Goal: Task Accomplishment & Management: Manage account settings

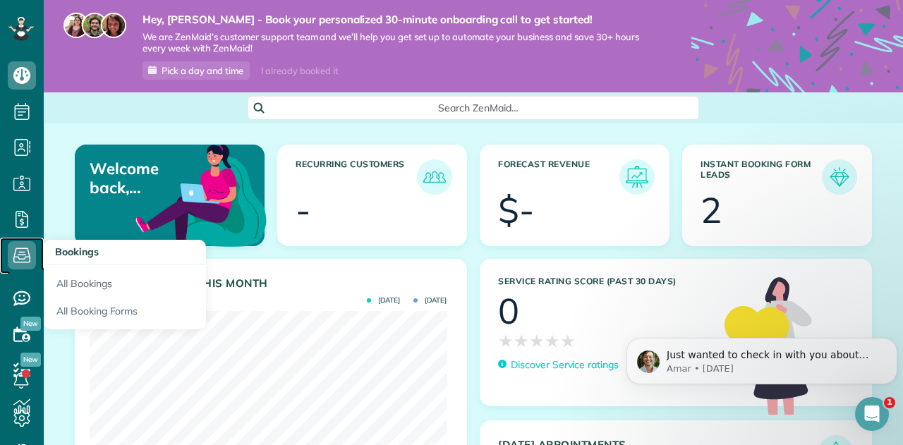
click at [25, 266] on icon at bounding box center [22, 255] width 28 height 28
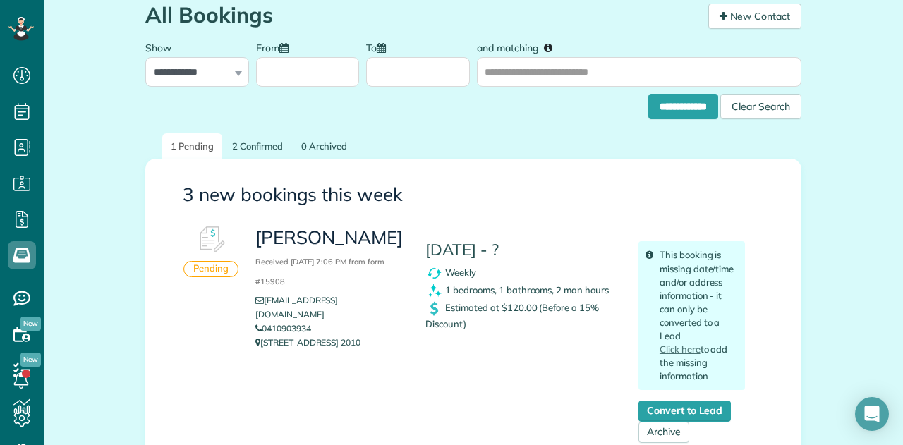
scroll to position [212, 0]
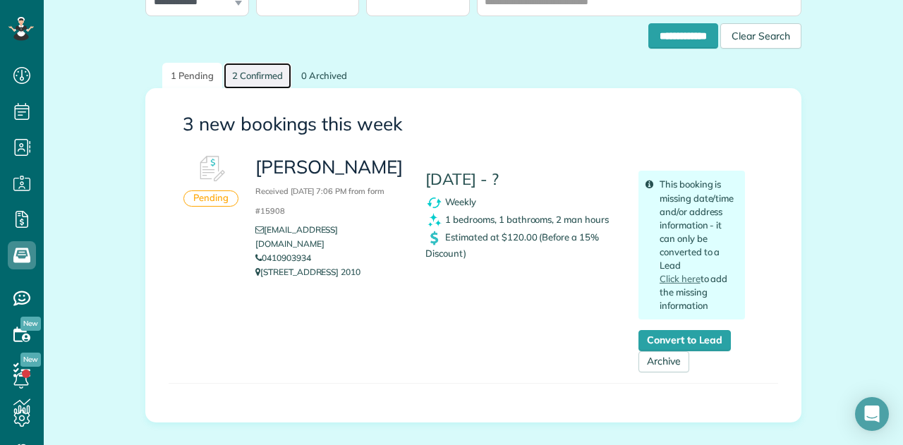
click at [242, 72] on link "2 Confirmed" at bounding box center [258, 76] width 68 height 26
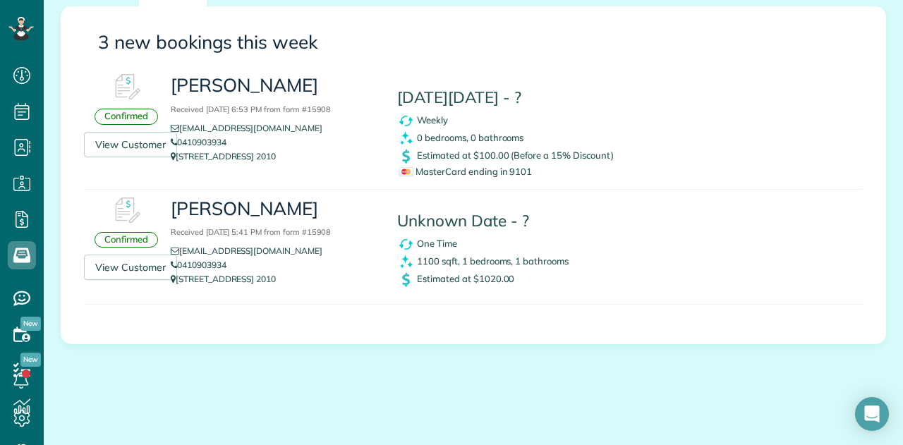
scroll to position [299, 0]
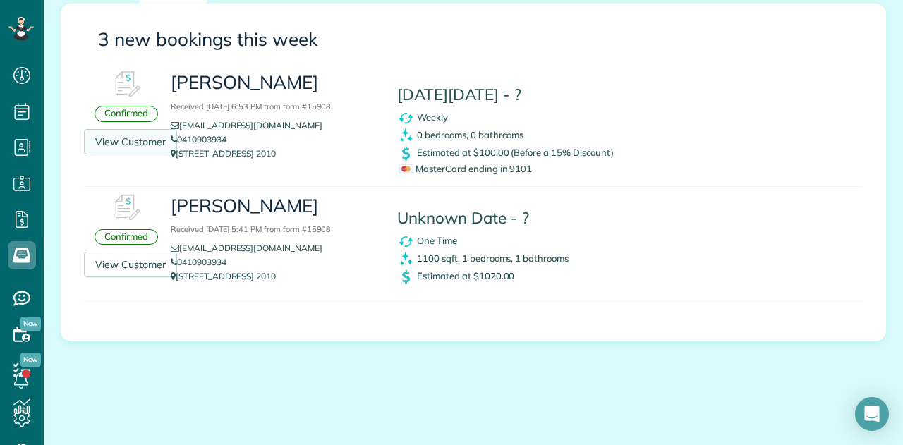
click at [135, 142] on link "View Customer" at bounding box center [130, 141] width 93 height 25
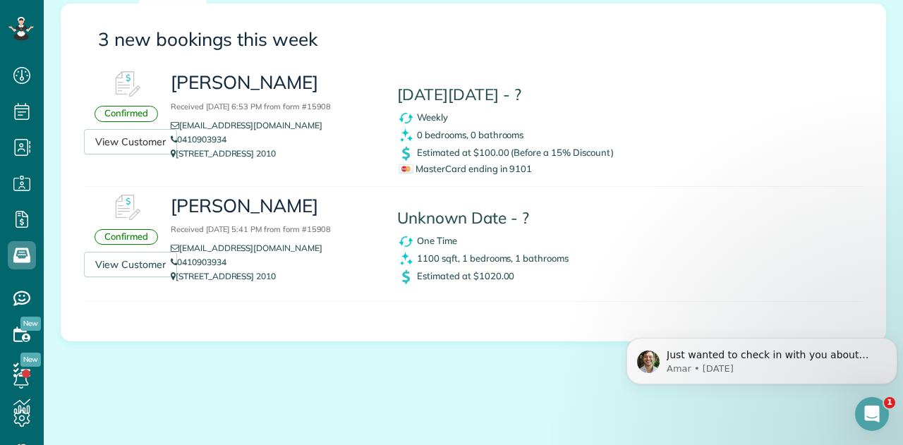
scroll to position [0, 0]
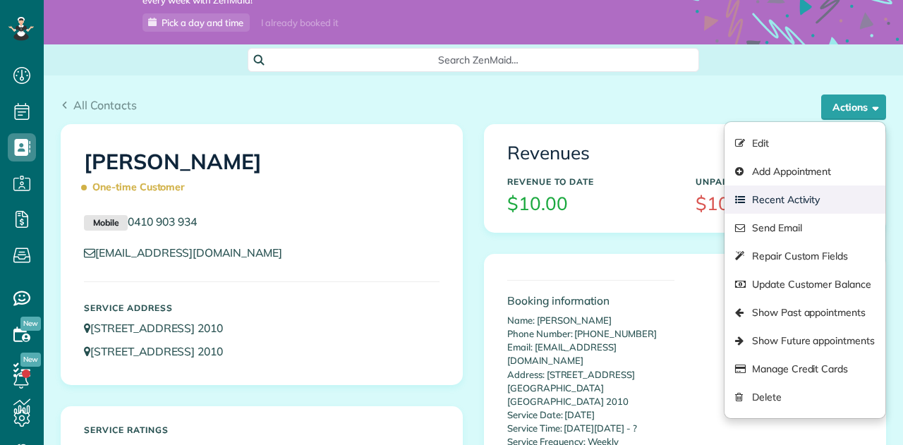
scroll to position [71, 0]
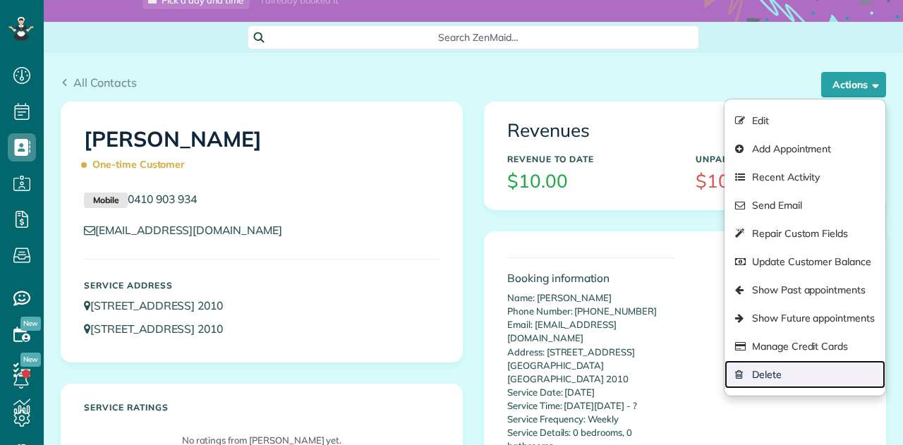
click at [767, 372] on link "Delete" at bounding box center [804, 374] width 161 height 28
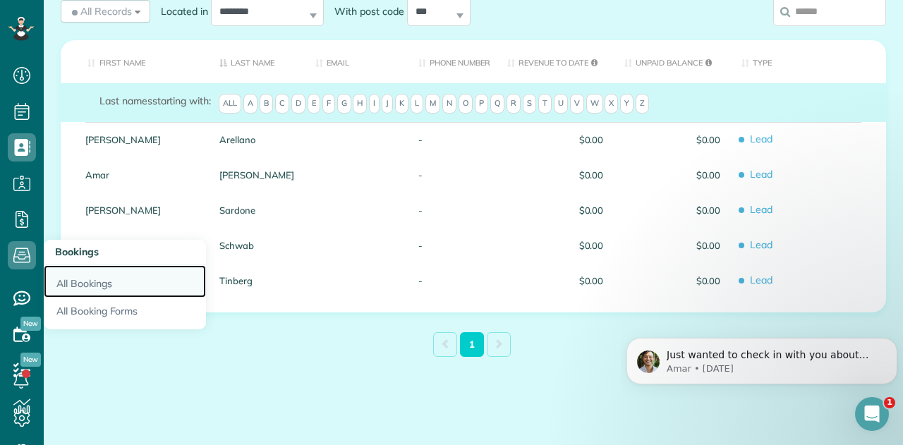
click at [87, 286] on link "All Bookings" at bounding box center [125, 281] width 162 height 32
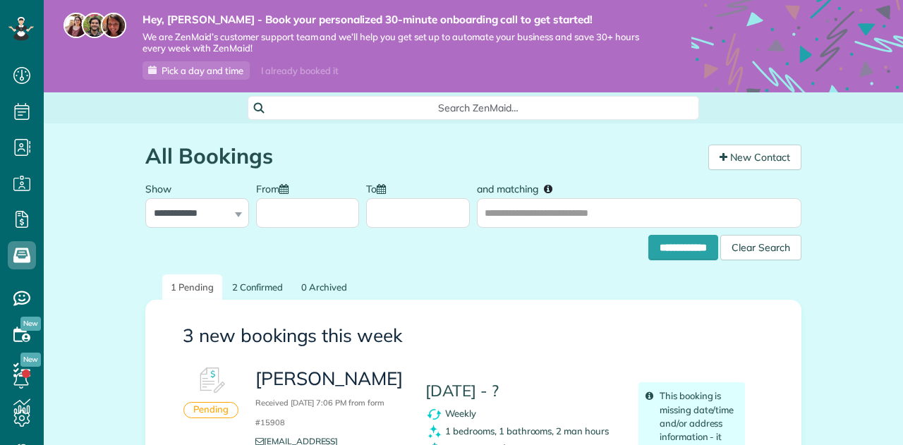
scroll to position [6, 6]
click at [250, 291] on link "2 Confirmed" at bounding box center [258, 287] width 68 height 26
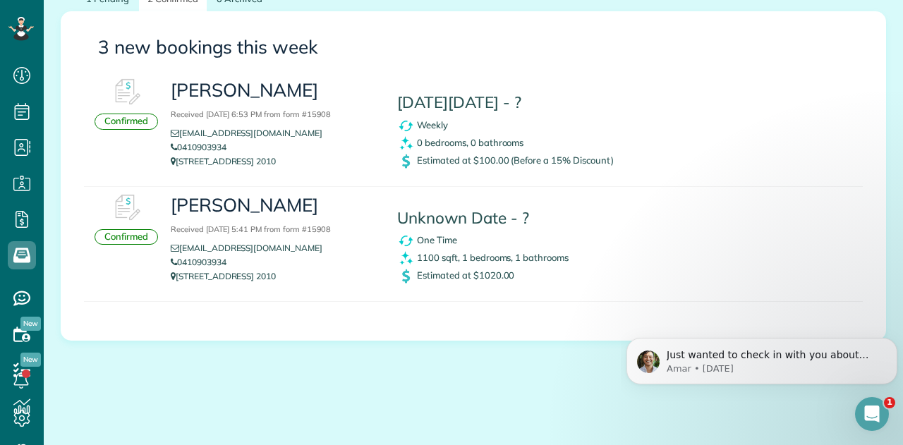
scroll to position [150, 0]
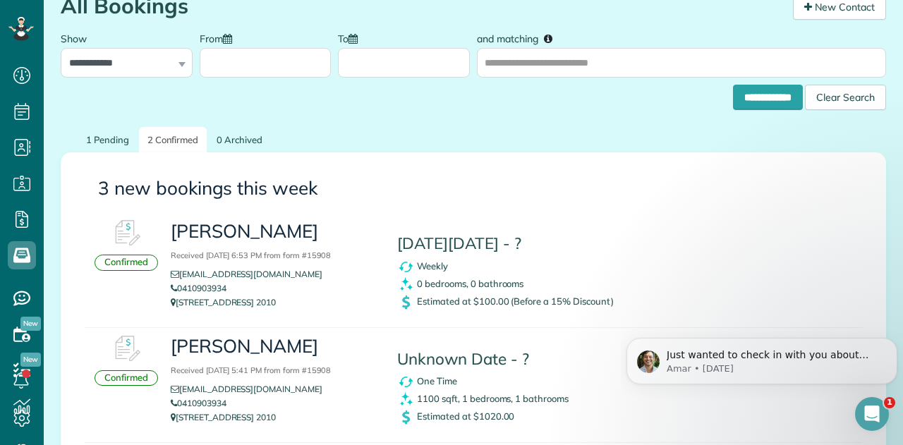
drag, startPoint x: 126, startPoint y: 266, endPoint x: 142, endPoint y: 262, distance: 17.3
click at [137, 263] on div "Confirmed" at bounding box center [125, 263] width 63 height 16
click at [223, 236] on h3 "Eugene Karl Quiabang Received 17 September, 2025 6:53 PM from form #15908" at bounding box center [273, 241] width 205 height 40
drag, startPoint x: 223, startPoint y: 236, endPoint x: 219, endPoint y: 336, distance: 100.2
click at [223, 240] on h3 "Eugene Karl Quiabang Received 17 September, 2025 6:53 PM from form #15908" at bounding box center [273, 241] width 205 height 40
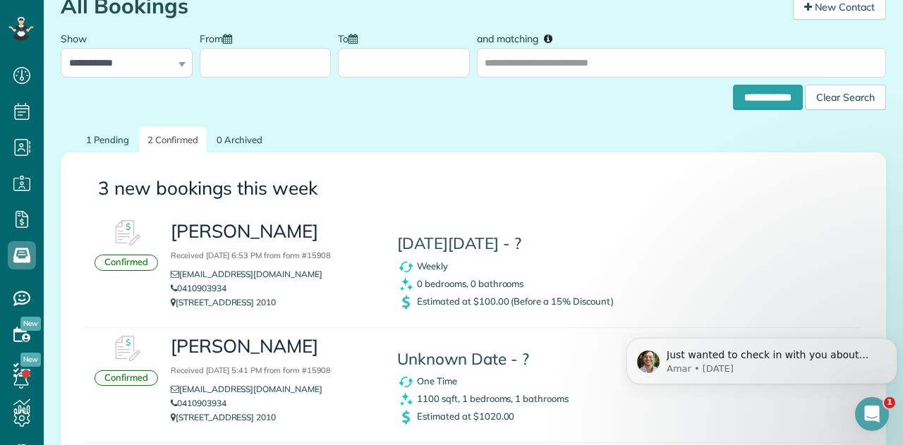
click at [219, 353] on h3 "Eugene Received 17 September, 2025 5:41 PM from form #15908" at bounding box center [273, 356] width 205 height 40
click at [97, 139] on link "1 Pending" at bounding box center [108, 140] width 60 height 26
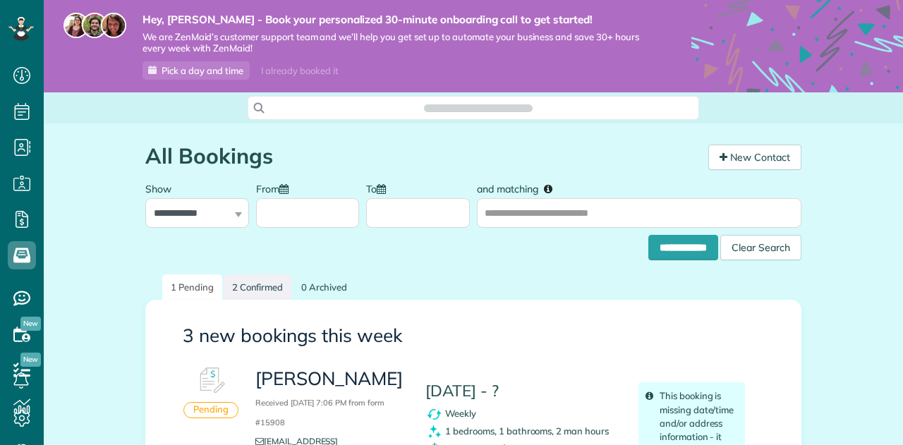
scroll to position [6, 6]
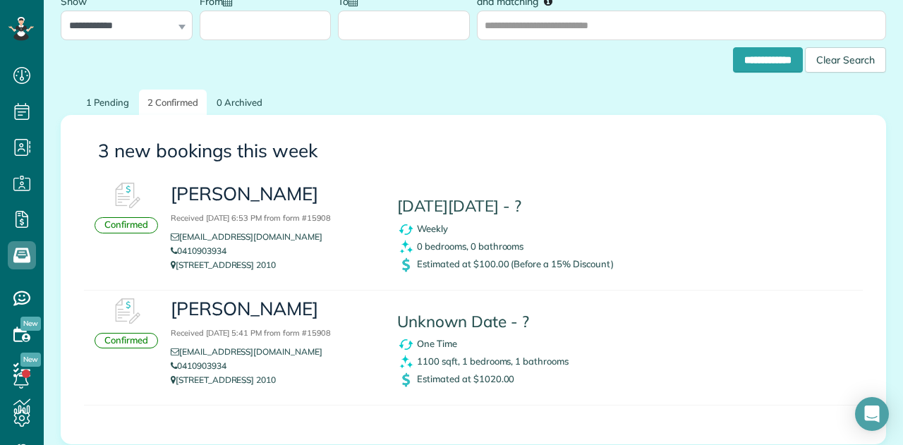
scroll to position [282, 0]
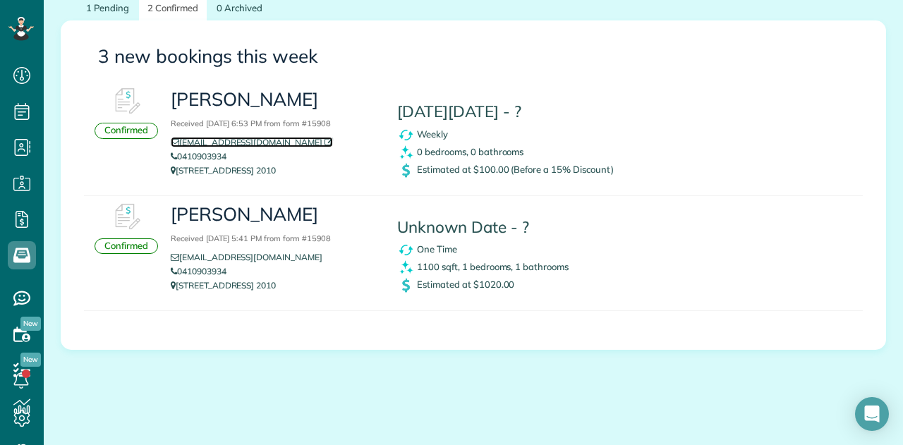
drag, startPoint x: 190, startPoint y: 191, endPoint x: 191, endPoint y: 140, distance: 50.8
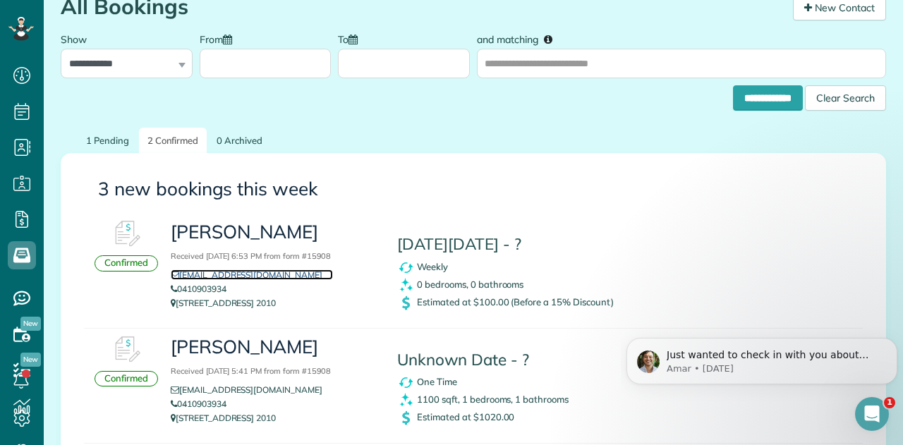
scroll to position [141, 0]
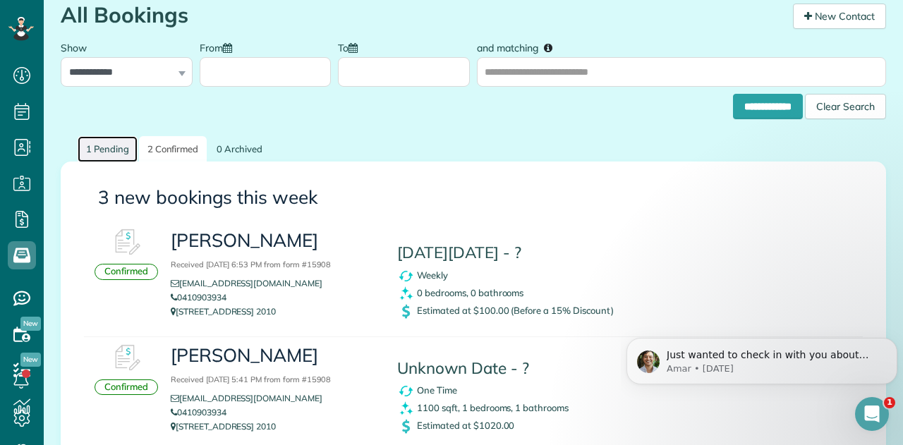
click at [82, 147] on link "1 Pending" at bounding box center [108, 149] width 60 height 26
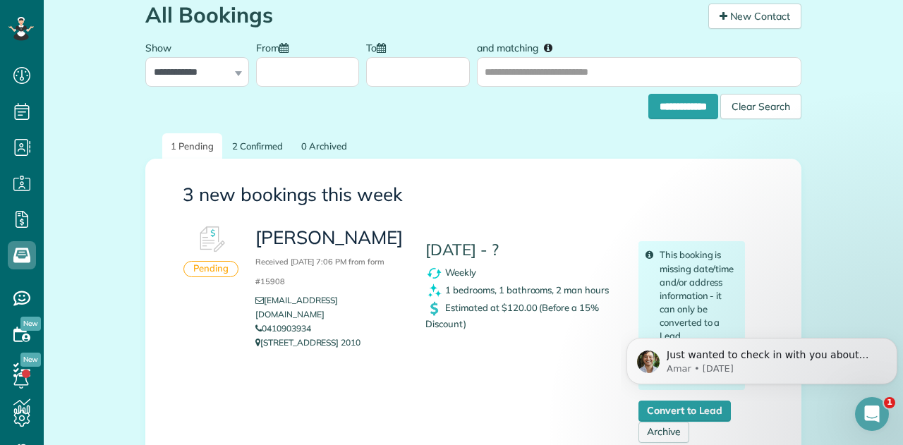
click at [496, 371] on div "Eugene Quiabang Received 21 September, 2025 7:06 PM from form #15908 eugenekarl…" at bounding box center [500, 331] width 511 height 224
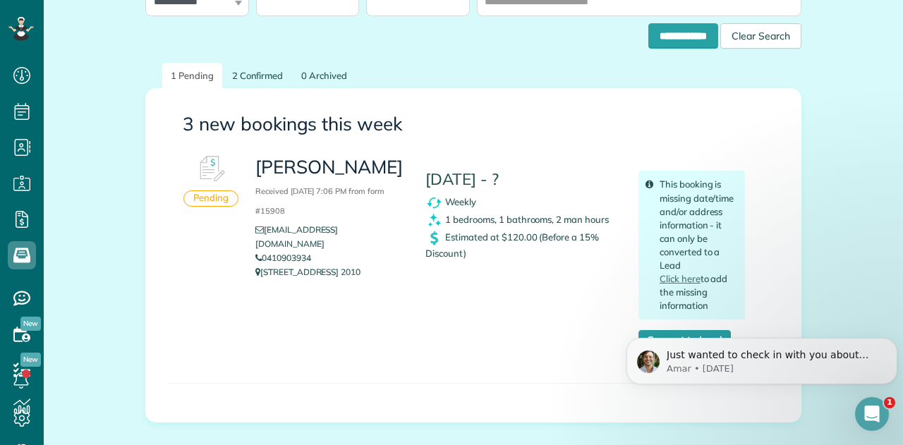
scroll to position [282, 0]
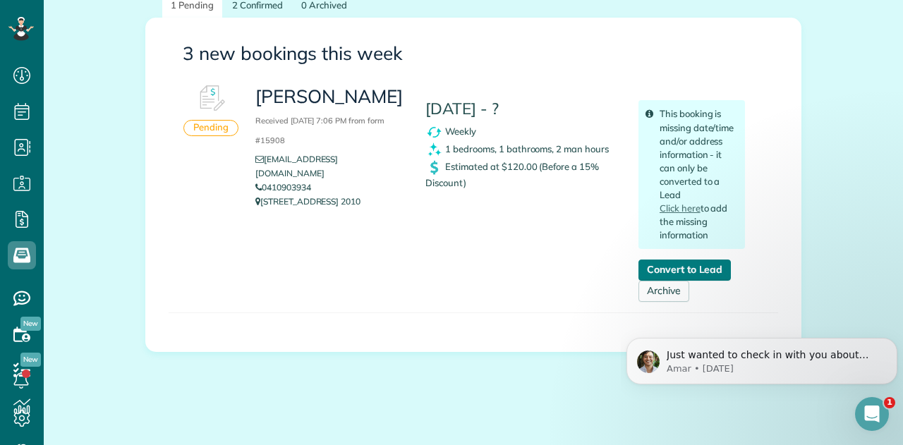
click at [694, 269] on link "Convert to Lead" at bounding box center [684, 269] width 92 height 21
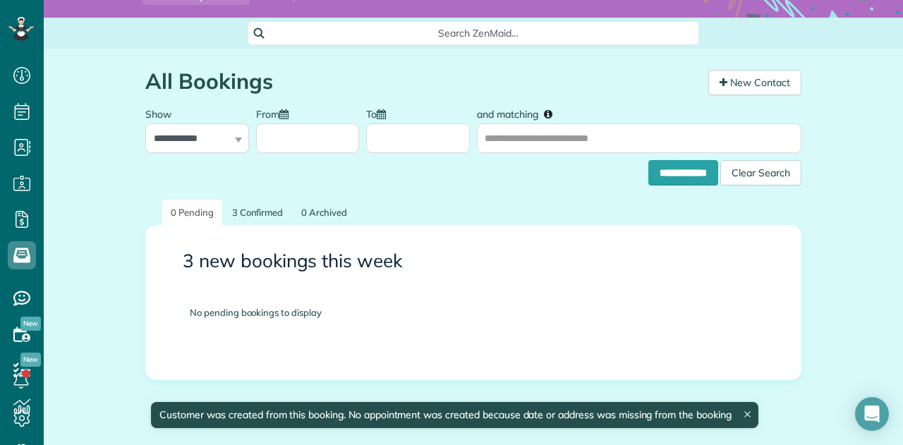
scroll to position [114, 0]
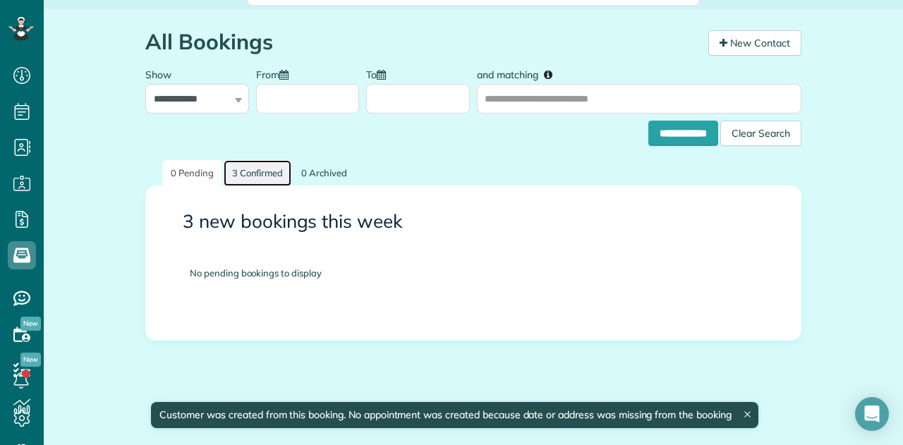
click at [255, 173] on link "3 Confirmed" at bounding box center [258, 173] width 68 height 26
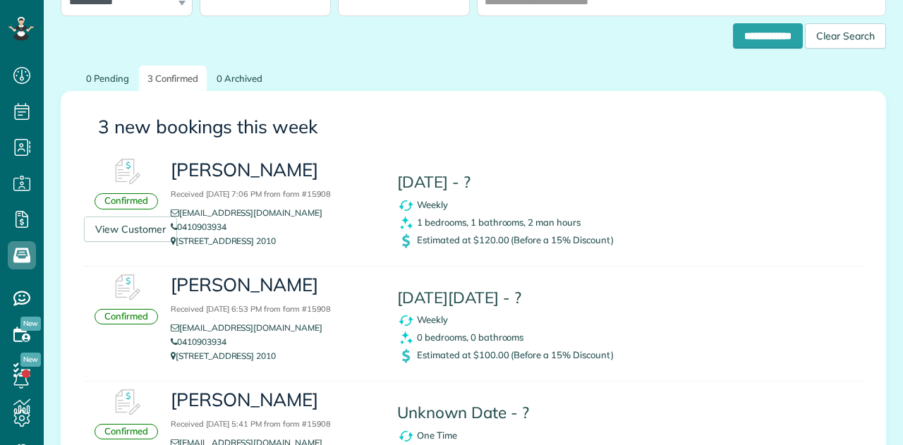
scroll to position [282, 0]
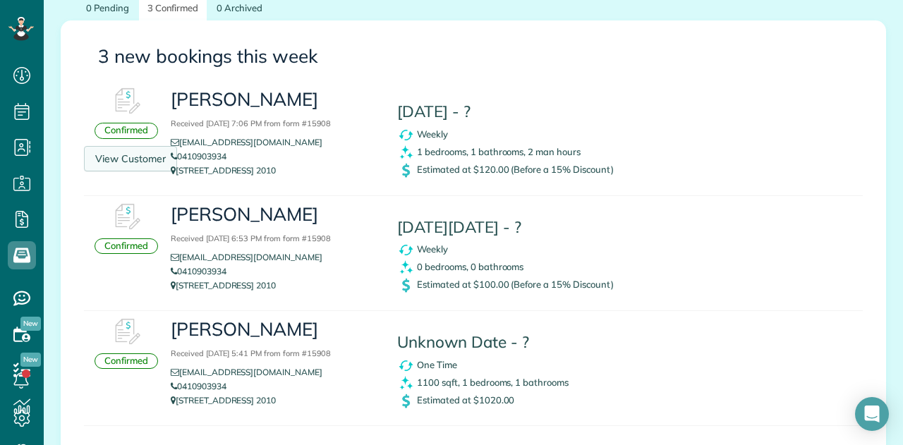
click at [127, 157] on link "View Customer" at bounding box center [130, 158] width 93 height 25
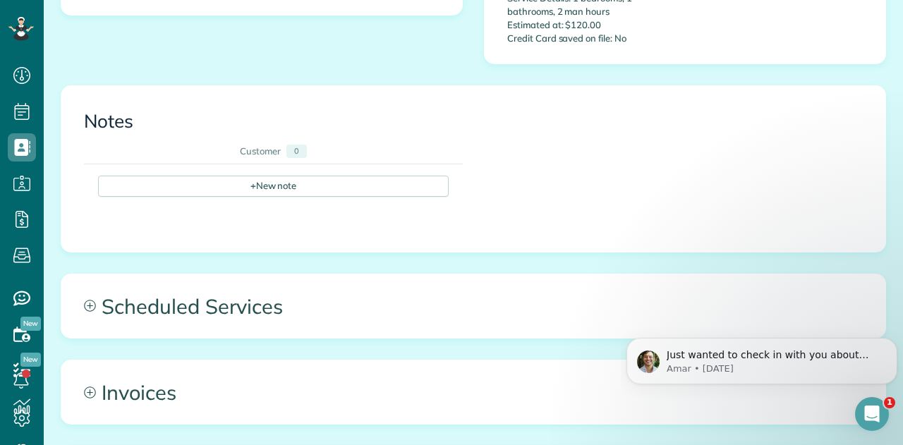
scroll to position [564, 0]
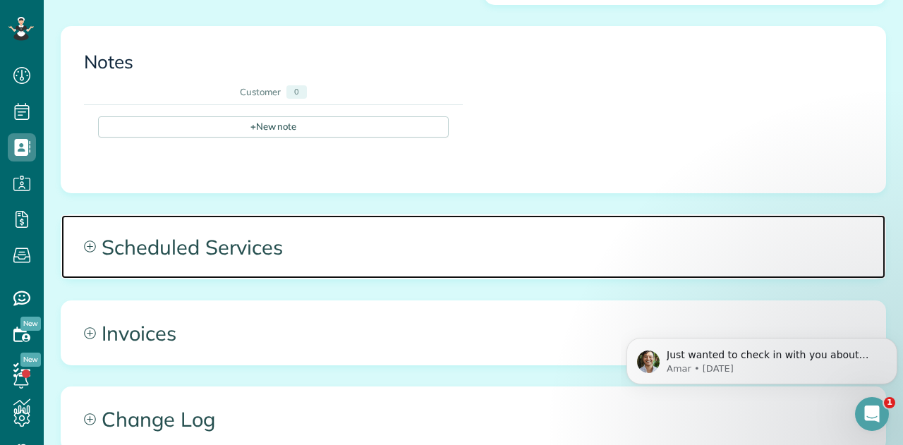
click at [215, 215] on span "Scheduled Services" at bounding box center [473, 246] width 824 height 63
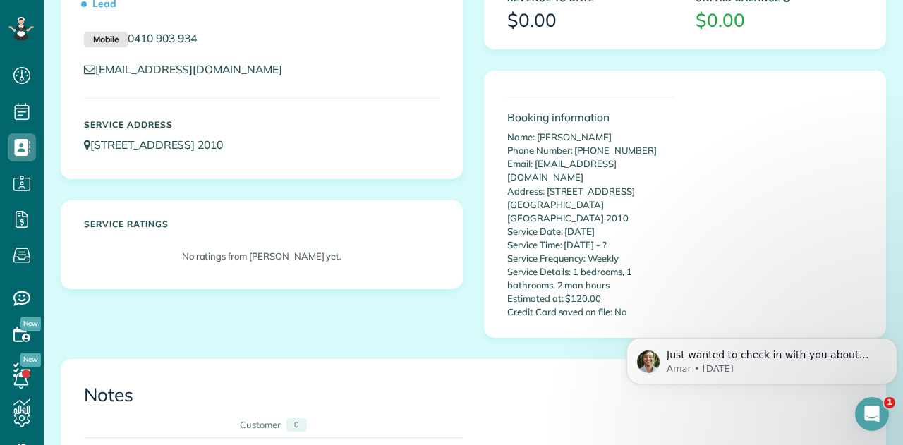
scroll to position [0, 0]
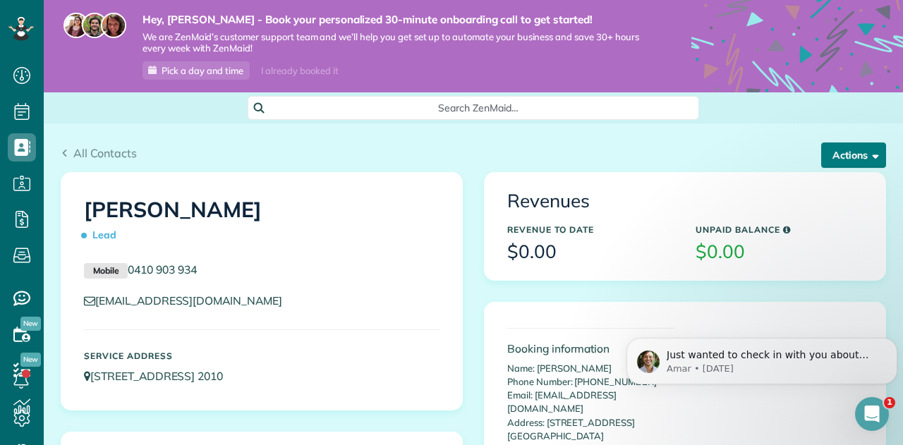
click at [852, 155] on button "Actions" at bounding box center [853, 154] width 65 height 25
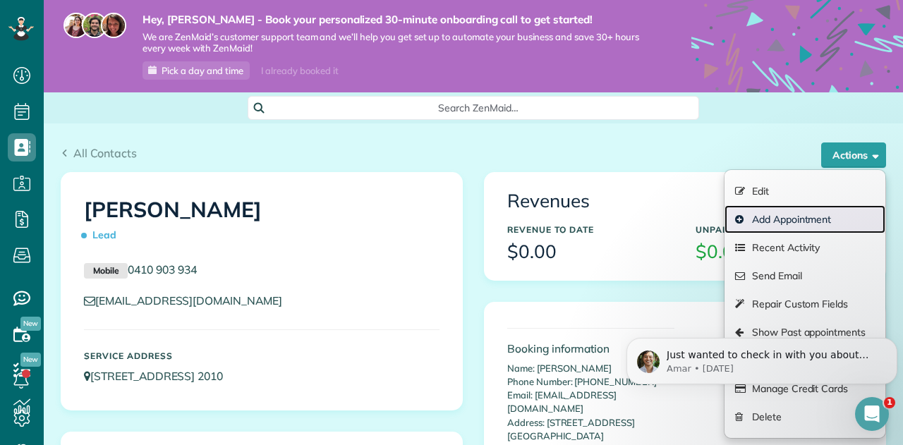
click at [770, 215] on link "Add Appointment" at bounding box center [804, 219] width 161 height 28
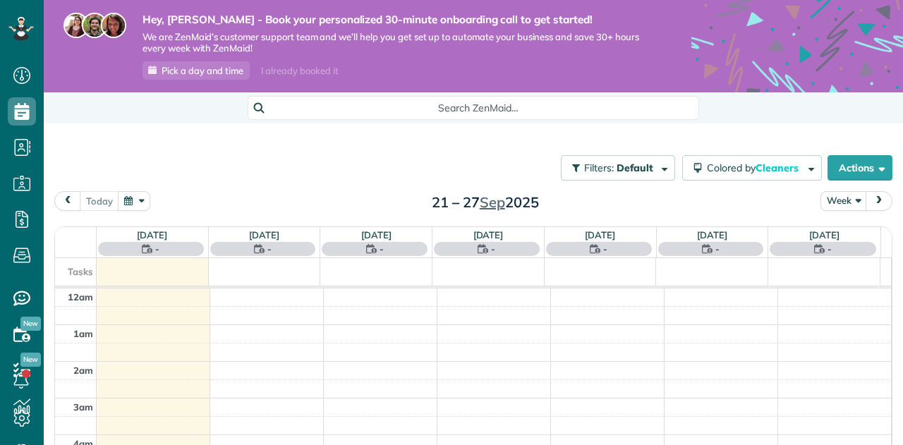
scroll to position [254, 0]
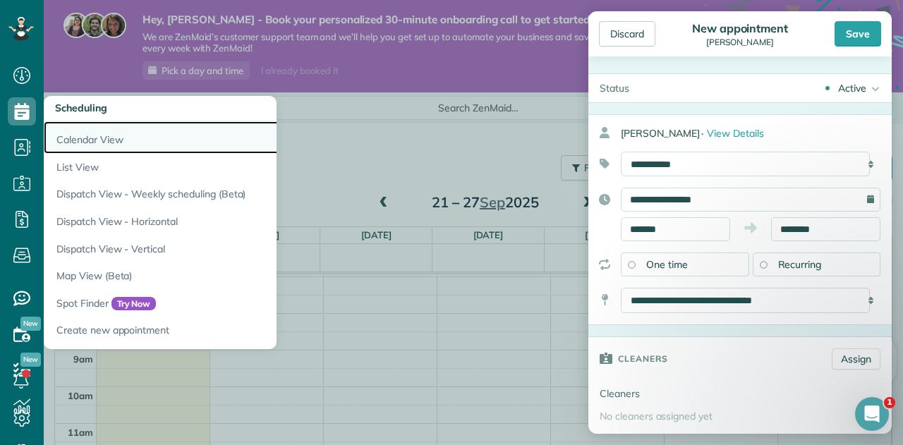
click at [88, 135] on link "Calendar View" at bounding box center [220, 137] width 353 height 32
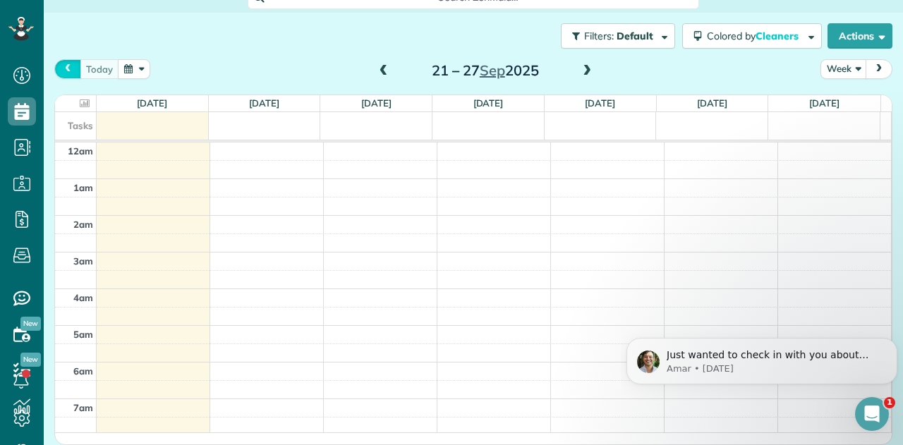
click at [68, 71] on span "prev" at bounding box center [67, 68] width 11 height 9
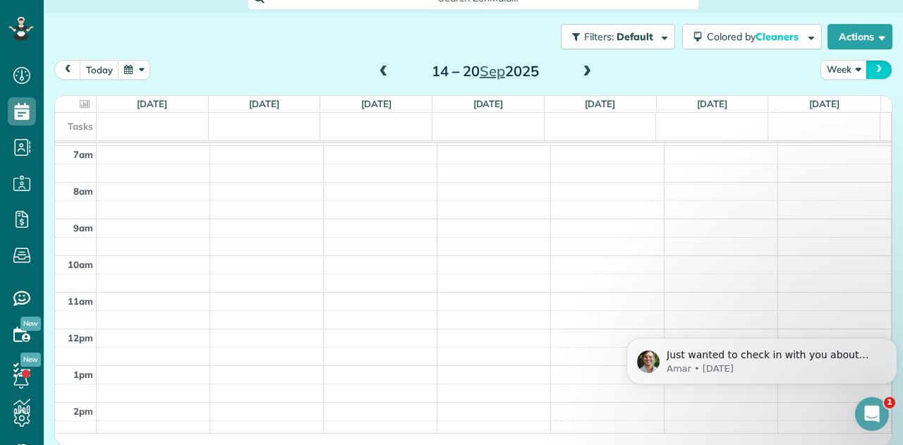
click at [873, 68] on span "next" at bounding box center [878, 69] width 11 height 9
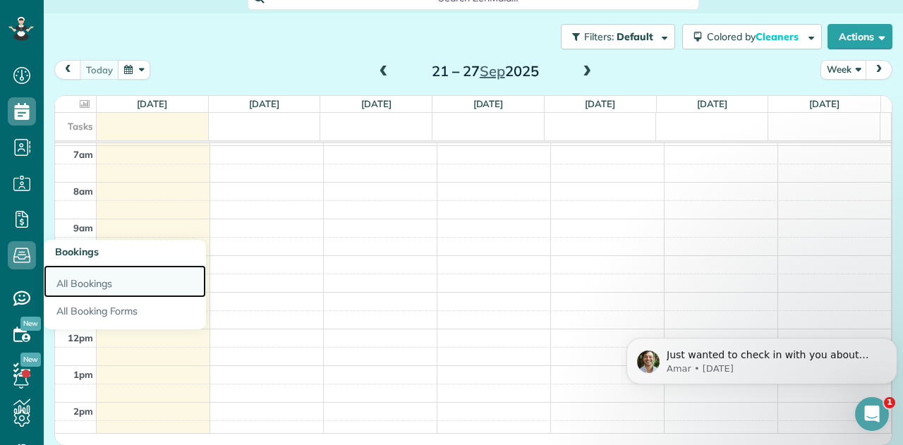
click at [102, 281] on link "All Bookings" at bounding box center [125, 281] width 162 height 32
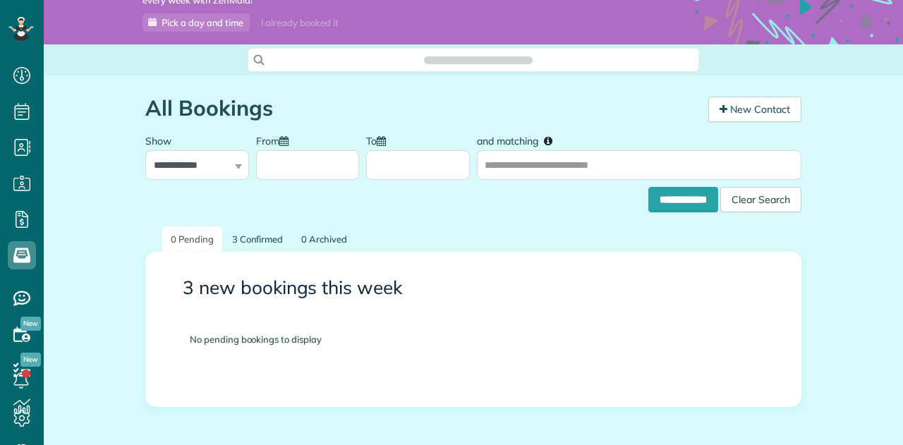
scroll to position [71, 0]
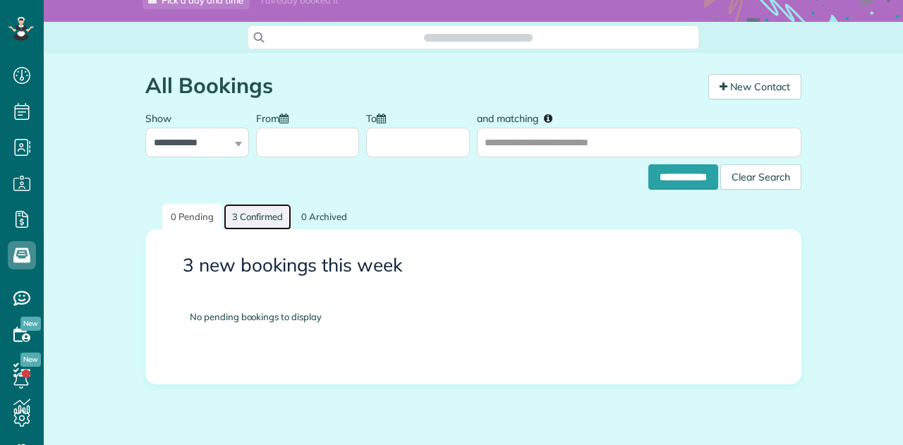
click at [249, 221] on link "3 Confirmed" at bounding box center [258, 217] width 68 height 26
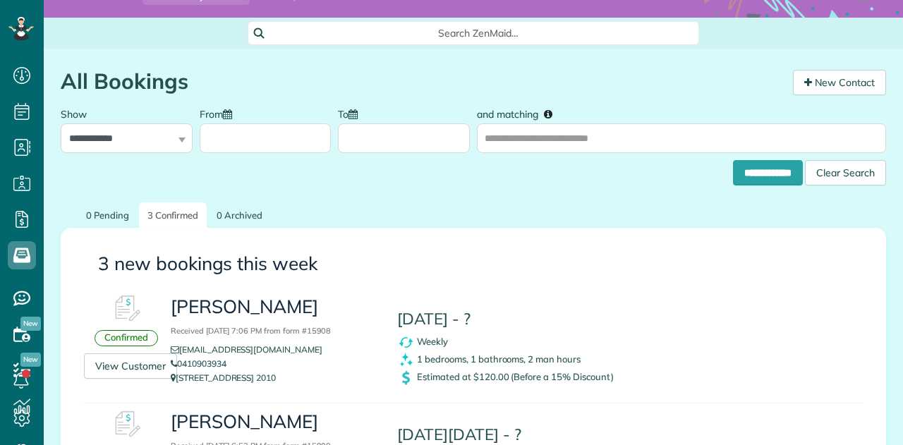
scroll to position [141, 0]
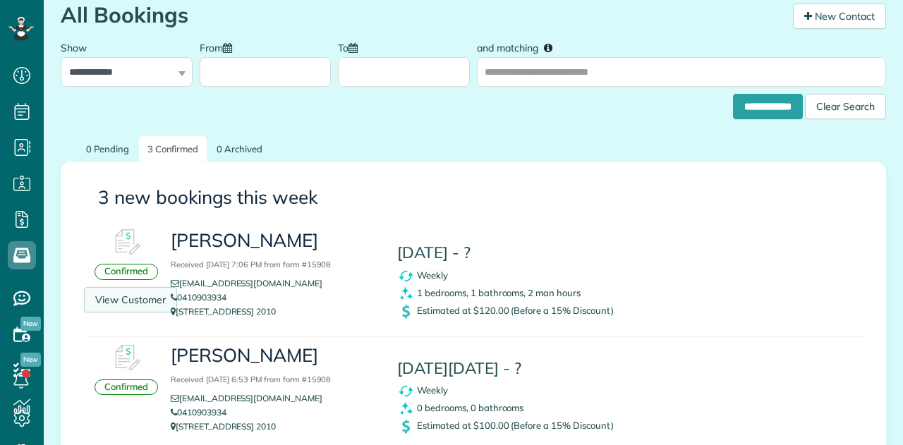
click at [140, 303] on link "View Customer" at bounding box center [130, 299] width 93 height 25
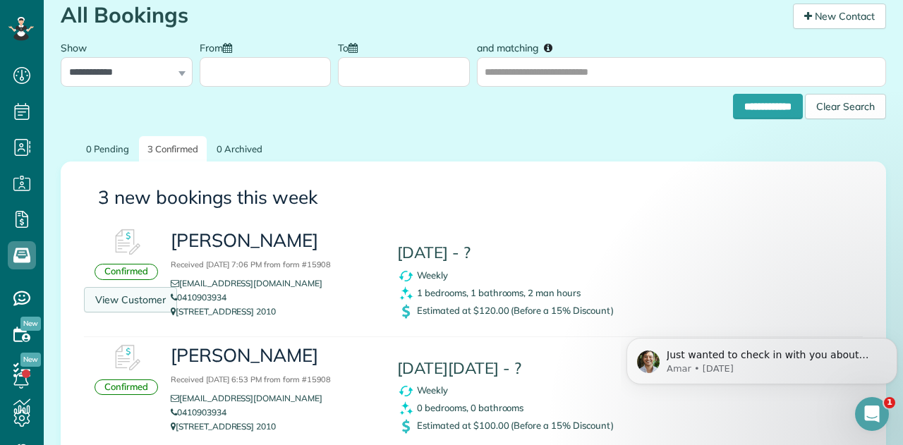
scroll to position [0, 0]
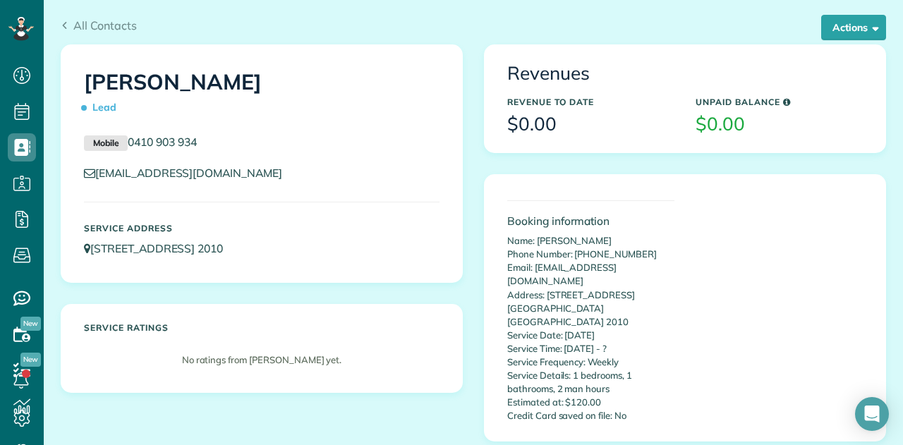
scroll to position [141, 0]
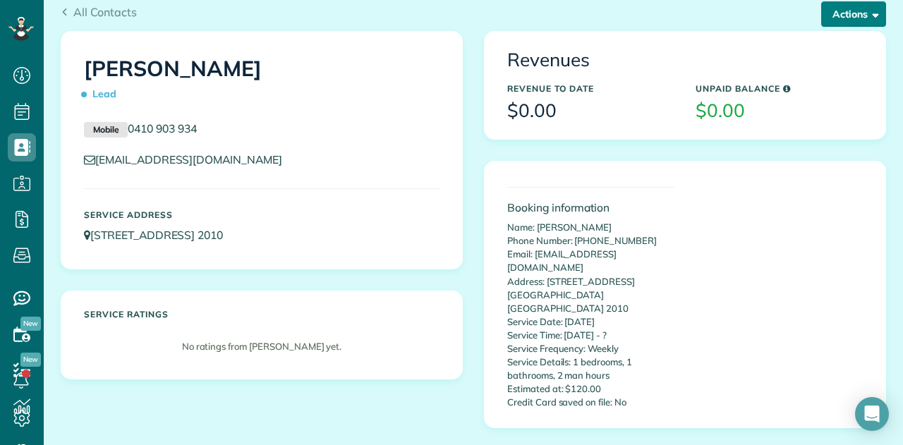
click at [867, 11] on span "button" at bounding box center [872, 13] width 11 height 11
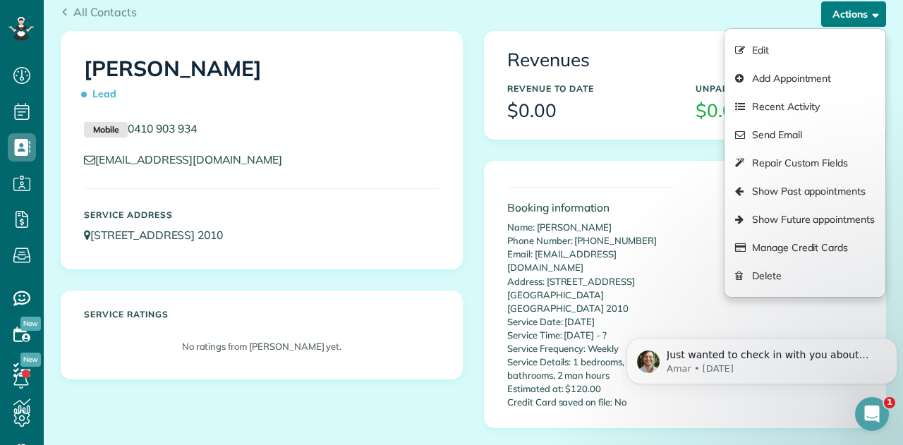
scroll to position [0, 0]
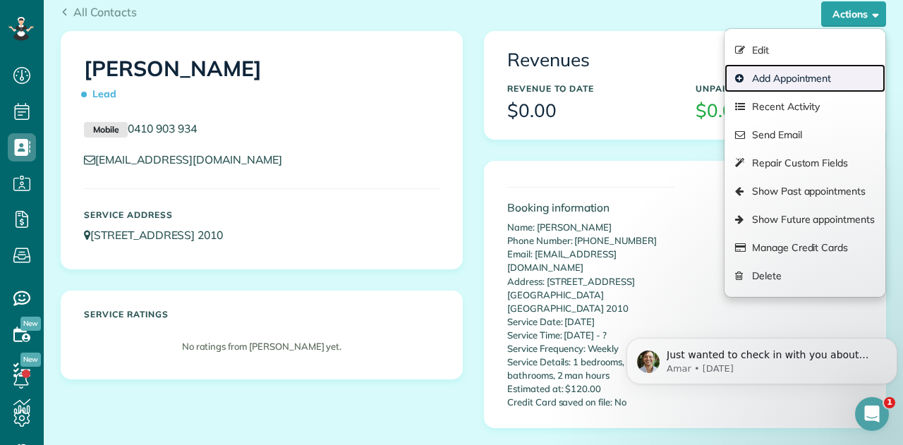
click at [792, 82] on link "Add Appointment" at bounding box center [804, 78] width 161 height 28
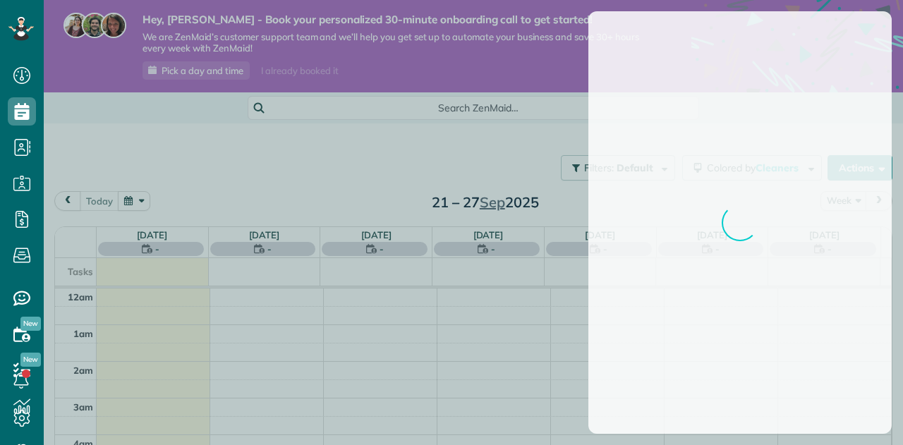
scroll to position [254, 0]
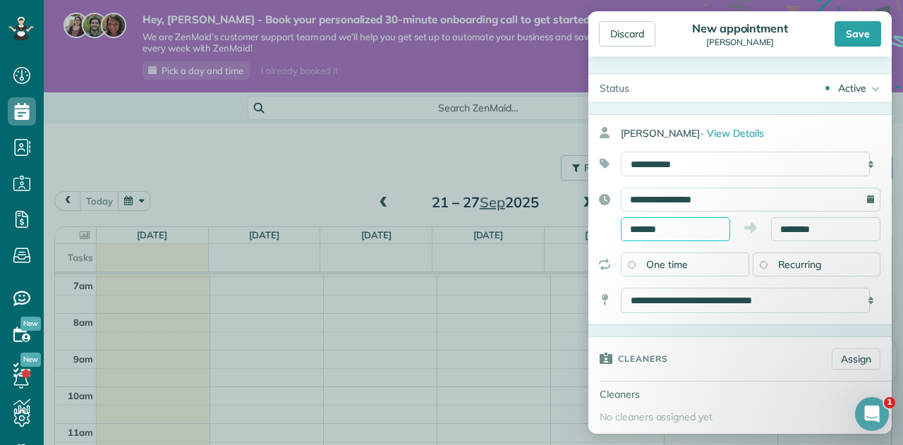
click at [712, 228] on input "*******" at bounding box center [675, 229] width 109 height 24
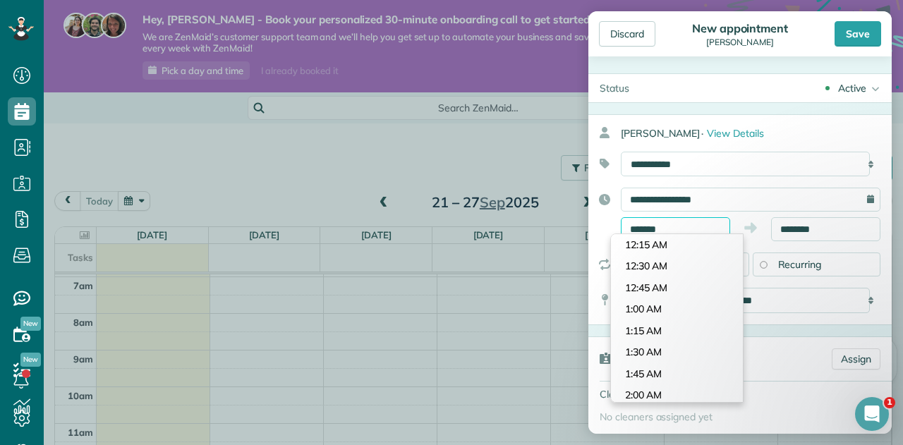
scroll to position [732, 0]
click at [712, 228] on input "*******" at bounding box center [675, 229] width 109 height 24
click at [592, 226] on div "**********" at bounding box center [739, 215] width 303 height 54
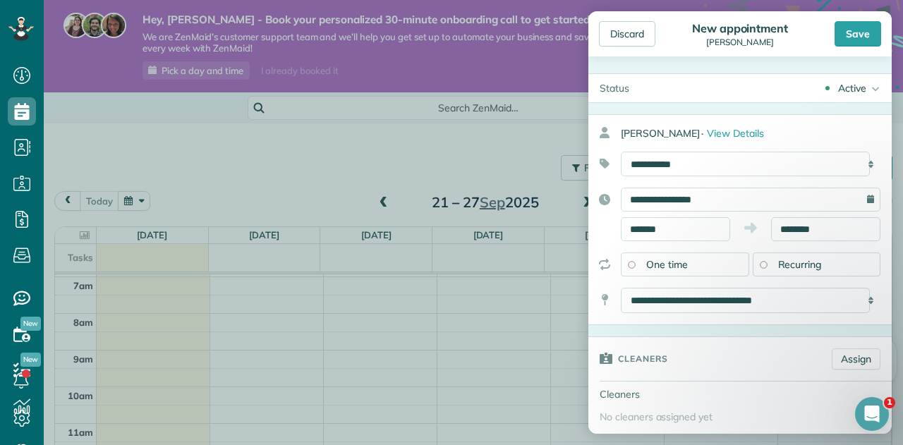
click at [783, 260] on span "Recurring" at bounding box center [800, 264] width 44 height 13
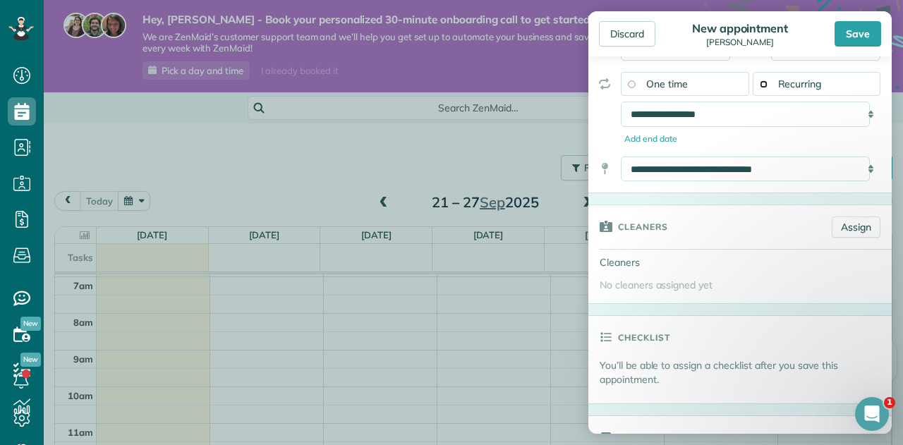
scroll to position [212, 0]
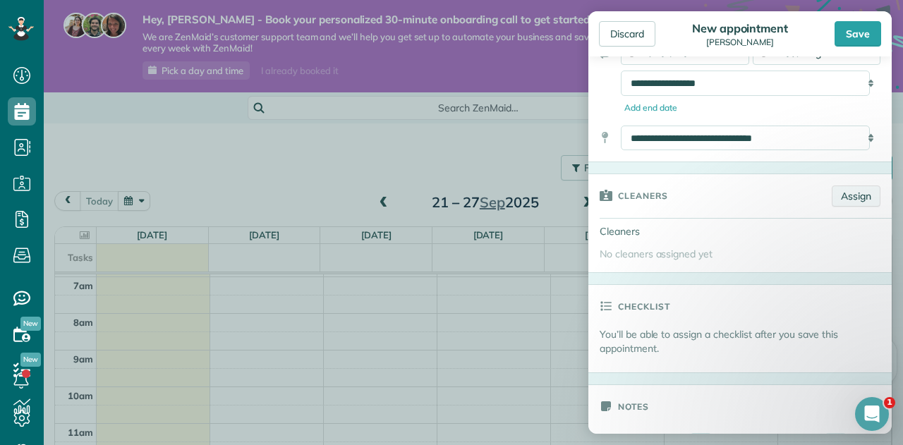
click at [836, 193] on link "Assign" at bounding box center [855, 195] width 49 height 21
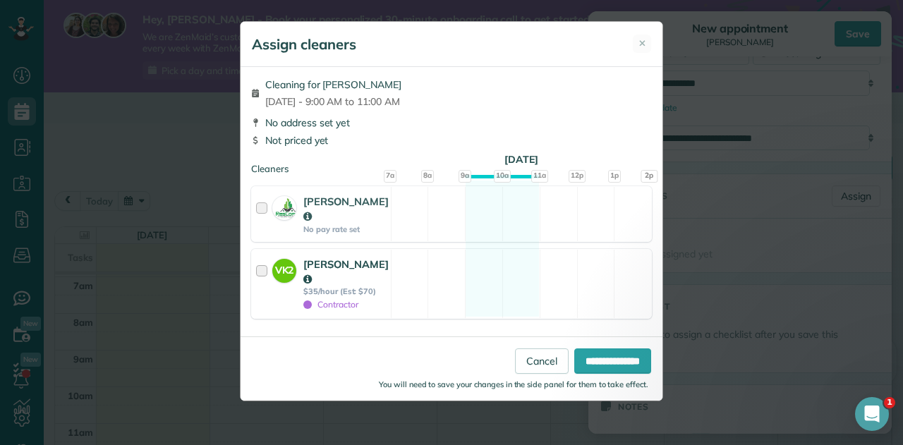
click at [259, 271] on div at bounding box center [264, 284] width 16 height 54
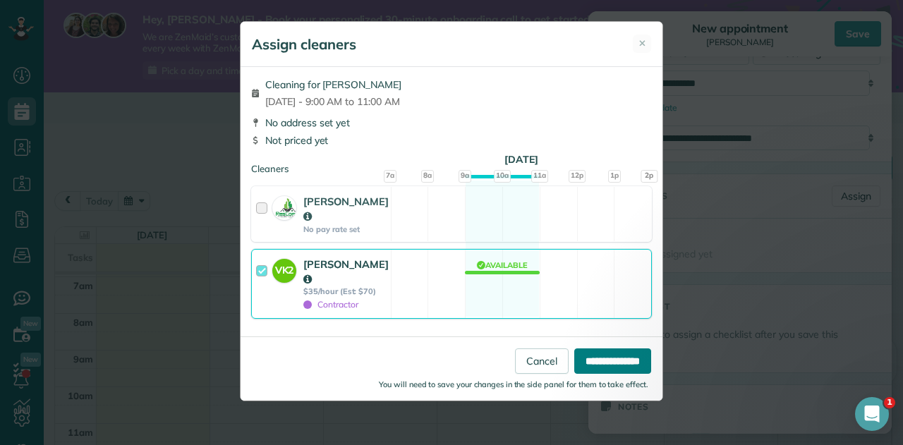
click at [599, 362] on input "**********" at bounding box center [612, 360] width 77 height 25
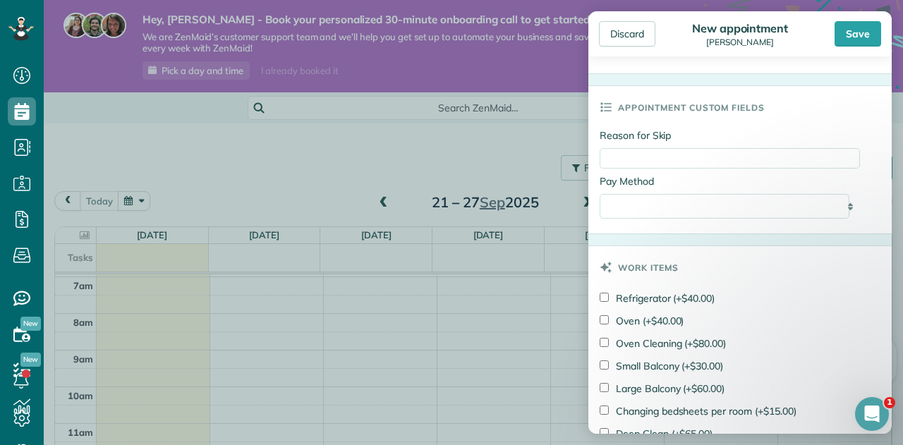
scroll to position [776, 0]
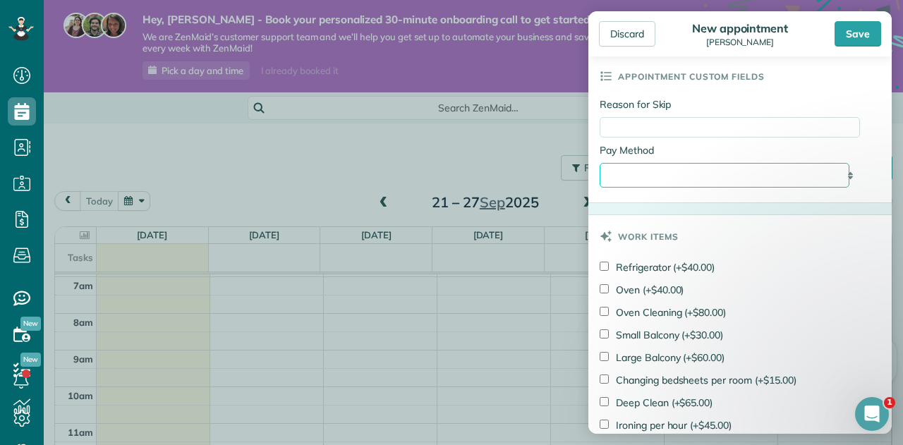
click at [705, 166] on select "**********" at bounding box center [724, 175] width 250 height 25
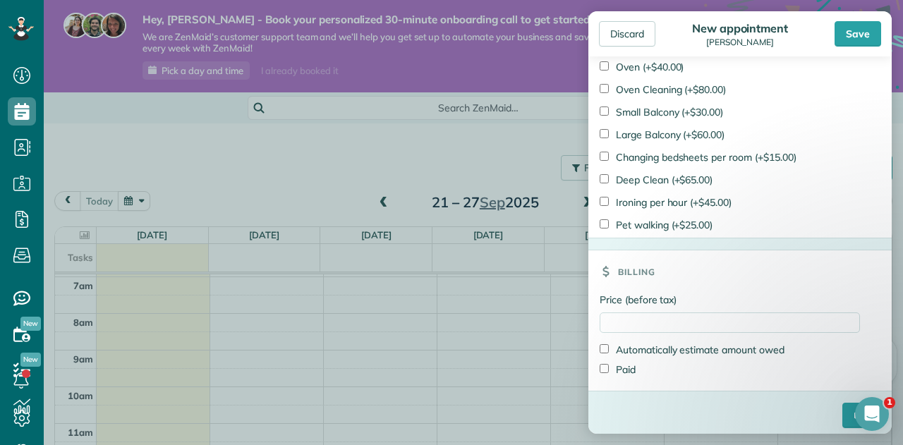
scroll to position [1001, 0]
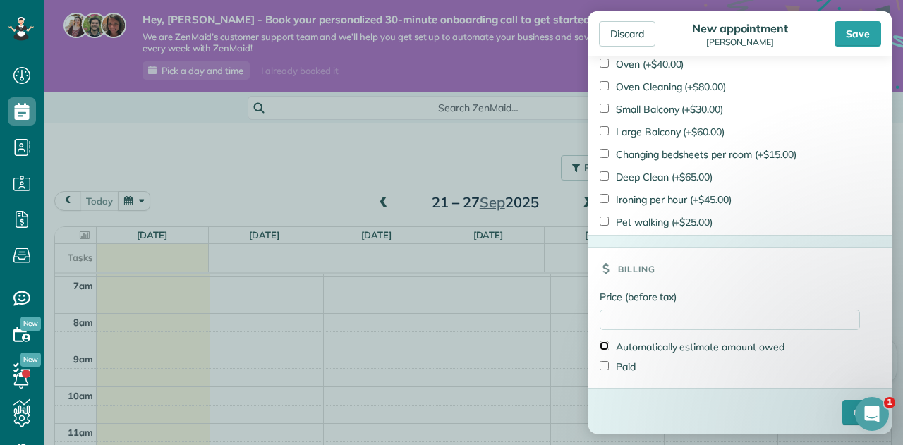
type input "*******"
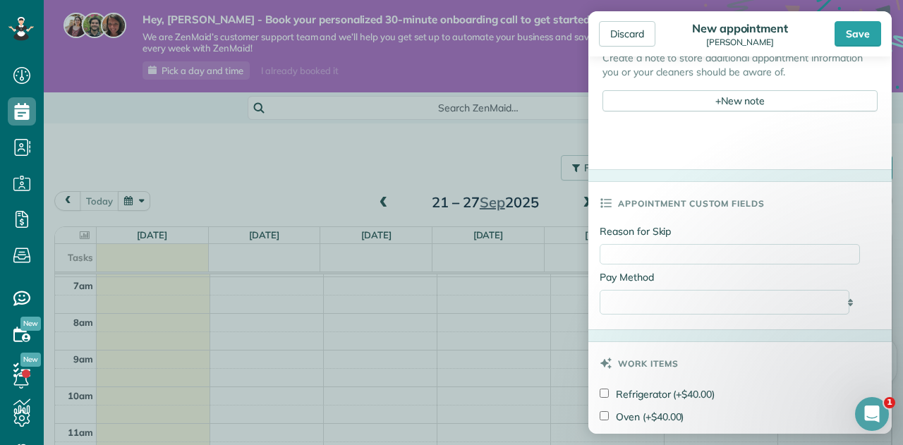
scroll to position [578, 0]
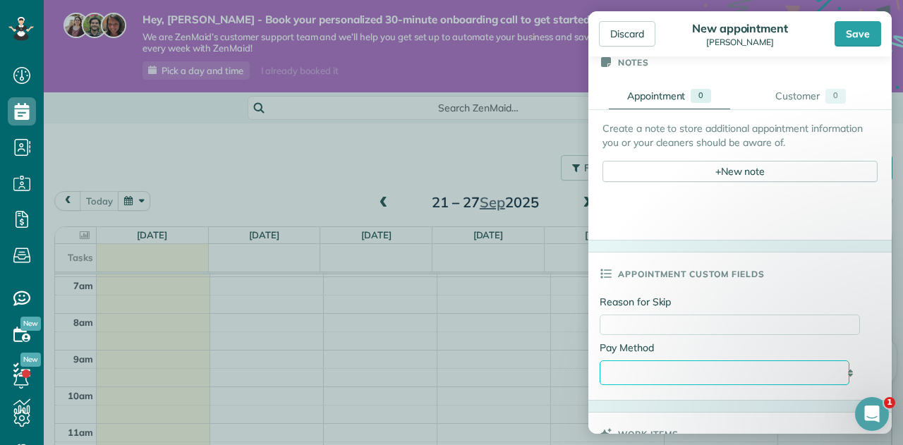
click at [721, 370] on select "**********" at bounding box center [724, 372] width 250 height 25
select select "****"
click at [599, 360] on select "**********" at bounding box center [724, 372] width 250 height 25
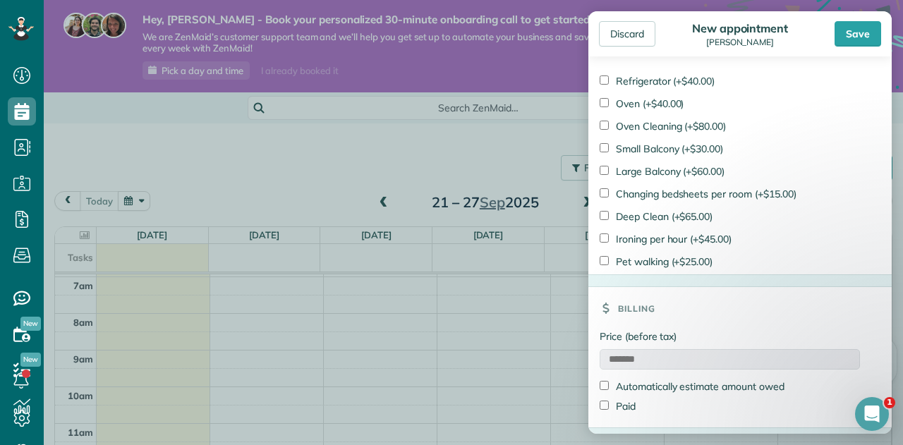
scroll to position [1001, 0]
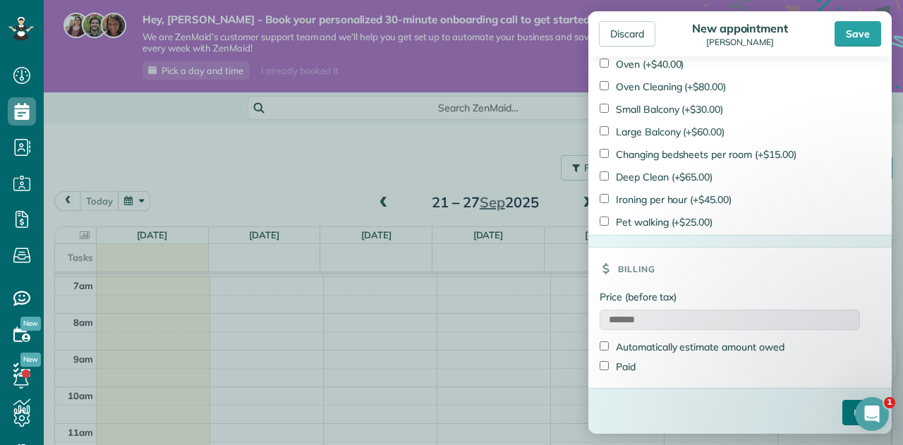
click at [845, 408] on input "****" at bounding box center [861, 412] width 38 height 25
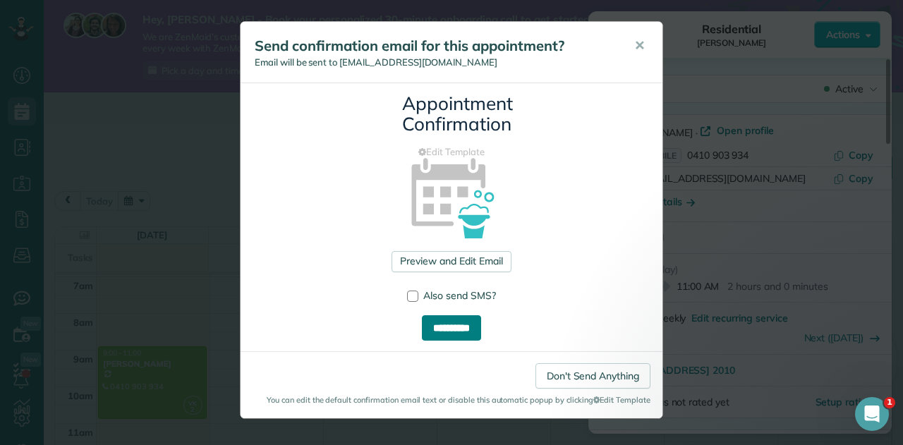
click at [460, 324] on input "**********" at bounding box center [451, 327] width 59 height 25
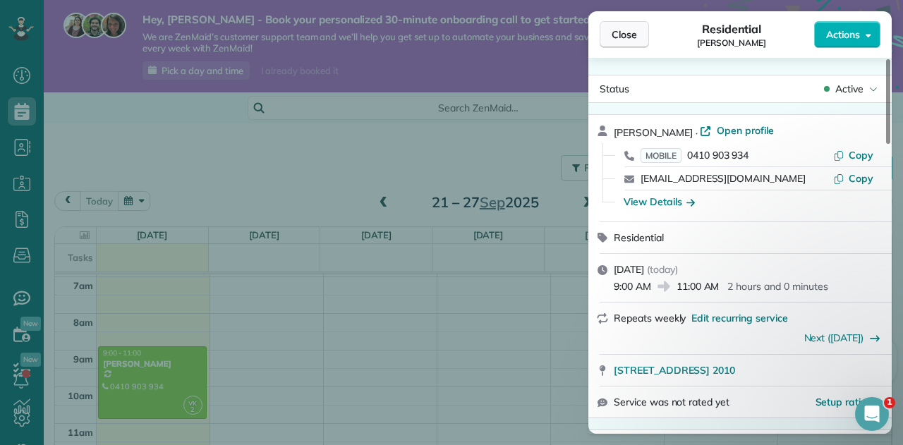
click at [618, 37] on span "Close" at bounding box center [623, 35] width 25 height 14
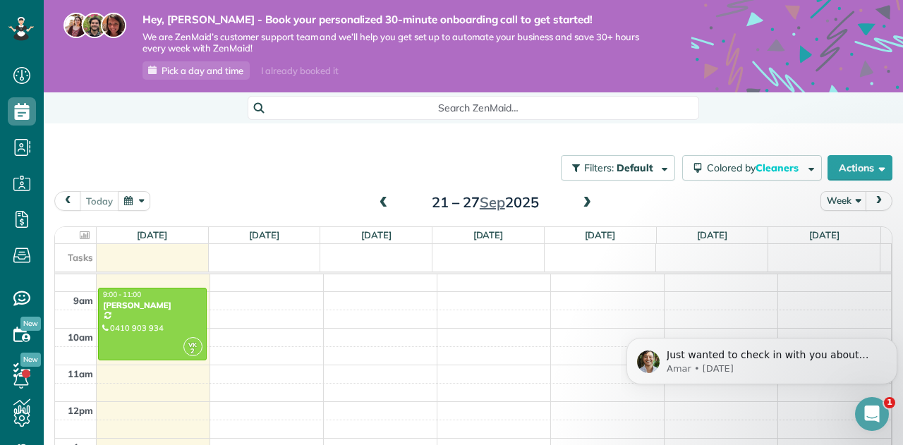
scroll to position [324, 0]
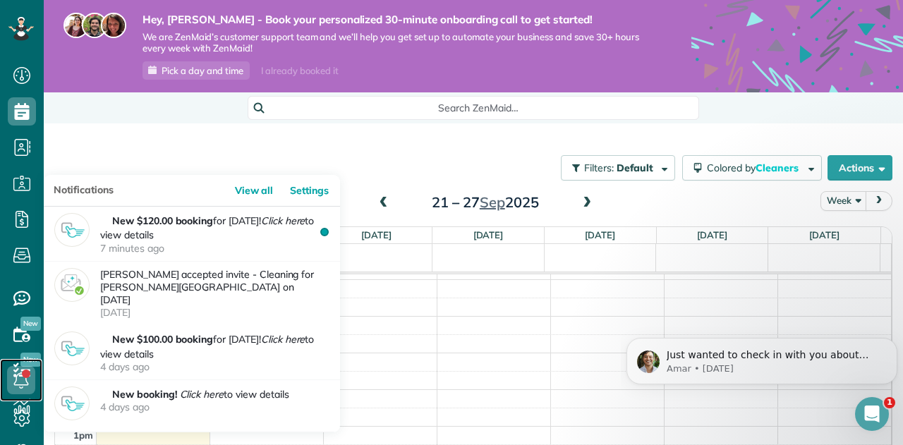
click at [28, 372] on link at bounding box center [21, 380] width 42 height 42
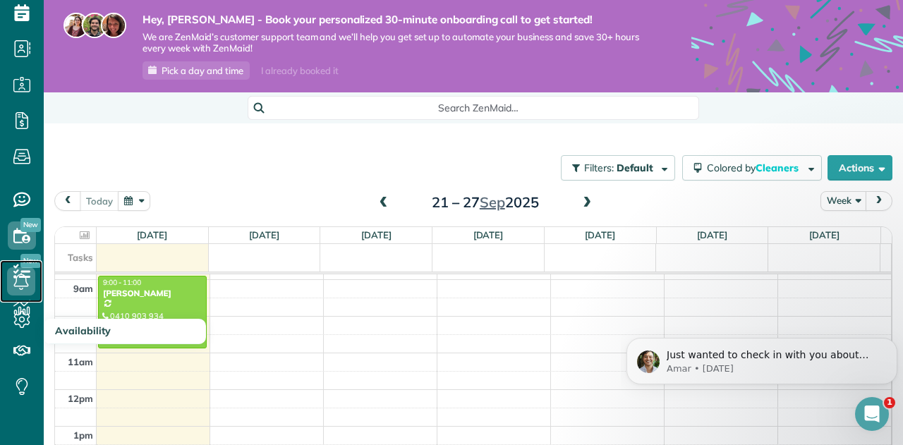
scroll to position [100, 0]
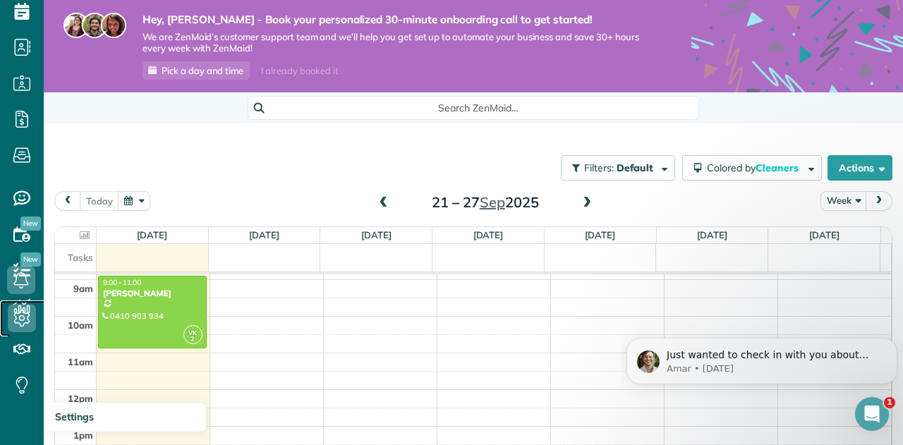
click at [17, 317] on icon at bounding box center [22, 318] width 28 height 28
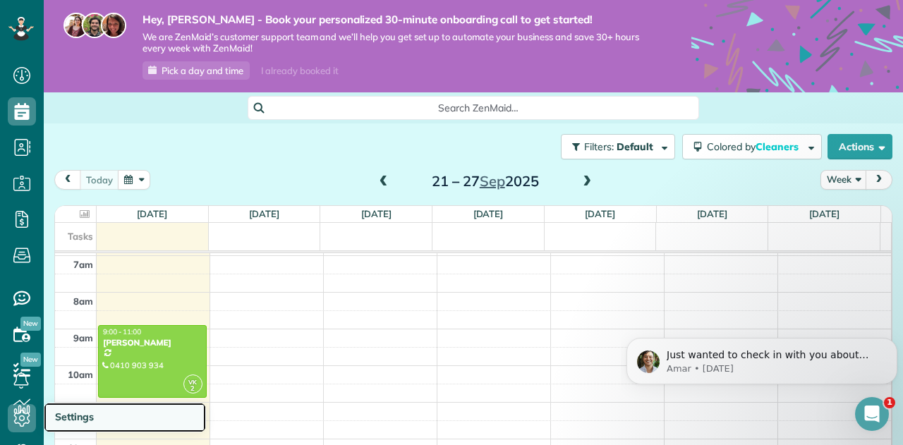
click at [66, 417] on span "Settings" at bounding box center [74, 416] width 39 height 13
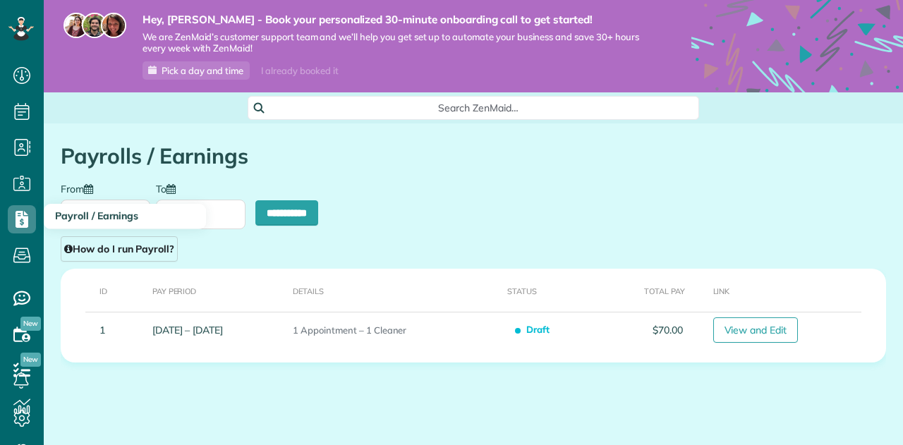
scroll to position [6, 6]
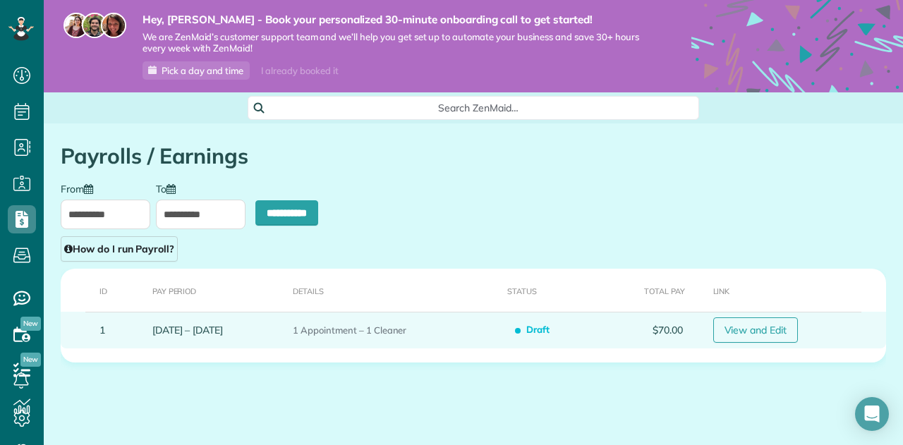
click at [744, 323] on link "View and Edit" at bounding box center [755, 329] width 85 height 25
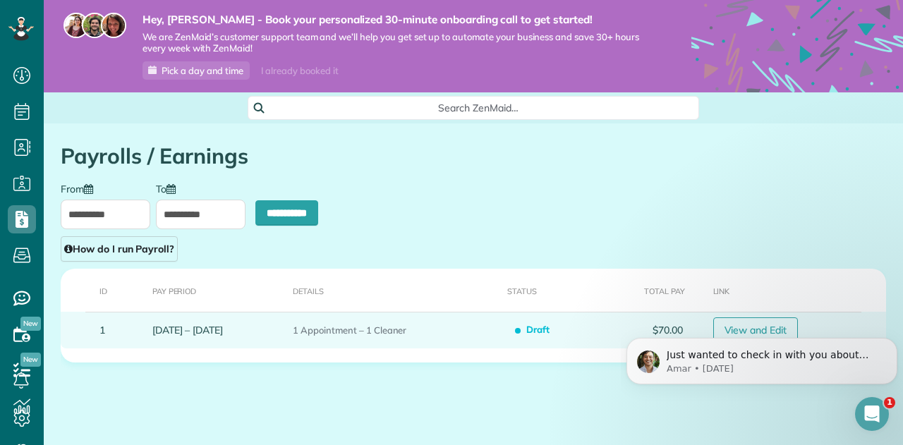
scroll to position [0, 0]
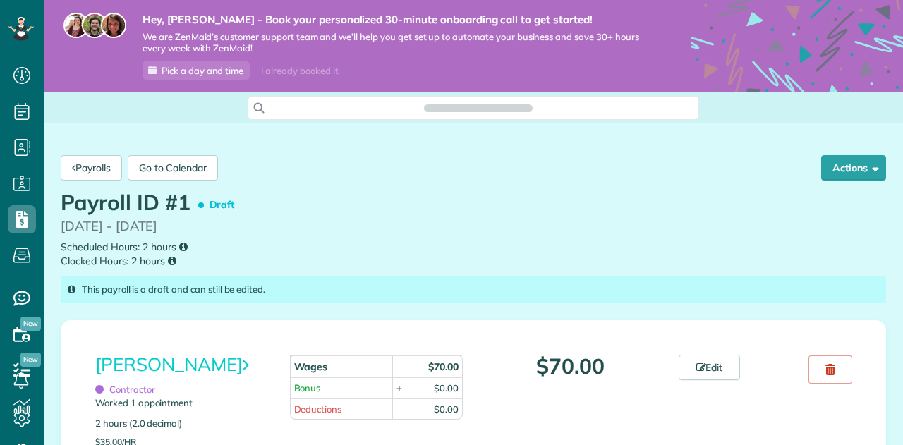
scroll to position [6, 6]
click at [826, 369] on use at bounding box center [830, 369] width 10 height 11
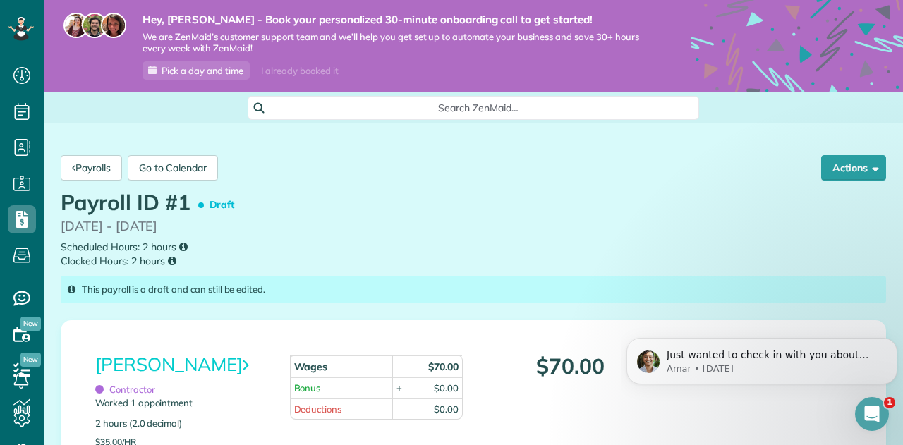
scroll to position [0, 0]
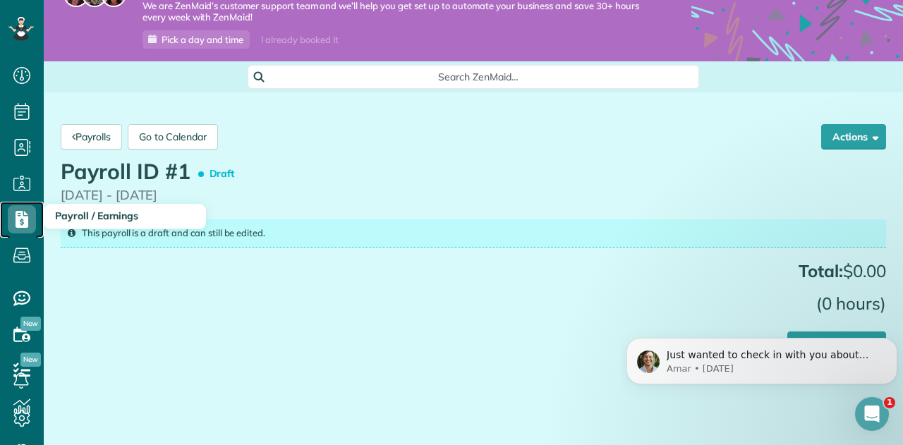
click at [16, 221] on use at bounding box center [22, 219] width 13 height 17
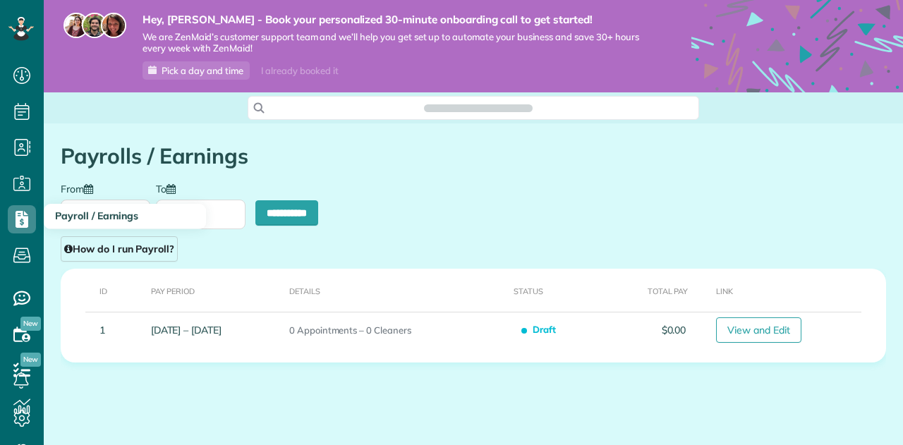
scroll to position [6, 6]
type input "**********"
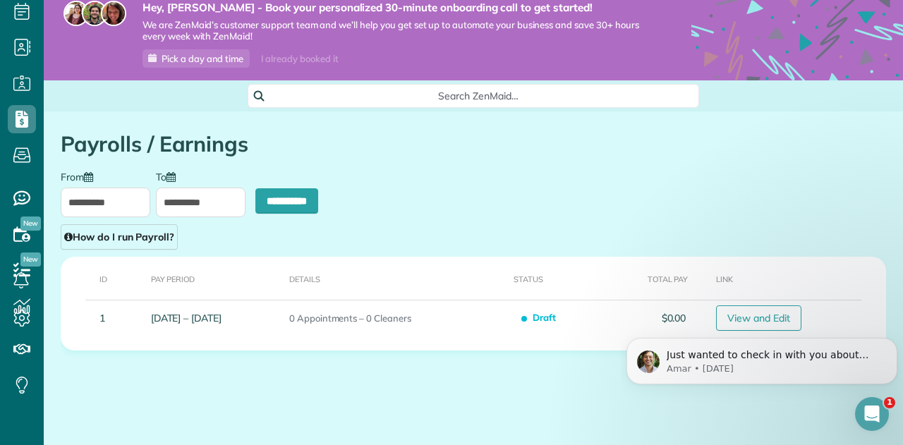
scroll to position [16, 0]
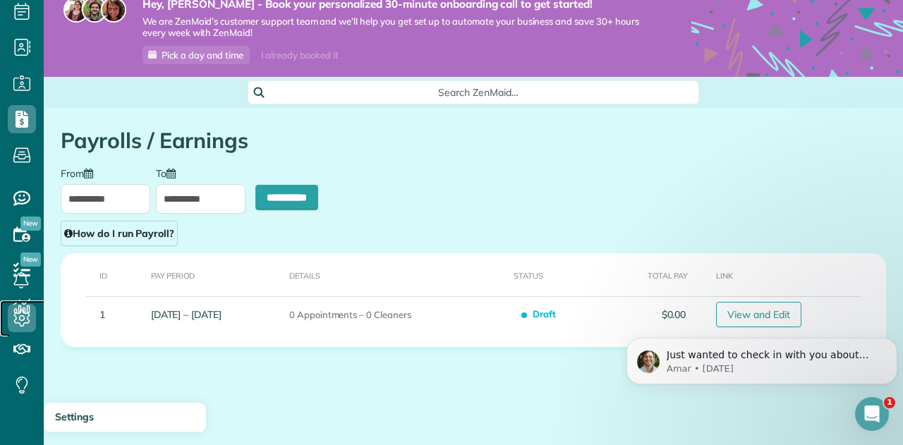
click at [25, 318] on icon at bounding box center [22, 318] width 28 height 28
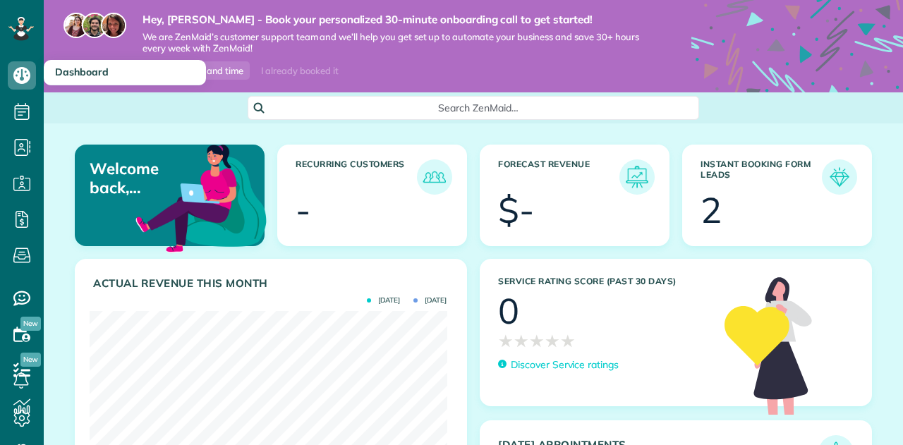
scroll to position [158, 357]
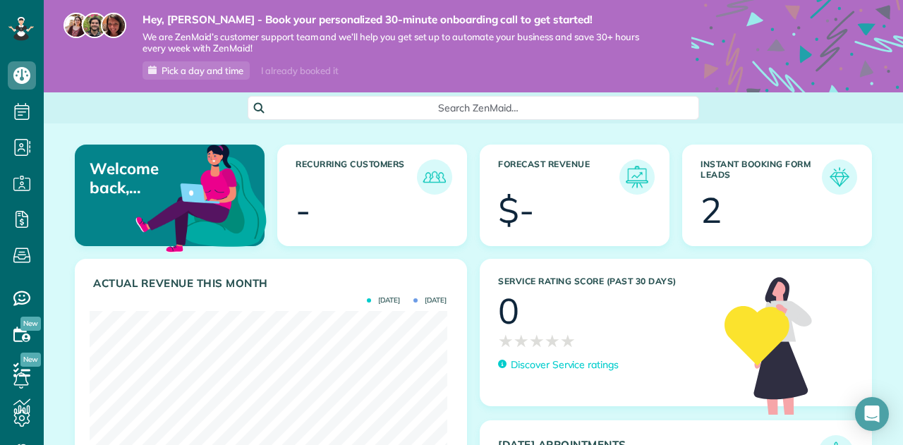
click at [604, 196] on div at bounding box center [594, 212] width 111 height 35
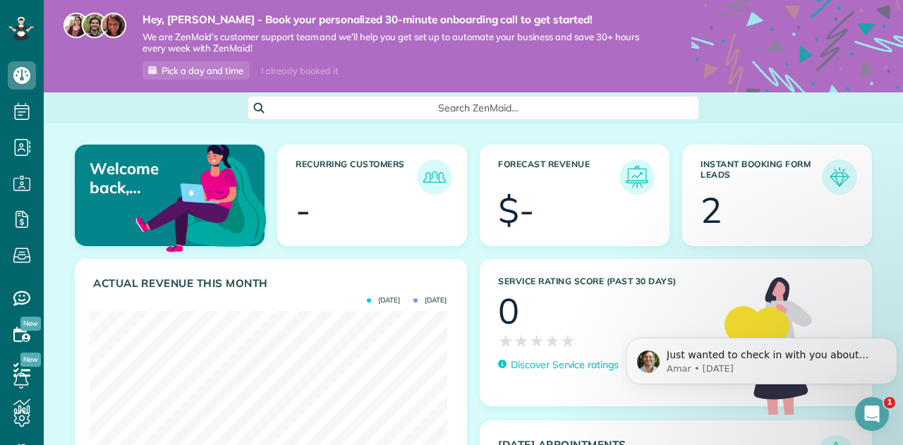
scroll to position [0, 0]
click at [527, 209] on div "$-" at bounding box center [516, 210] width 36 height 35
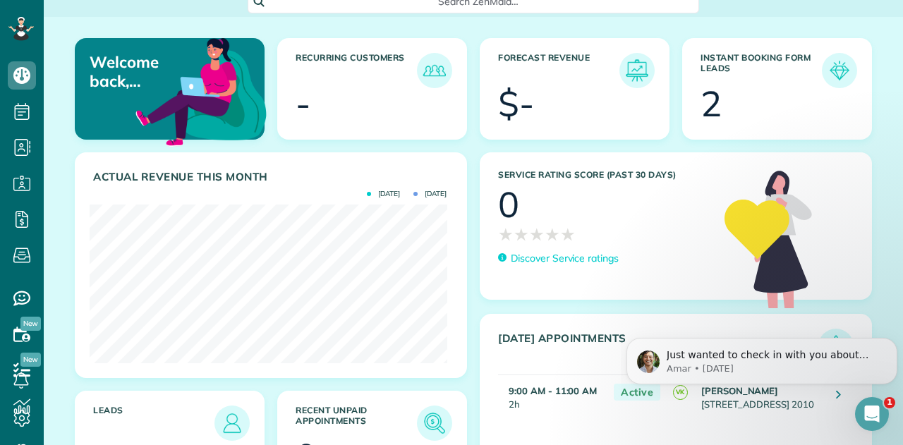
scroll to position [229, 0]
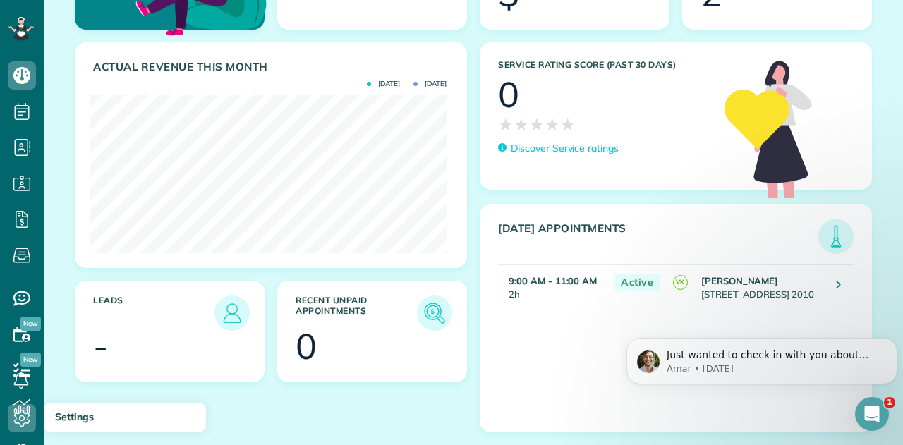
drag, startPoint x: 21, startPoint y: 408, endPoint x: 349, endPoint y: 415, distance: 328.0
click at [350, 415] on div "Actual Revenue this month Sept 2025 Aug 2025 $ - Leads - Recent unpaid appointm…" at bounding box center [270, 243] width 405 height 403
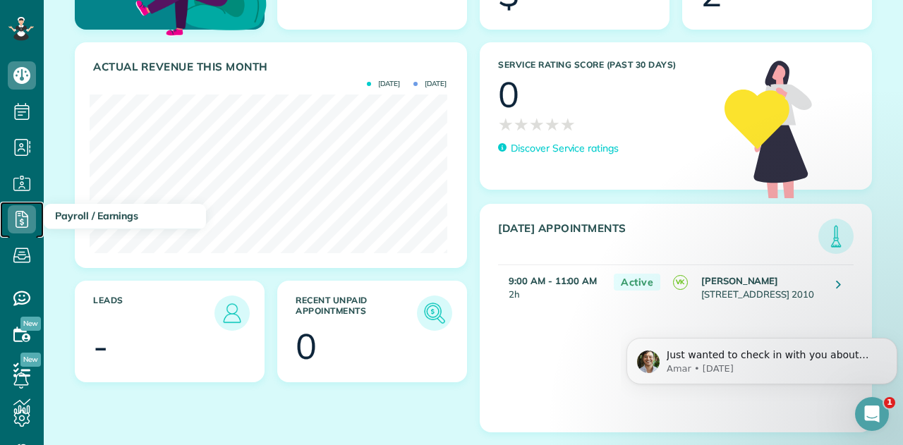
click at [30, 216] on icon at bounding box center [22, 219] width 28 height 28
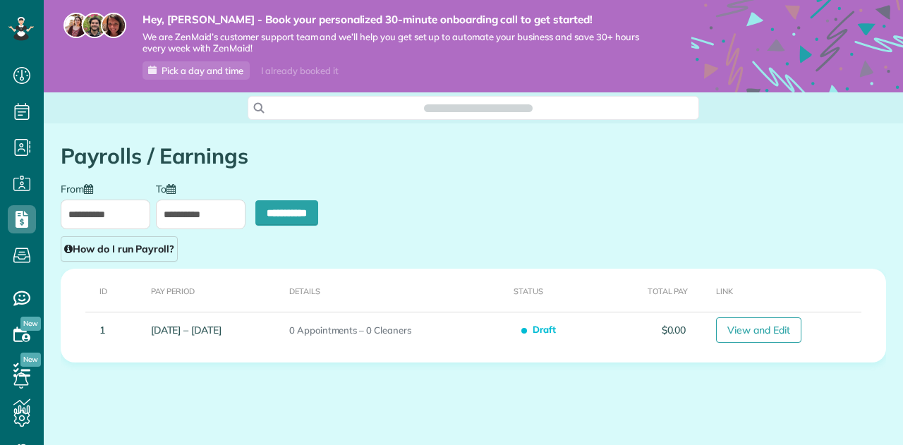
scroll to position [6, 6]
type input "**********"
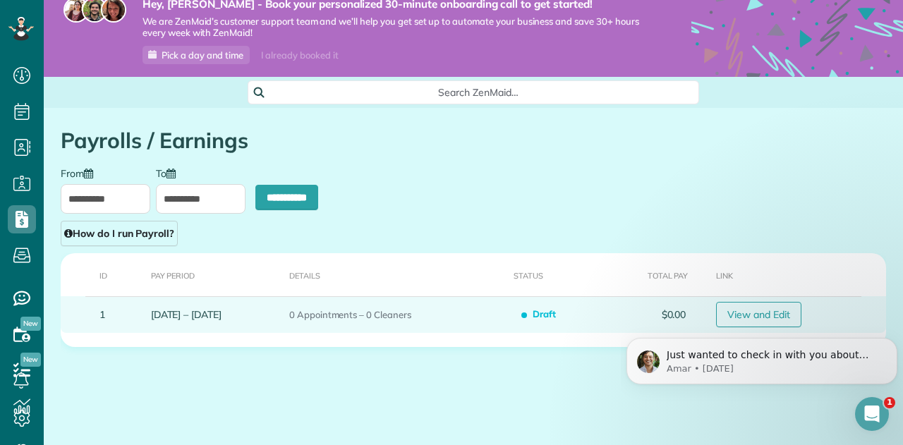
scroll to position [0, 0]
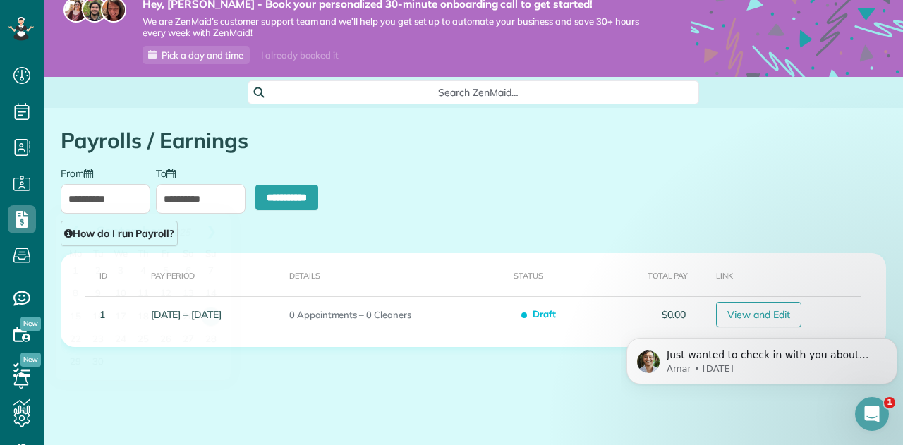
click at [85, 202] on input "**********" at bounding box center [106, 199] width 90 height 30
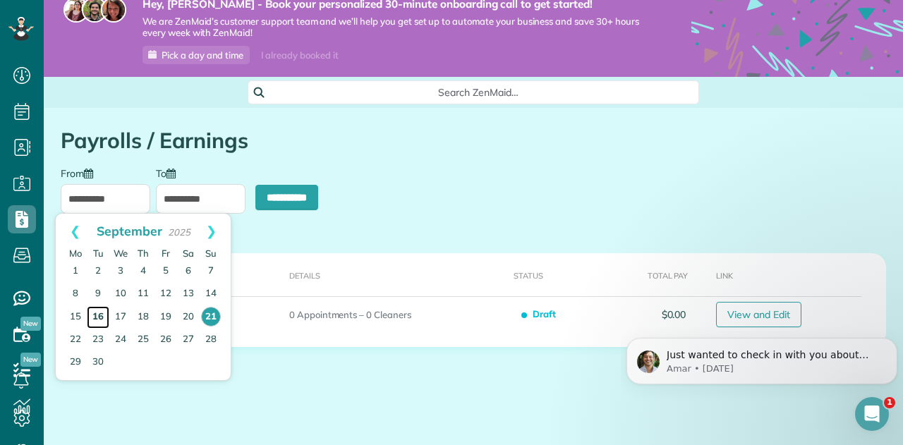
click at [103, 316] on link "16" at bounding box center [98, 317] width 23 height 23
type input "**********"
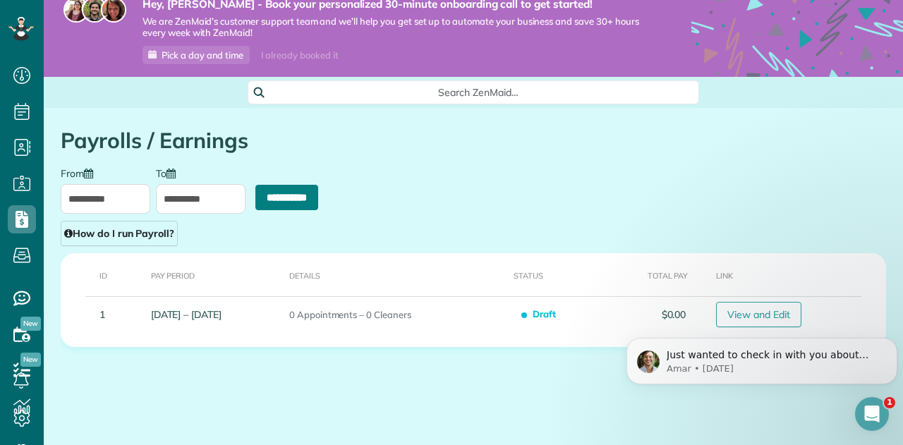
click at [267, 202] on input "**********" at bounding box center [286, 197] width 63 height 25
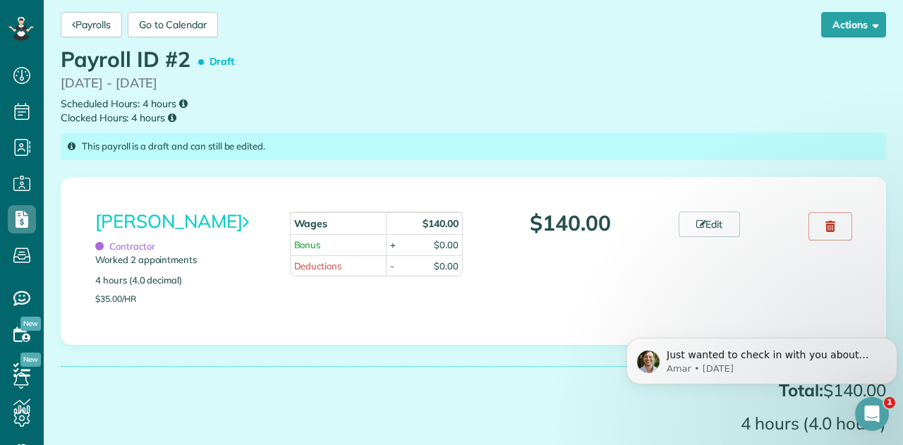
scroll to position [121, 0]
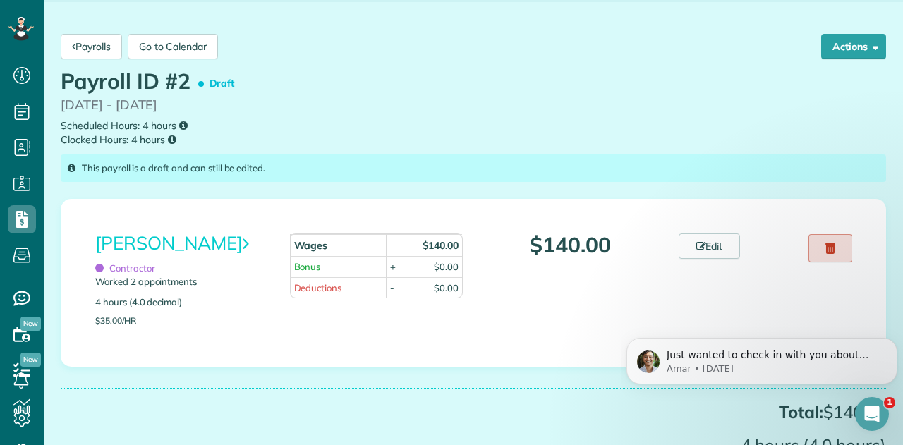
click at [832, 243] on link at bounding box center [830, 248] width 44 height 28
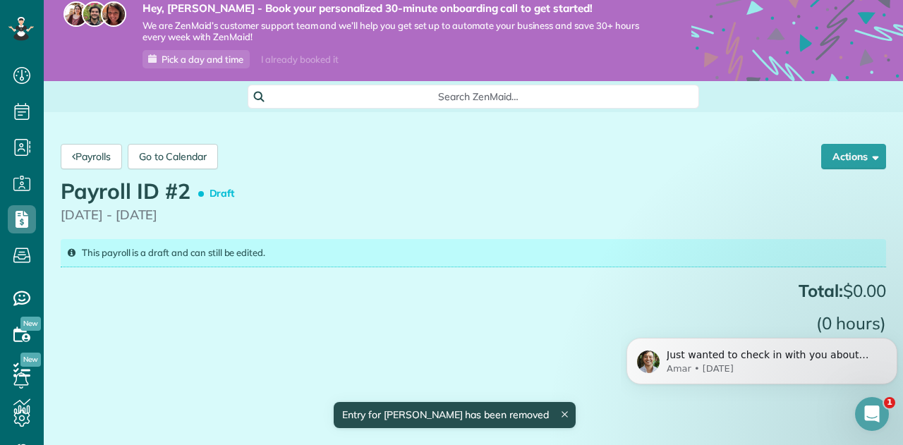
scroll to position [31, 0]
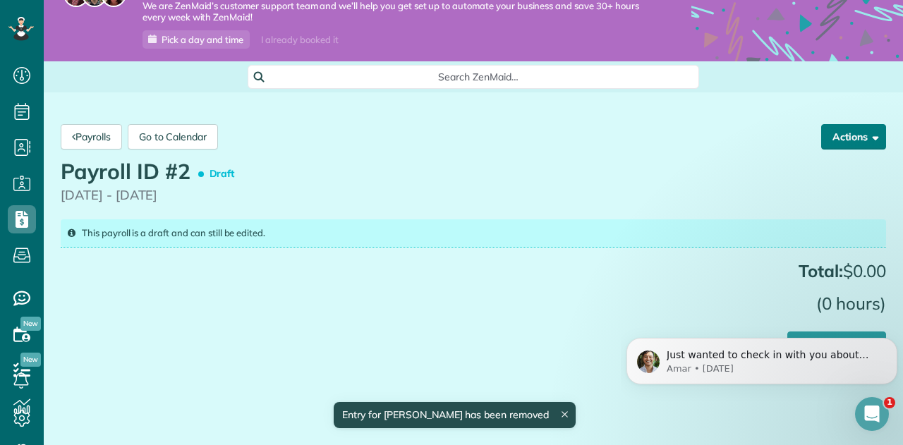
click at [859, 145] on button "Actions" at bounding box center [853, 136] width 65 height 25
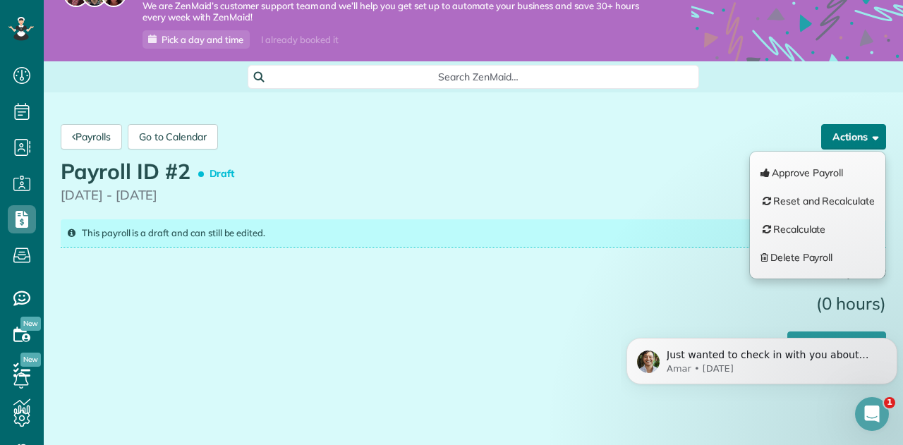
click at [857, 141] on button "Actions" at bounding box center [853, 136] width 65 height 25
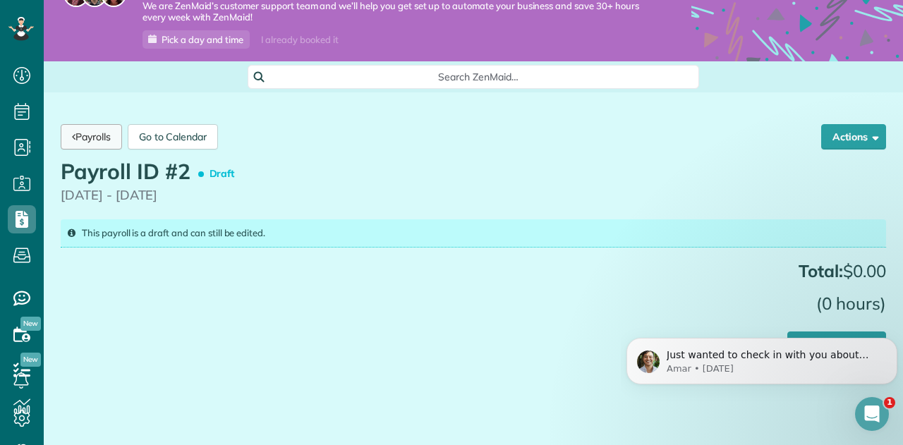
click at [73, 138] on link "Payrolls" at bounding box center [91, 136] width 61 height 25
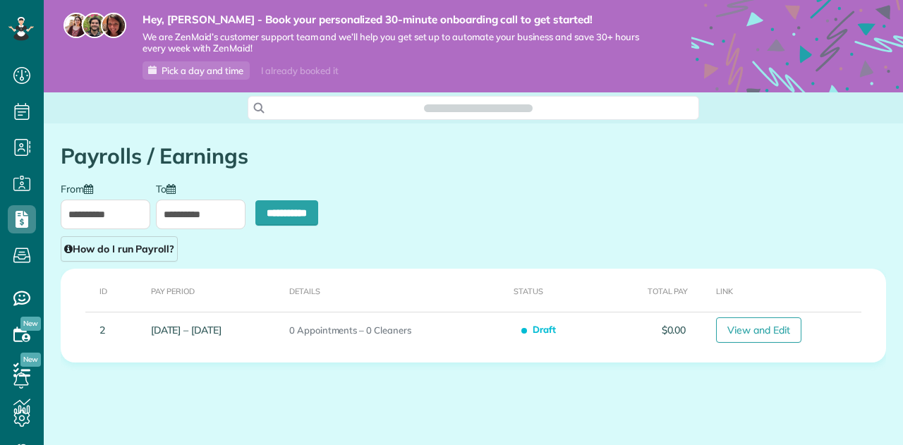
scroll to position [6, 6]
type input "**********"
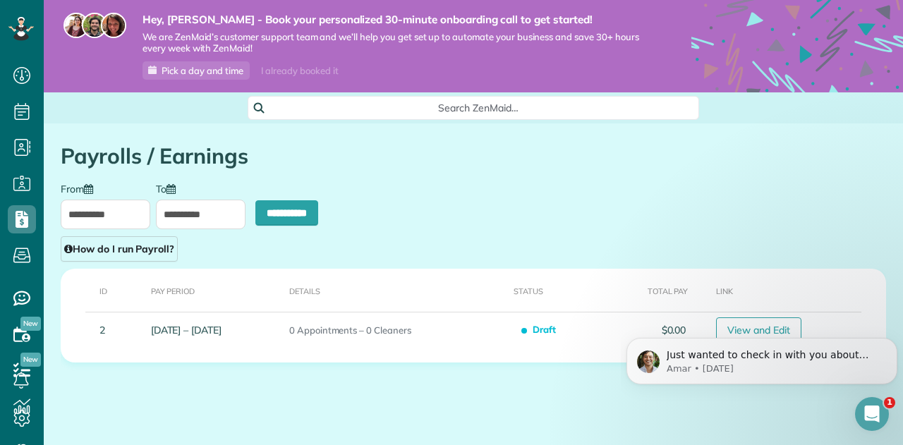
scroll to position [0, 0]
click at [25, 302] on icon at bounding box center [22, 298] width 28 height 28
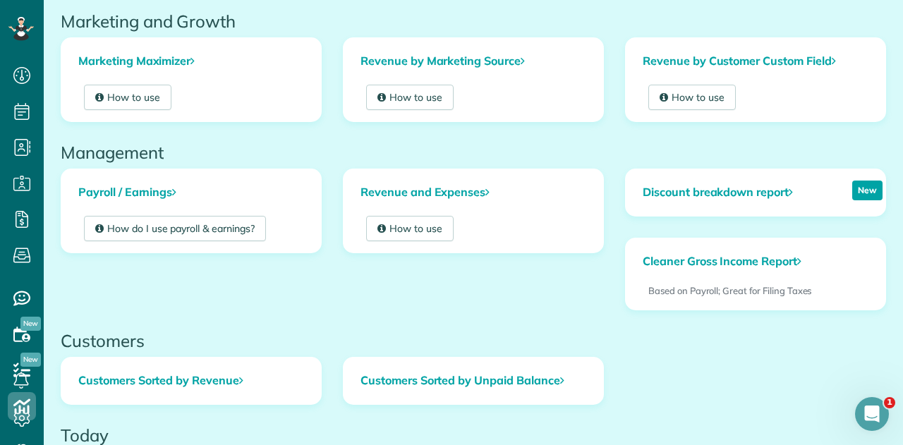
scroll to position [353, 0]
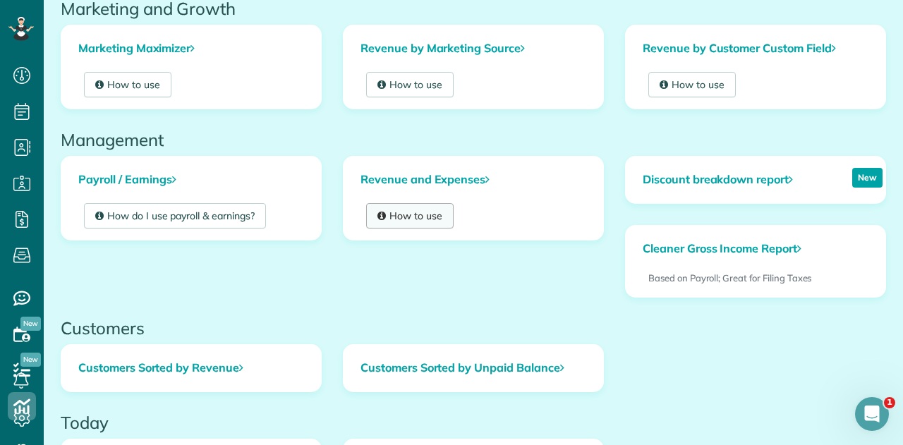
click at [403, 210] on link "How to use" at bounding box center [409, 215] width 87 height 25
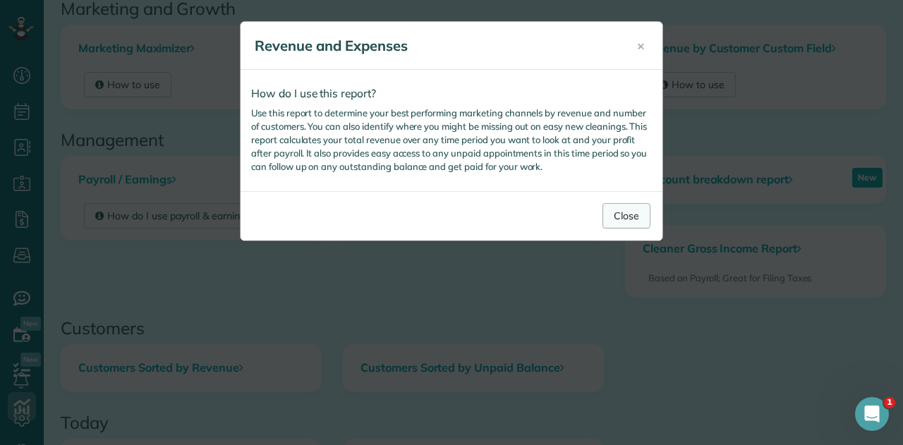
click at [623, 220] on button "Close" at bounding box center [626, 215] width 48 height 25
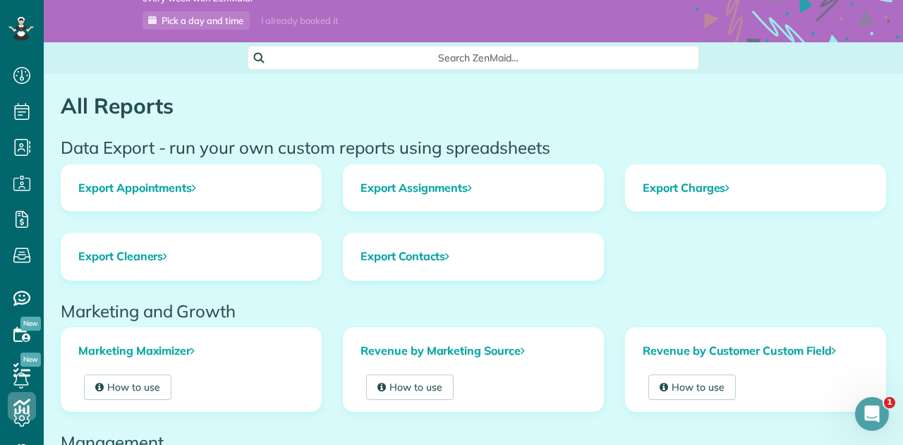
scroll to position [0, 0]
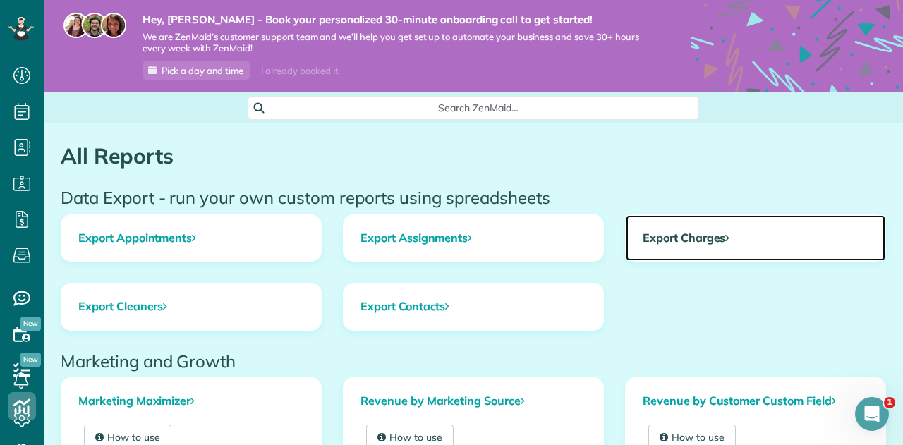
click at [714, 235] on link "Export Charges" at bounding box center [754, 238] width 259 height 47
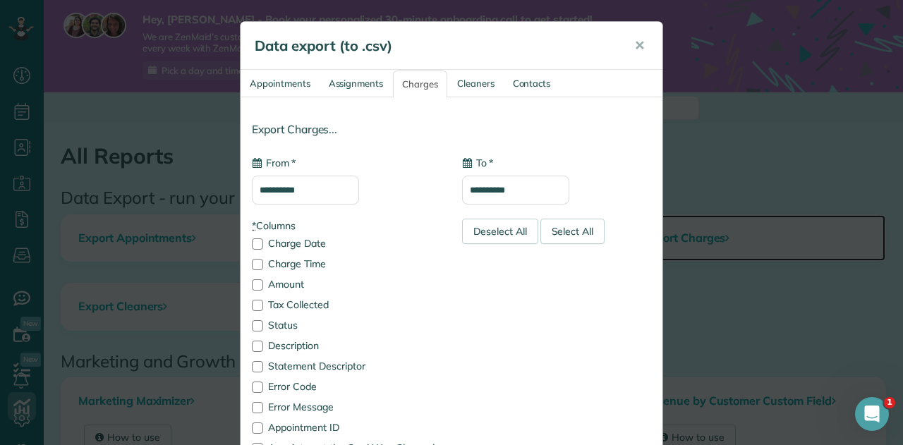
type input "**********"
click at [634, 46] on span "✕" at bounding box center [639, 45] width 11 height 16
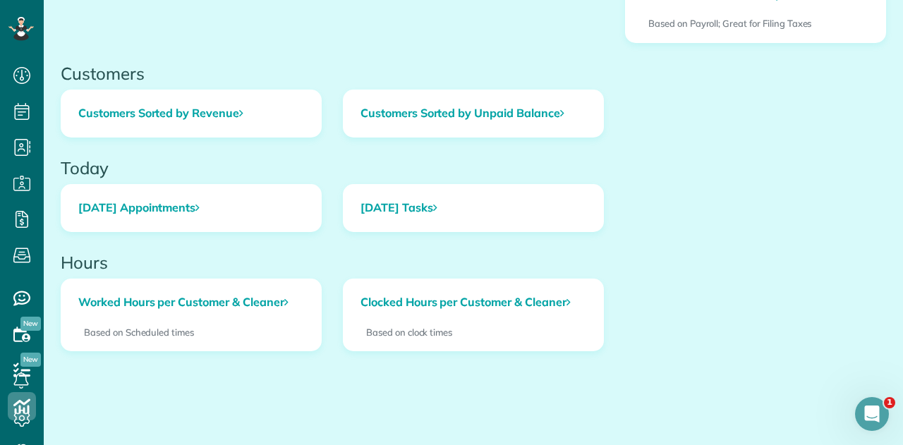
scroll to position [614, 0]
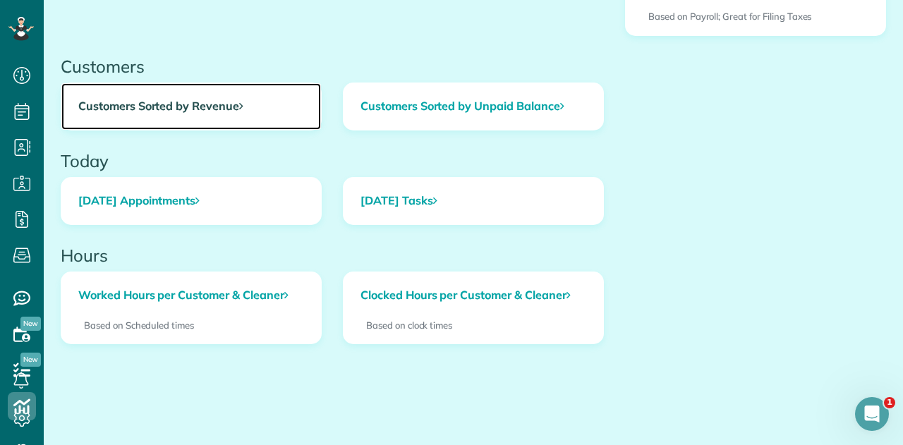
click at [227, 104] on link "Customers Sorted by Revenue" at bounding box center [190, 106] width 259 height 47
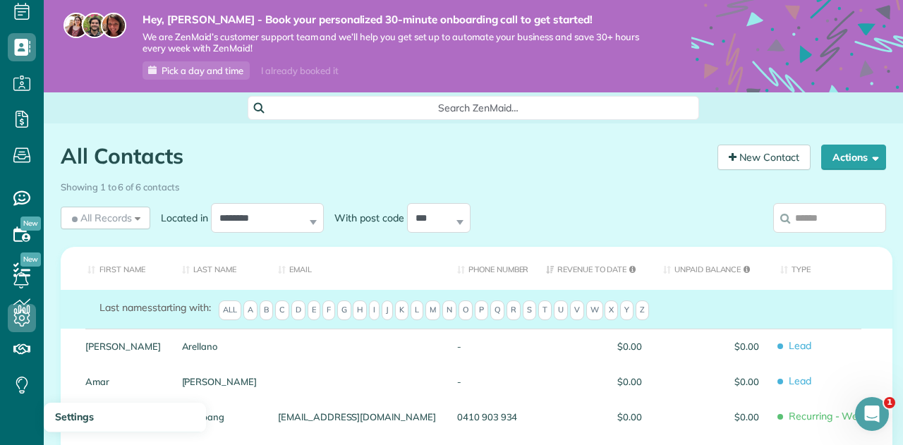
scroll to position [30, 0]
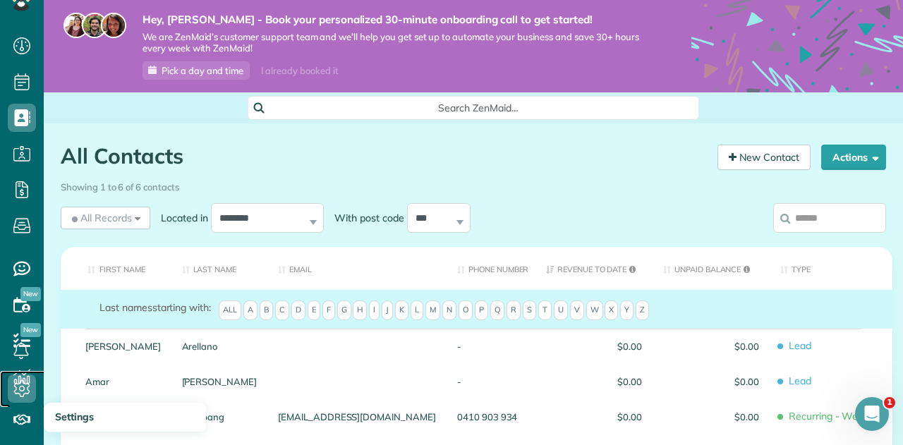
click at [24, 393] on icon at bounding box center [22, 388] width 28 height 28
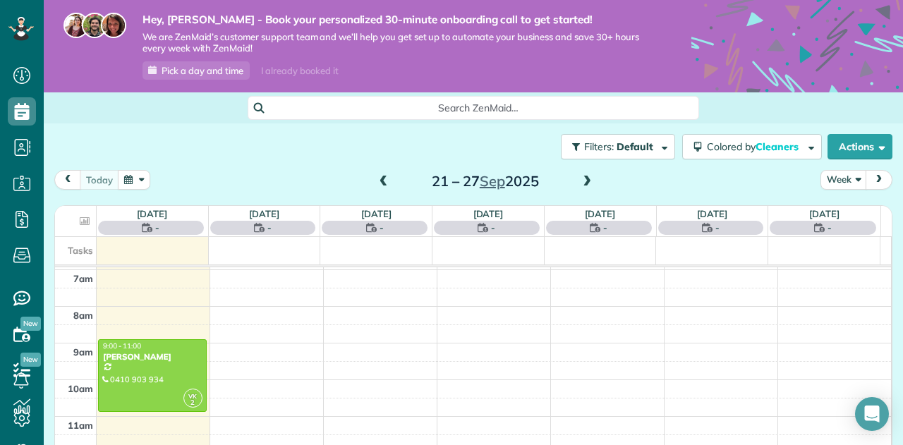
scroll to position [111, 0]
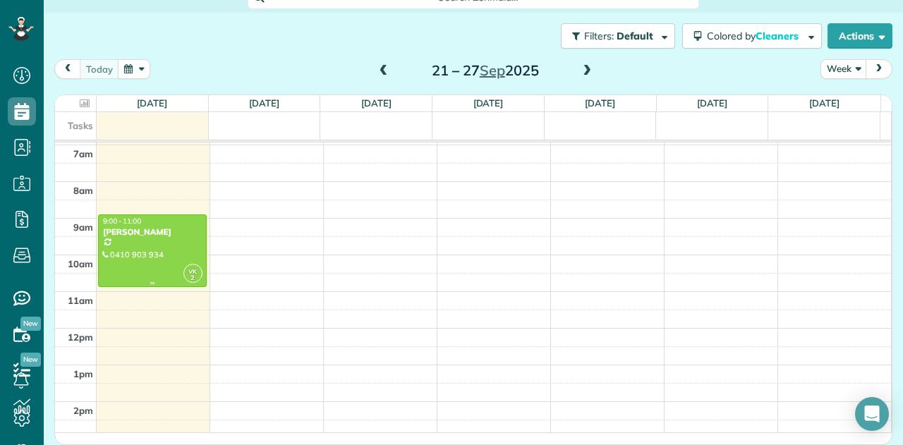
drag, startPoint x: 134, startPoint y: 252, endPoint x: 152, endPoint y: 250, distance: 18.4
click at [135, 252] on div at bounding box center [152, 250] width 107 height 71
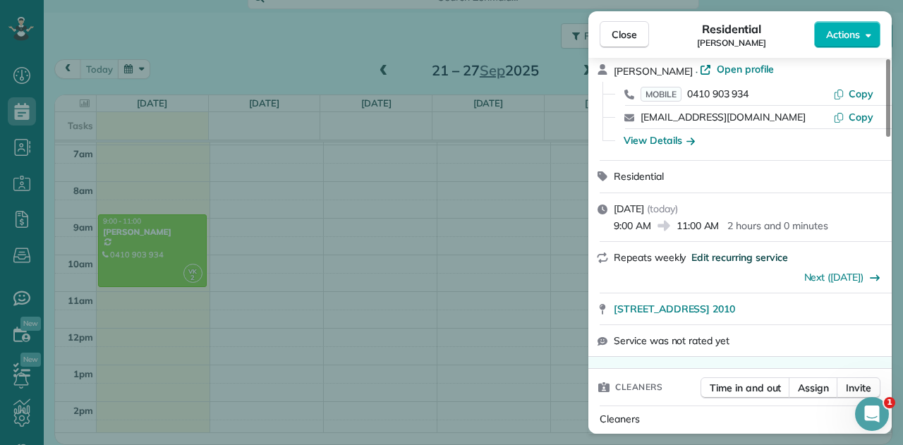
scroll to position [283, 0]
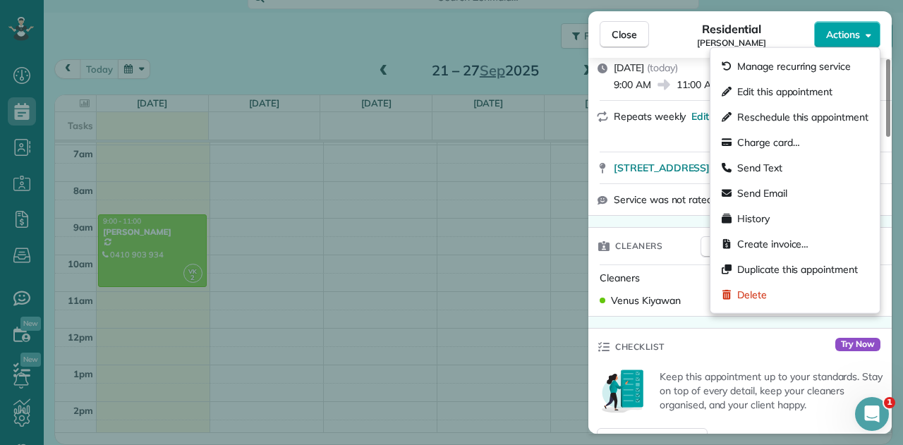
click at [855, 39] on span "Actions" at bounding box center [843, 35] width 34 height 14
click at [808, 92] on span "Edit this appointment" at bounding box center [784, 92] width 95 height 14
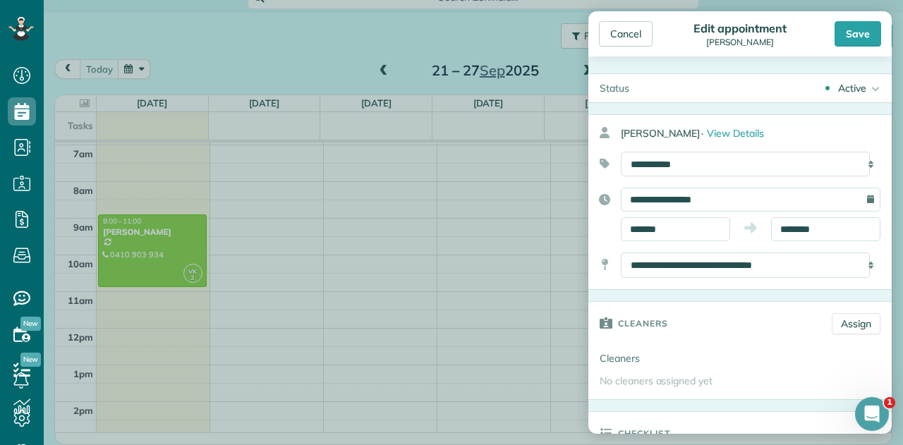
type input "*******"
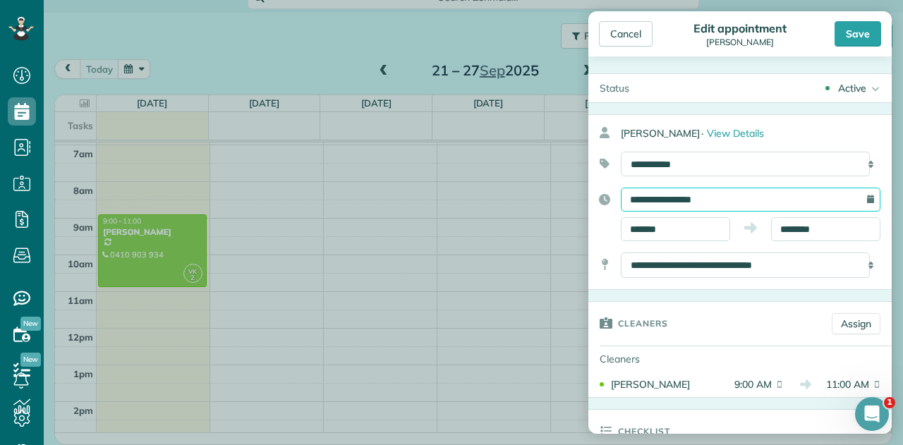
click at [690, 202] on input "**********" at bounding box center [750, 200] width 259 height 24
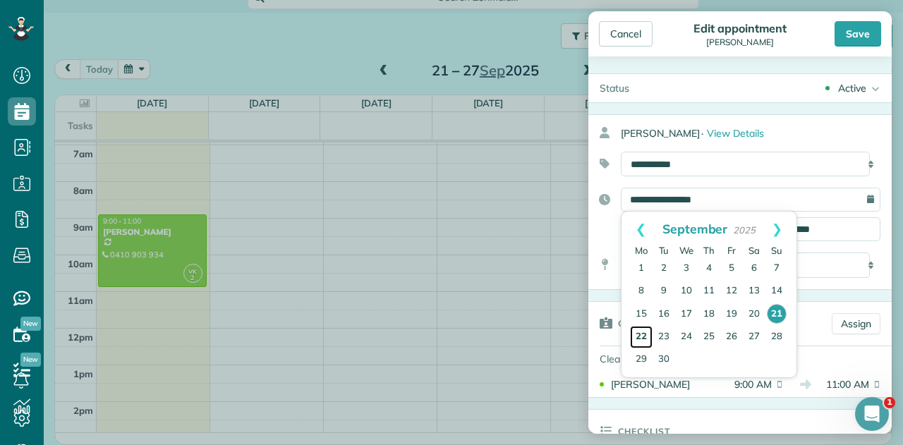
click at [644, 334] on link "22" at bounding box center [641, 337] width 23 height 23
type input "**********"
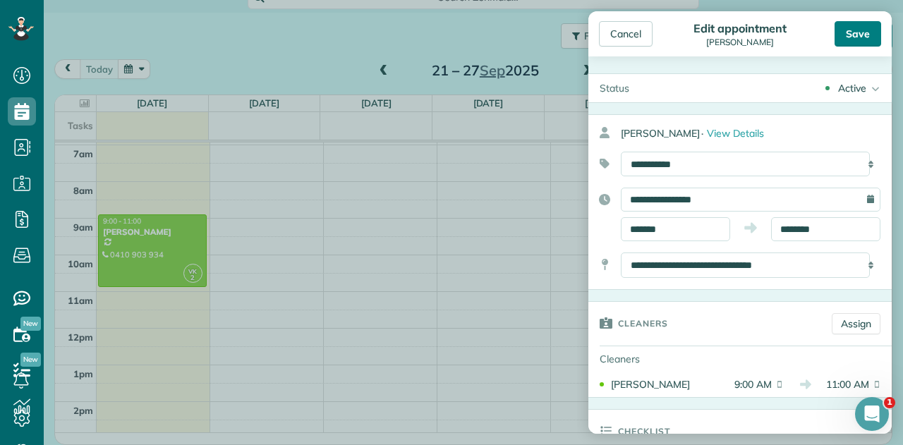
click at [859, 36] on div "Save" at bounding box center [857, 33] width 47 height 25
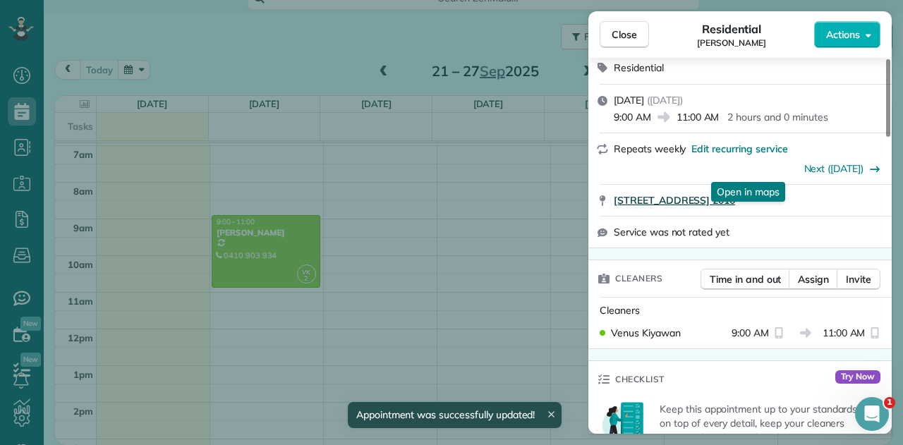
scroll to position [283, 0]
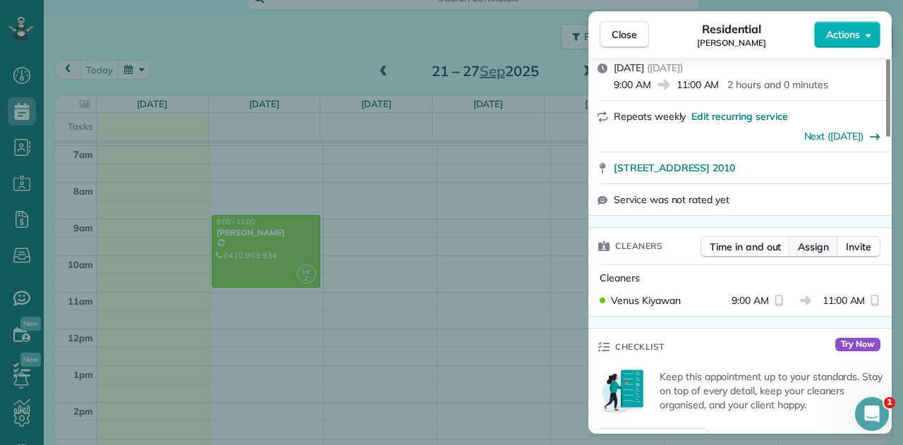
click at [808, 250] on span "Assign" at bounding box center [813, 247] width 31 height 14
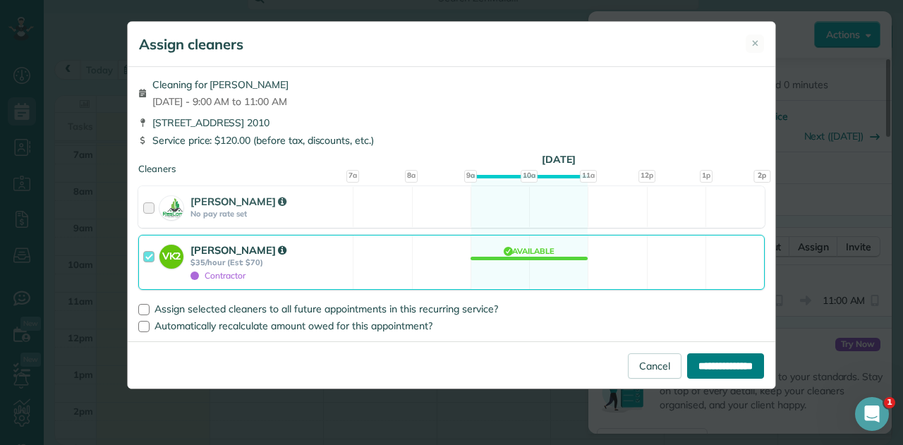
drag, startPoint x: 705, startPoint y: 362, endPoint x: 719, endPoint y: 355, distance: 15.8
click at [709, 360] on input "**********" at bounding box center [725, 365] width 77 height 25
type input "**********"
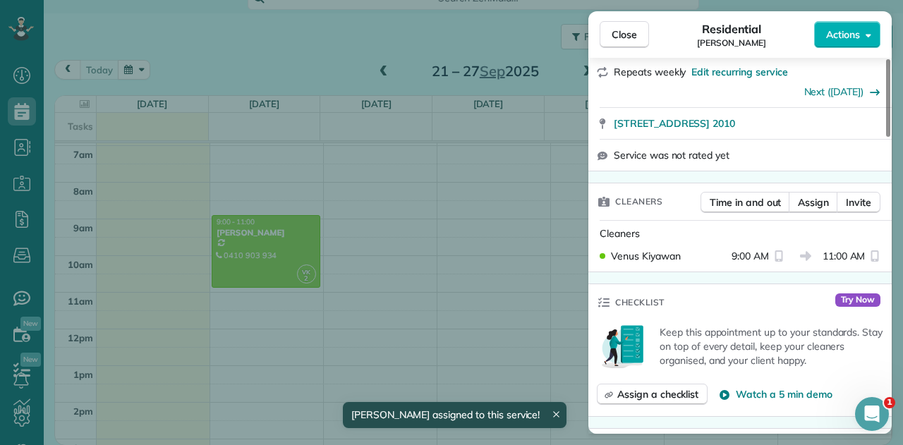
scroll to position [353, 0]
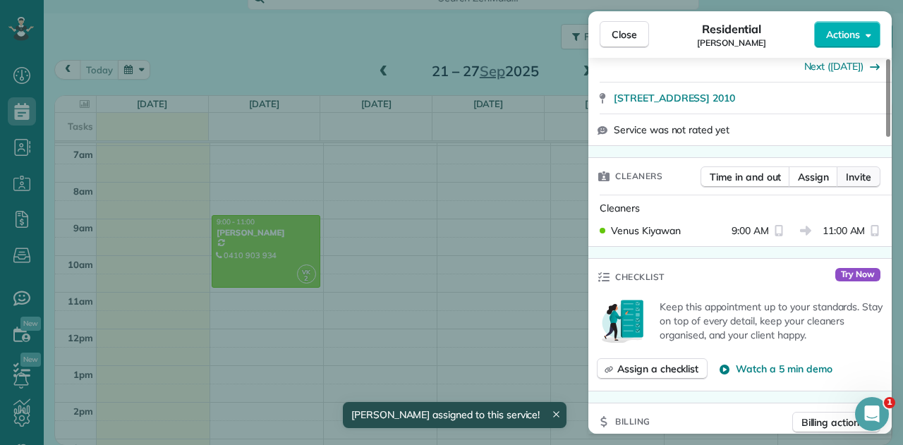
click at [862, 177] on span "Invite" at bounding box center [857, 177] width 25 height 14
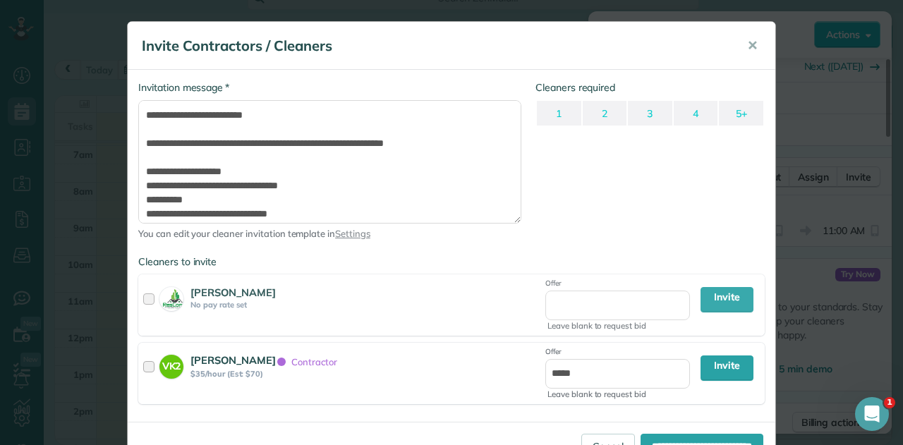
click at [143, 363] on div at bounding box center [151, 373] width 16 height 41
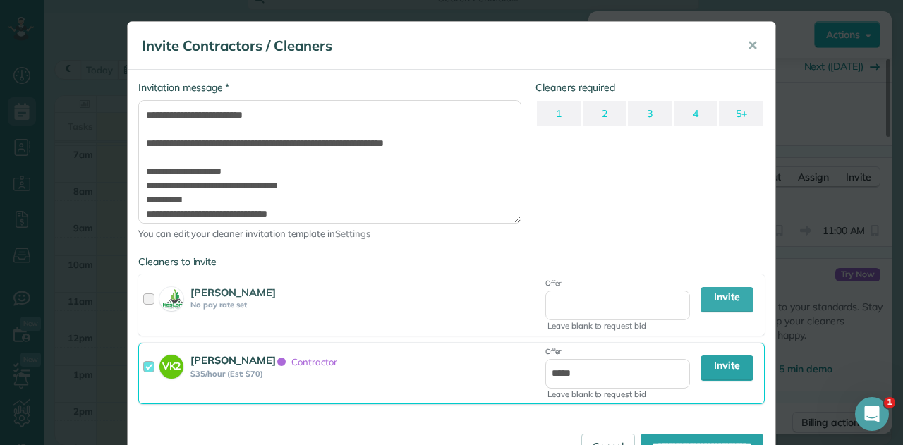
scroll to position [46, 0]
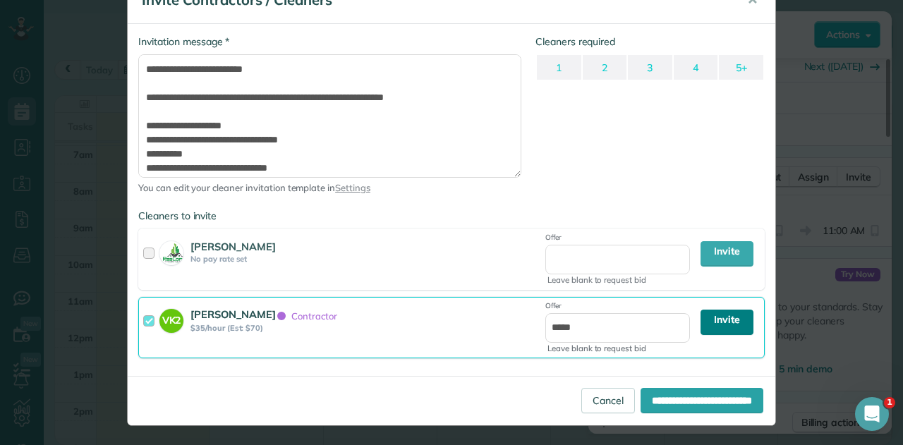
click at [728, 322] on link "Invite" at bounding box center [726, 322] width 53 height 25
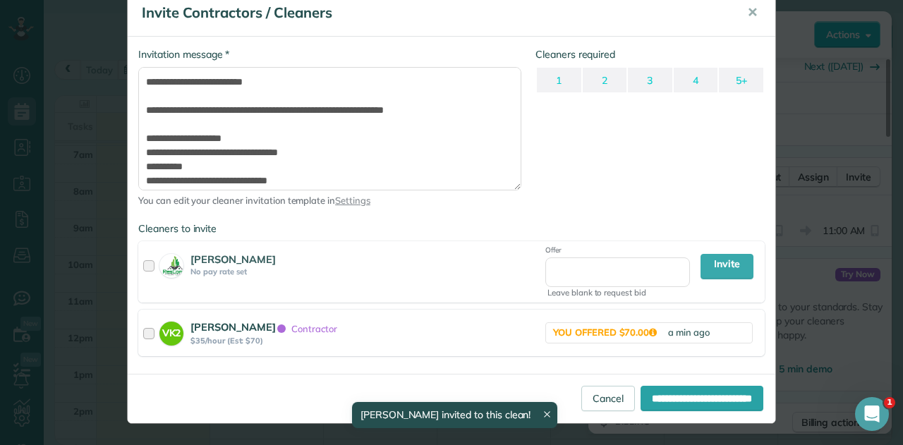
scroll to position [31, 0]
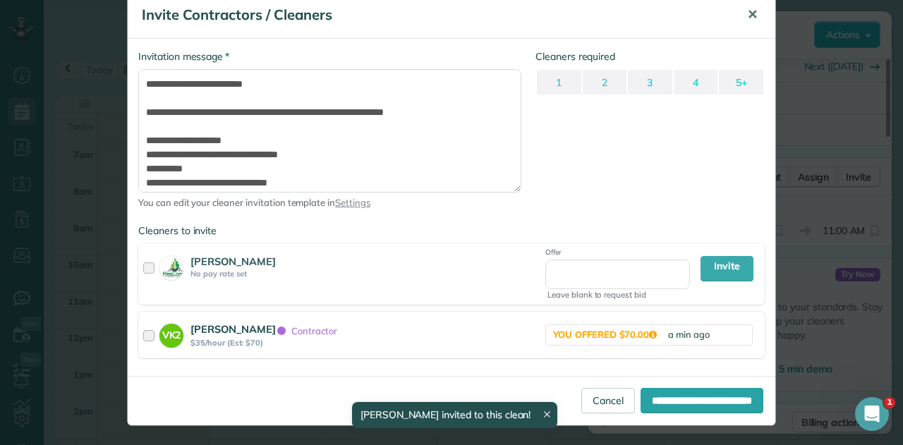
click at [752, 12] on span "✕" at bounding box center [752, 14] width 11 height 16
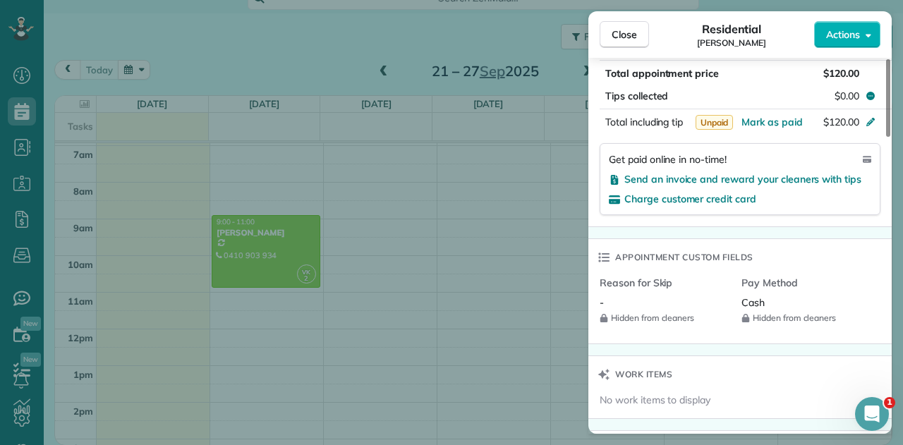
scroll to position [920, 0]
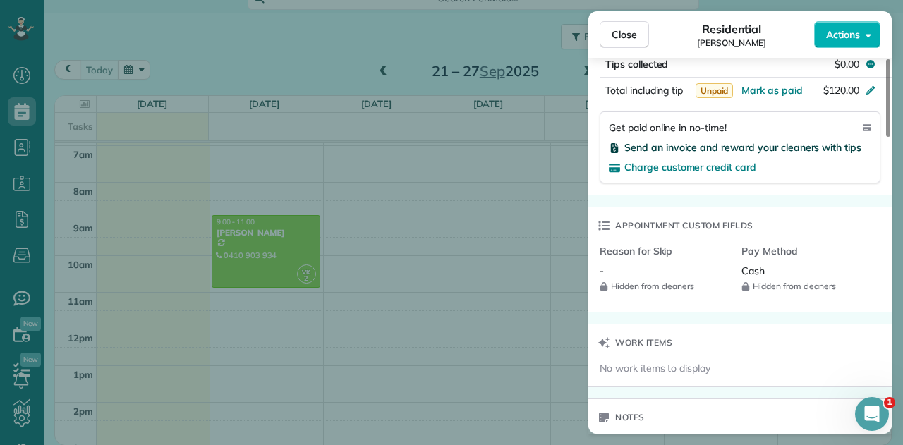
click at [657, 147] on span "Send an invoice and reward your cleaners with tips" at bounding box center [742, 147] width 237 height 13
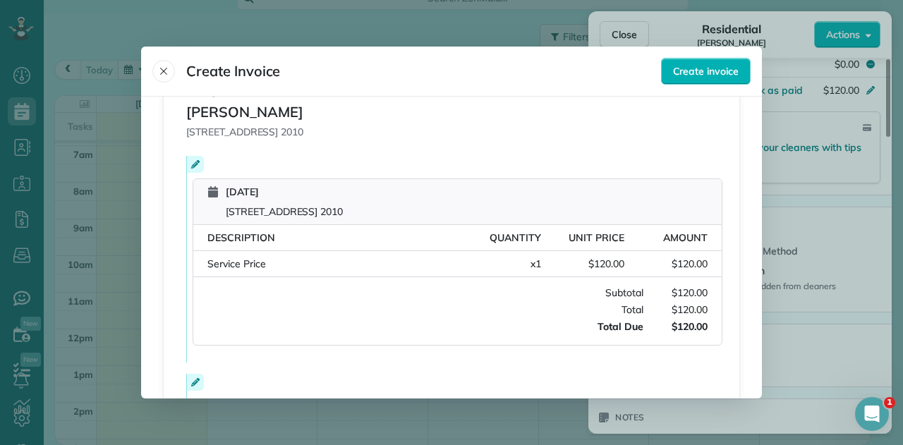
scroll to position [0, 0]
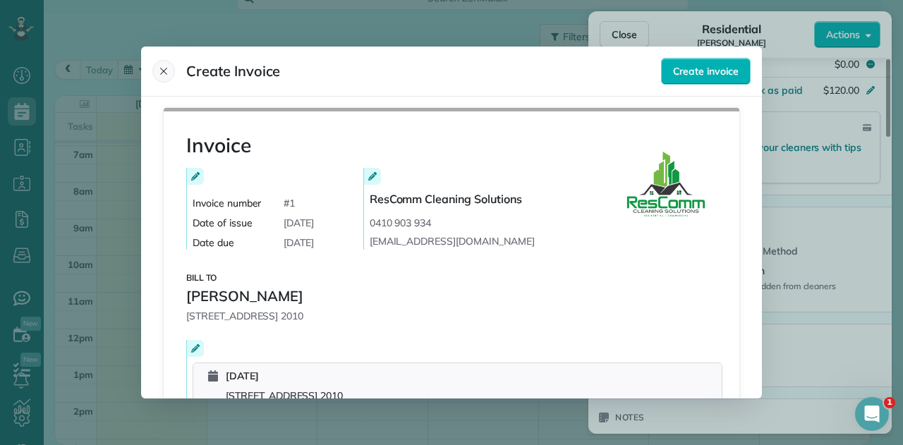
click at [162, 73] on icon "Close" at bounding box center [163, 71] width 7 height 7
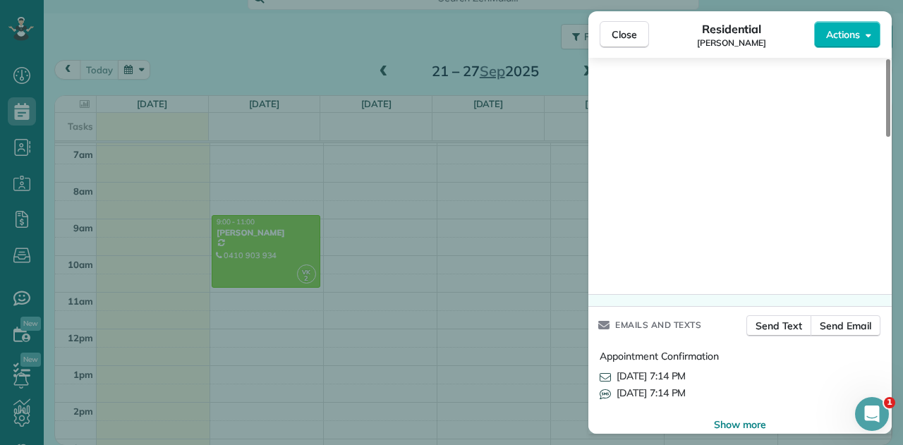
scroll to position [1431, 0]
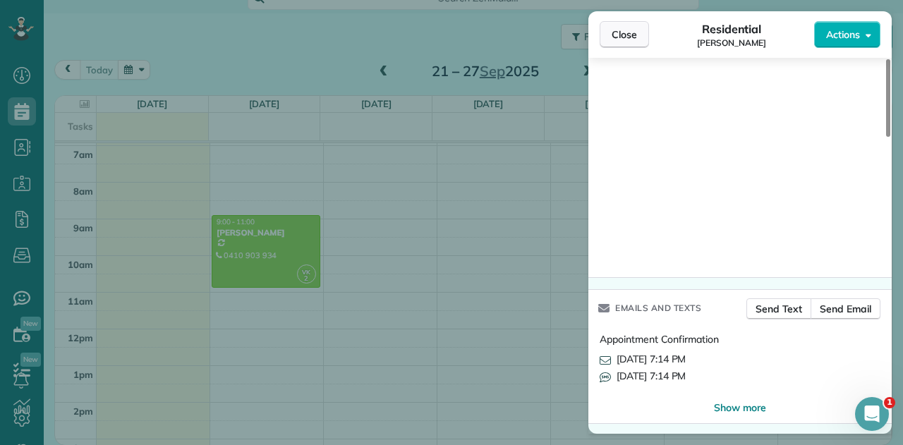
click at [626, 39] on span "Close" at bounding box center [623, 35] width 25 height 14
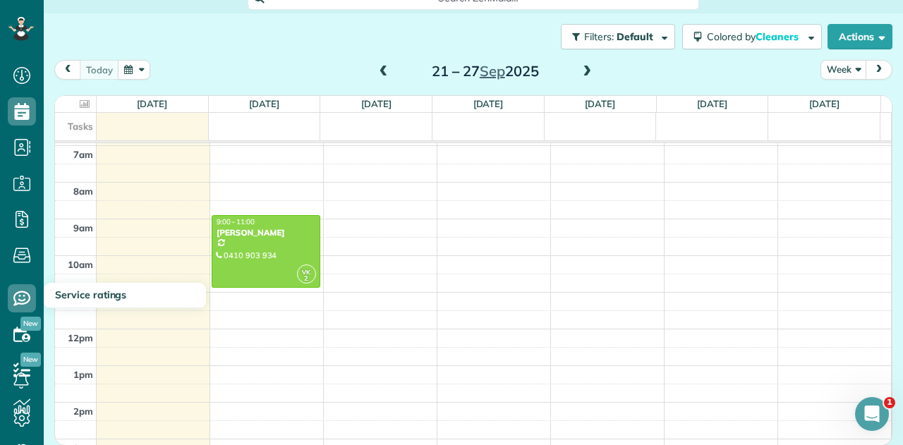
scroll to position [71, 0]
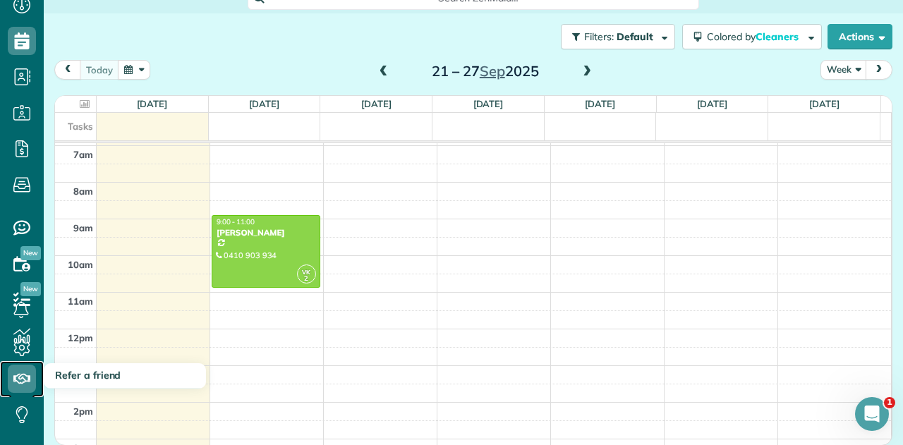
click at [18, 374] on use at bounding box center [21, 379] width 17 height 10
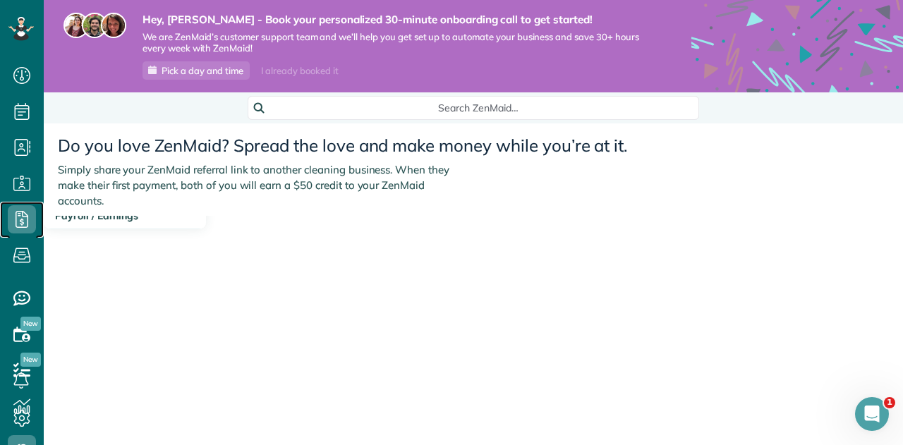
click at [28, 218] on icon at bounding box center [22, 219] width 28 height 28
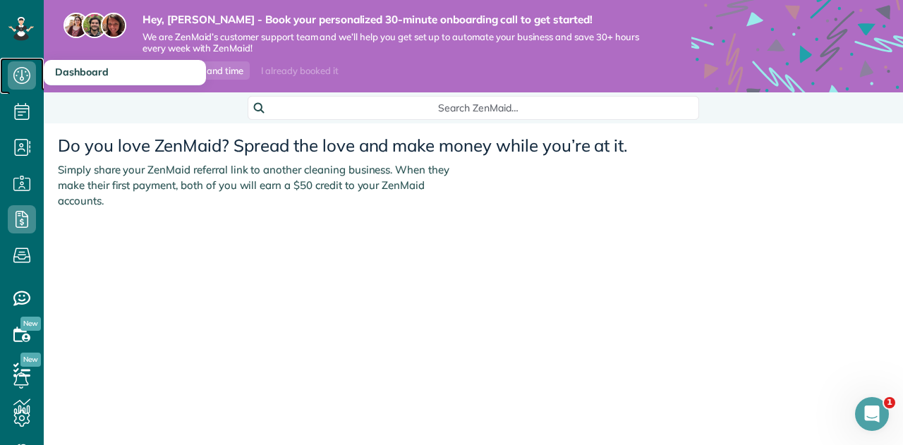
click at [21, 78] on use at bounding box center [21, 75] width 17 height 17
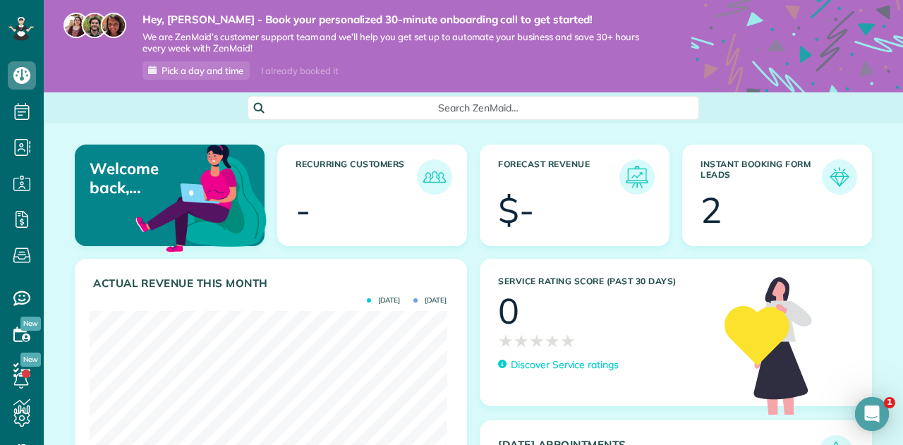
click at [517, 198] on div "$-" at bounding box center [516, 210] width 36 height 35
click at [544, 201] on div at bounding box center [594, 212] width 111 height 35
drag, startPoint x: 133, startPoint y: 184, endPoint x: 375, endPoint y: 183, distance: 242.6
click at [133, 184] on br at bounding box center [134, 188] width 11 height 20
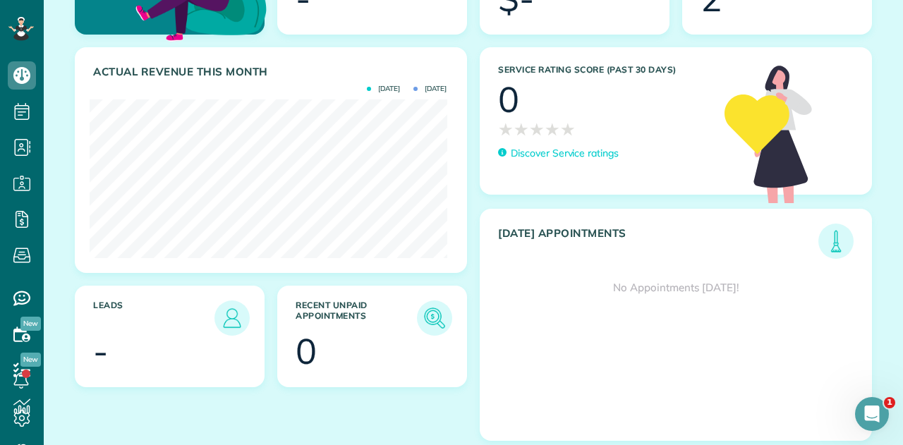
scroll to position [219, 0]
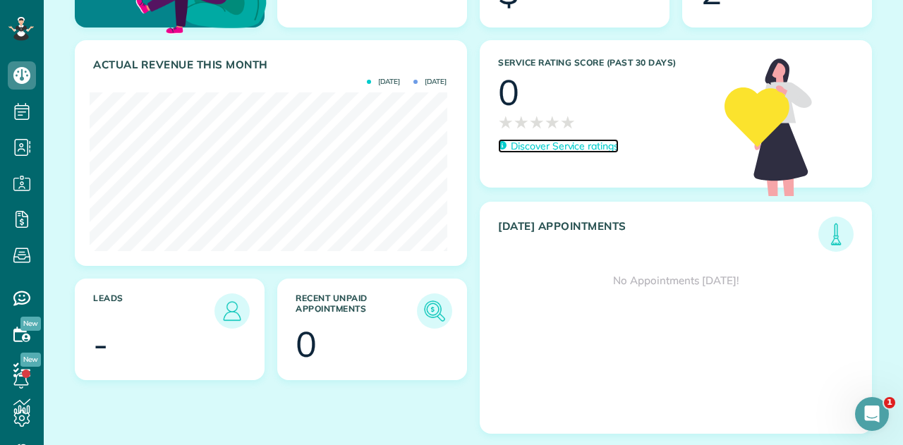
click at [591, 147] on p "Discover Service ratings" at bounding box center [565, 146] width 108 height 15
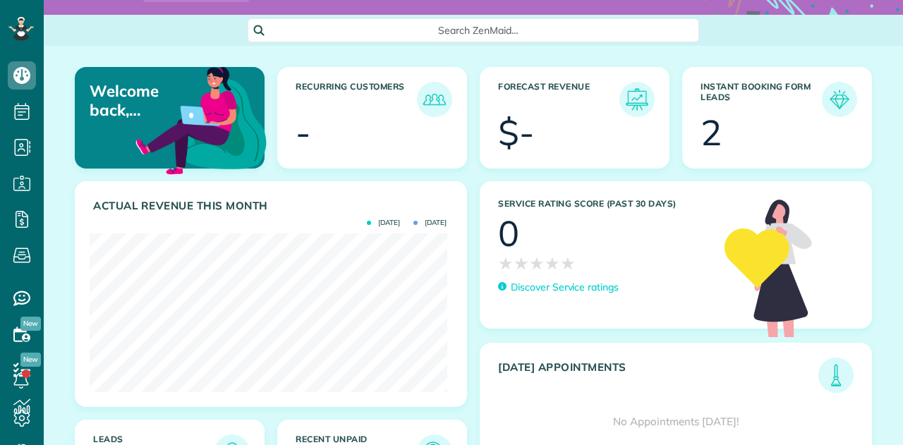
scroll to position [212, 0]
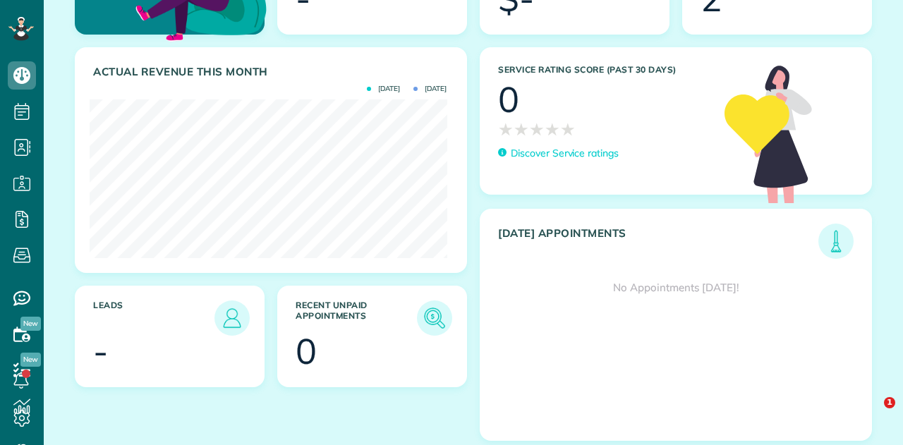
drag, startPoint x: 288, startPoint y: 358, endPoint x: 288, endPoint y: 367, distance: 9.2
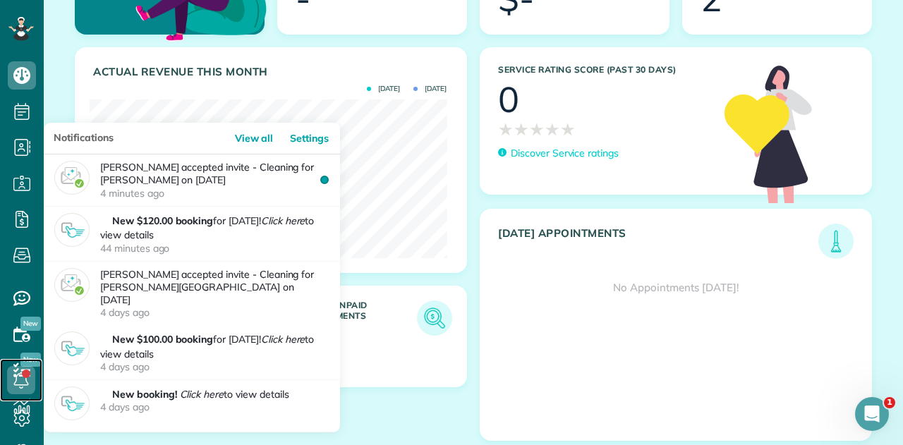
click at [23, 372] on link at bounding box center [21, 380] width 42 height 42
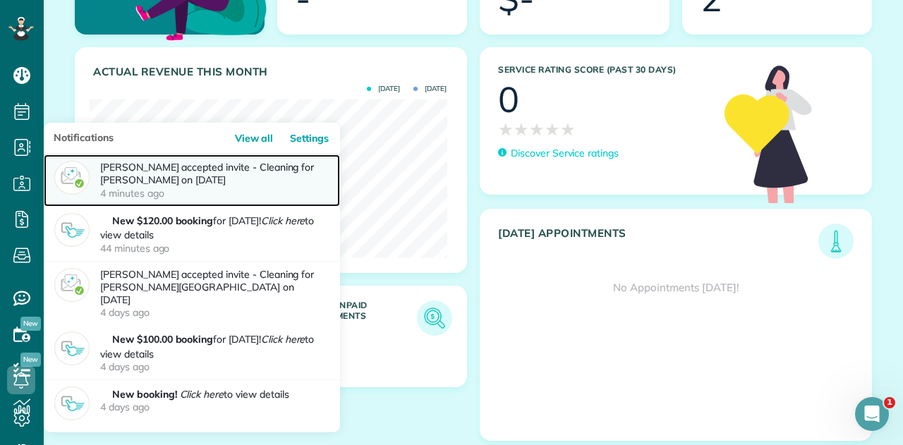
click at [136, 181] on p "[PERSON_NAME] accepted invite - Cleaning for [PERSON_NAME] on [DATE] 4 minutes …" at bounding box center [214, 180] width 229 height 39
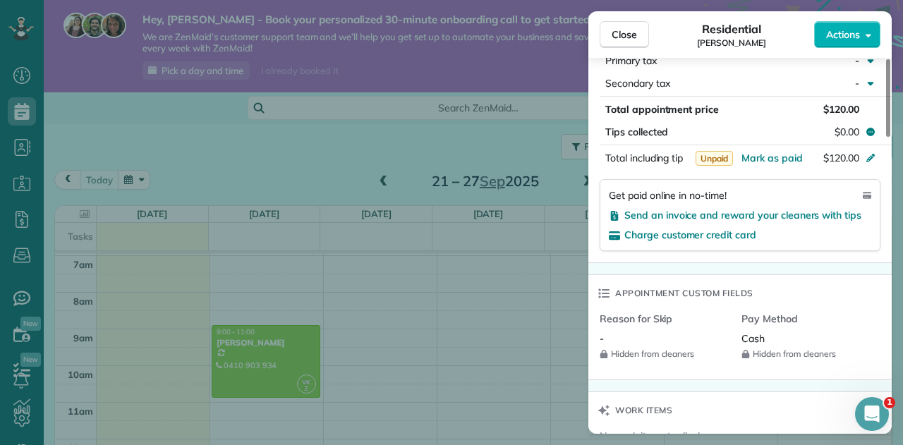
scroll to position [780, 0]
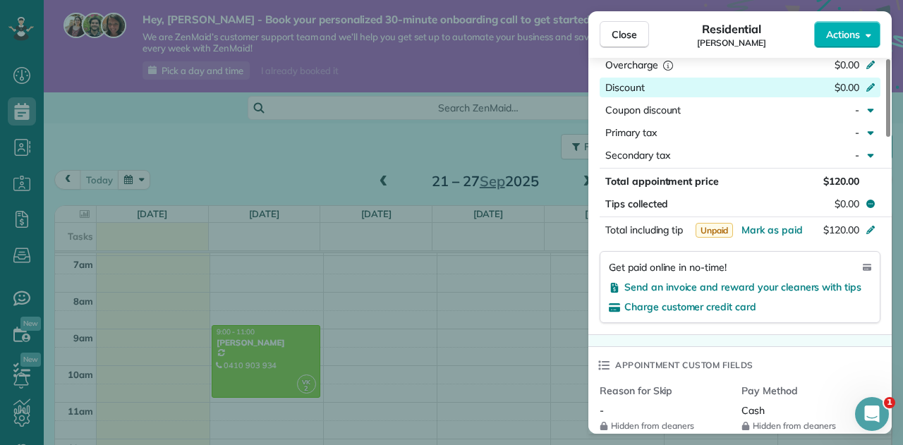
click at [873, 85] on icon at bounding box center [870, 87] width 8 height 8
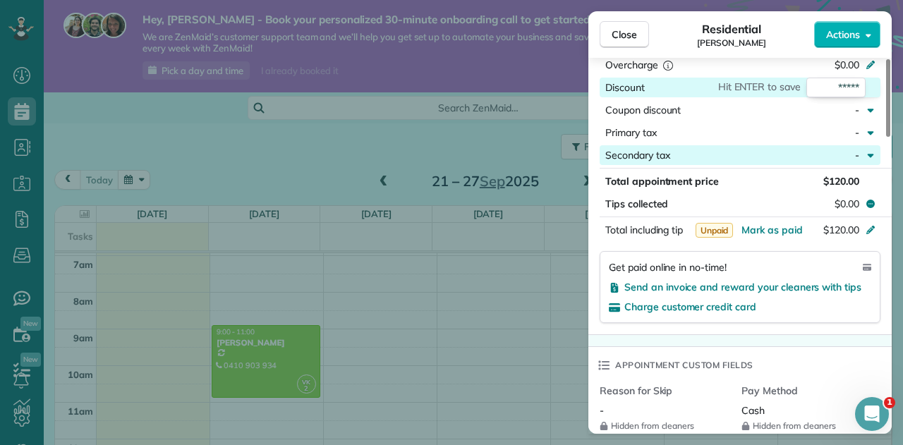
scroll to position [637, 0]
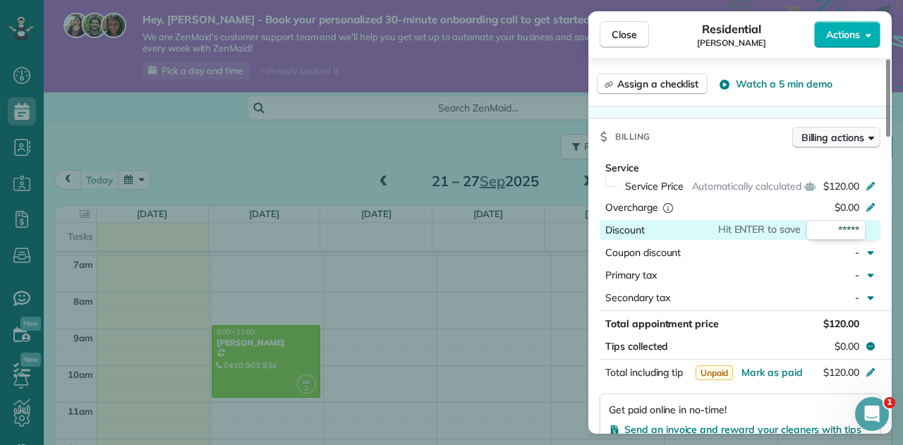
click at [844, 135] on span "Billing actions" at bounding box center [832, 137] width 63 height 14
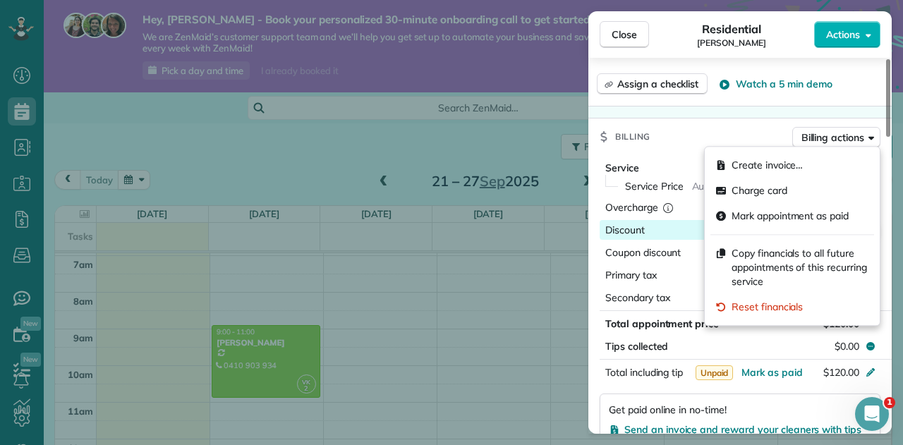
click at [696, 128] on div "Billing Billing actions" at bounding box center [739, 136] width 303 height 37
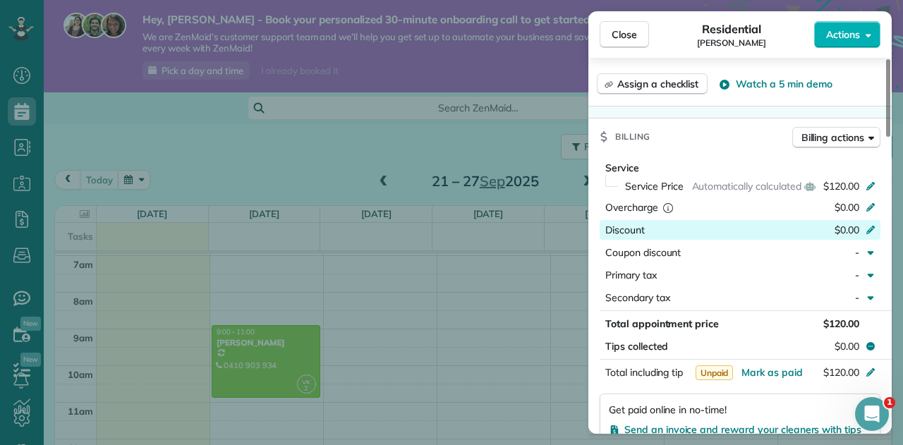
click at [872, 230] on icon at bounding box center [869, 228] width 11 height 11
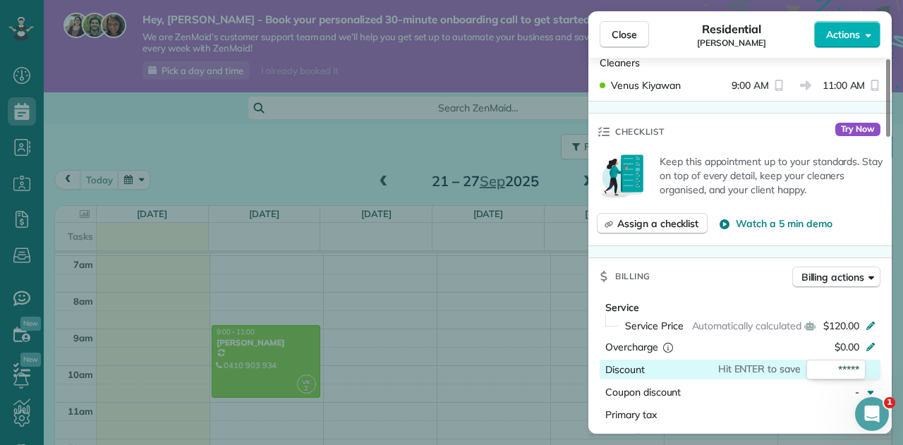
scroll to position [570, 0]
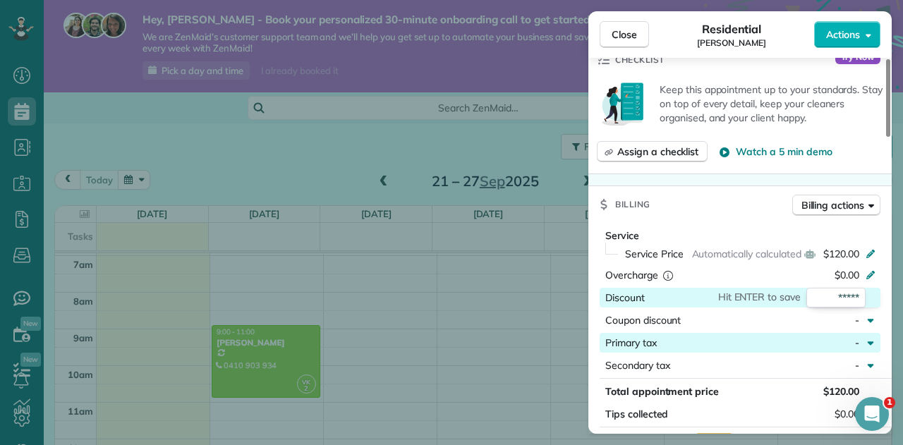
click at [874, 343] on icon "button" at bounding box center [869, 342] width 11 height 11
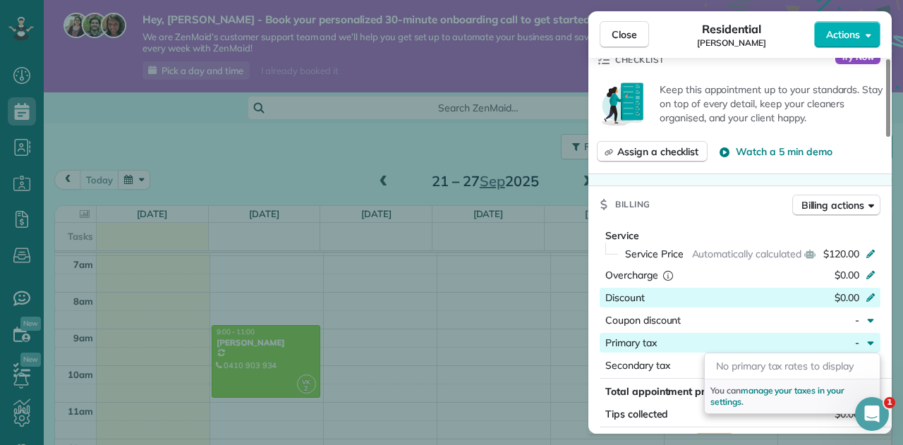
click at [873, 343] on icon "button" at bounding box center [869, 342] width 11 height 11
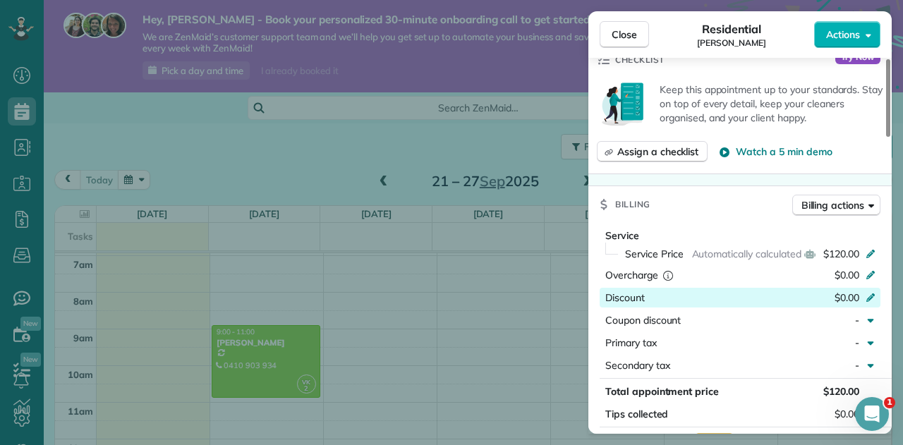
click at [872, 294] on icon at bounding box center [869, 296] width 11 height 11
type input "**"
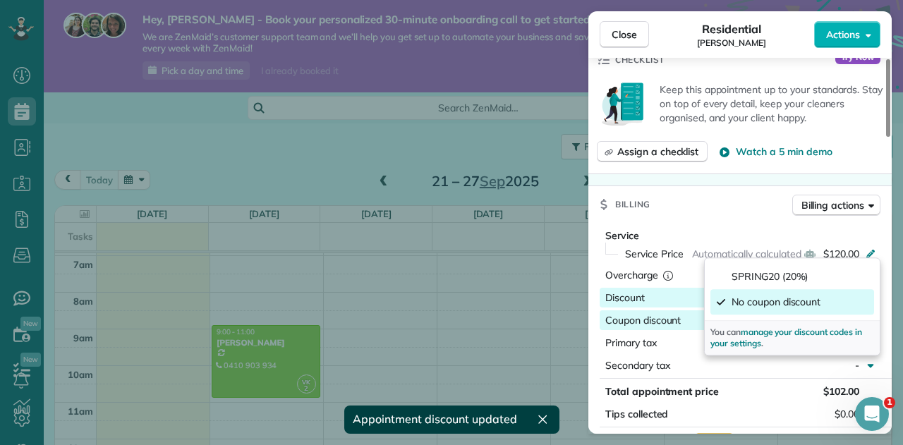
scroll to position [642, 0]
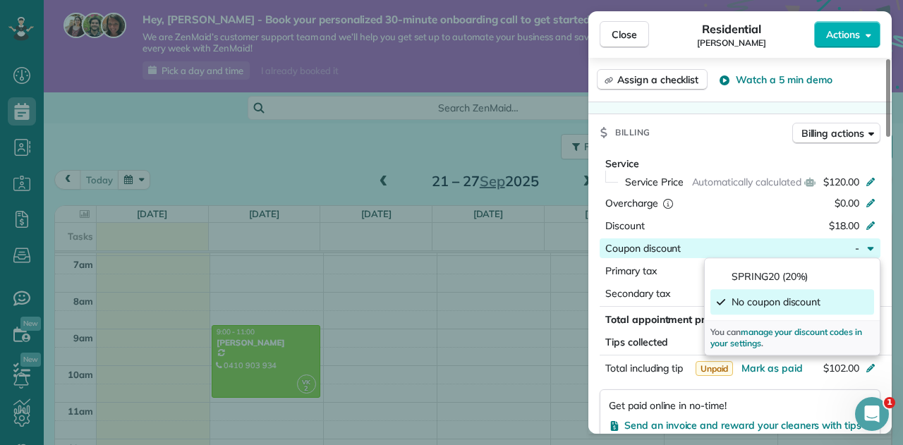
click at [757, 301] on span "No coupon discount" at bounding box center [775, 302] width 89 height 14
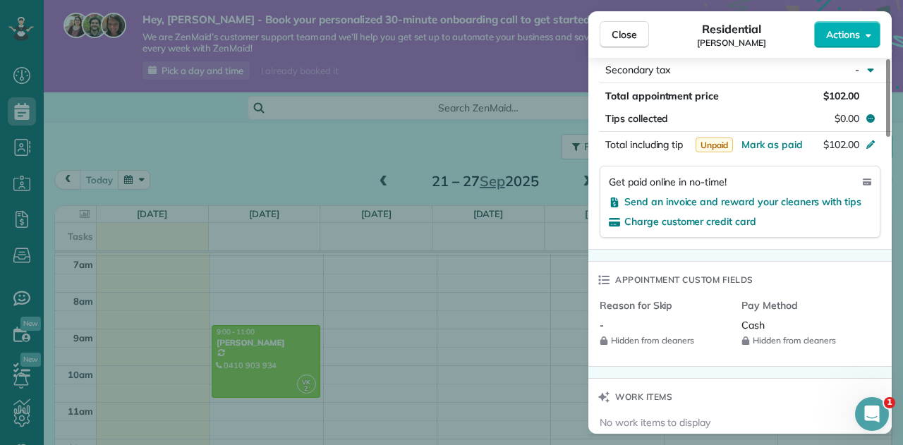
scroll to position [794, 0]
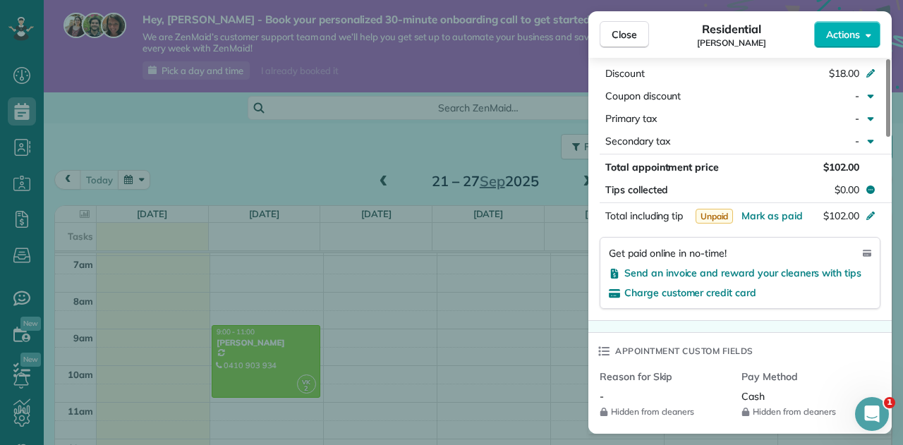
click at [337, 137] on div "Close Residential Eugene Quiabang Actions This appointment is linked to Payroll…" at bounding box center [451, 222] width 903 height 445
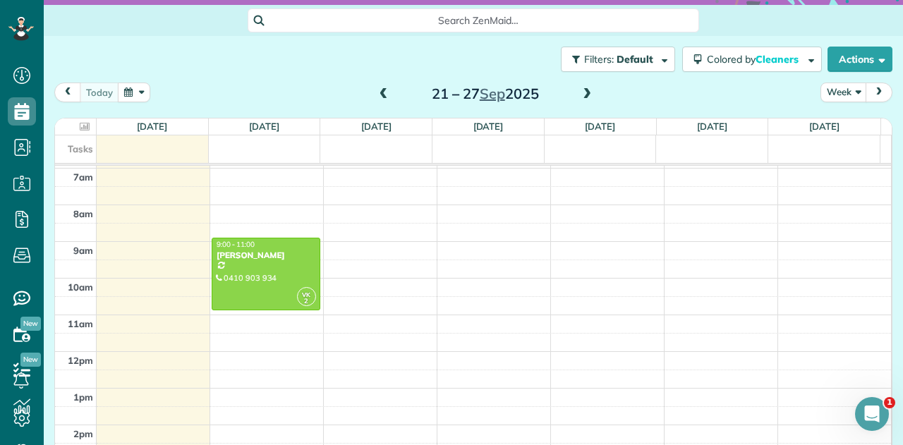
scroll to position [111, 0]
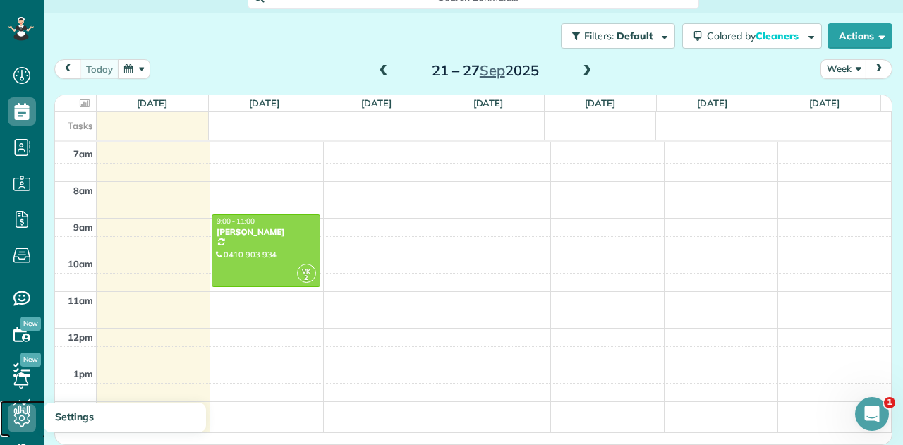
click at [31, 415] on icon at bounding box center [22, 418] width 28 height 28
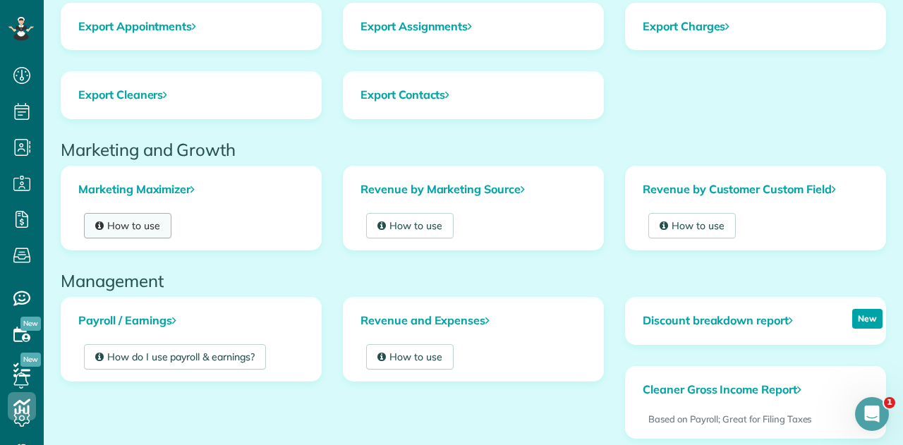
click at [111, 224] on link "How to use" at bounding box center [127, 225] width 87 height 25
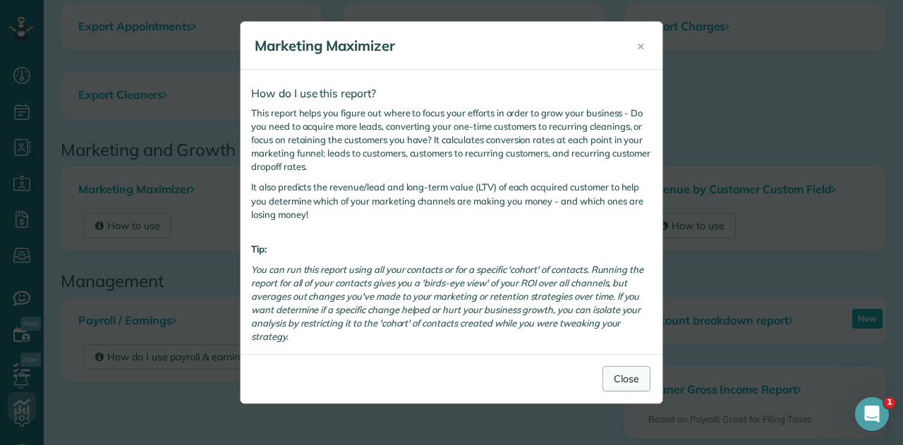
click at [629, 377] on button "Close" at bounding box center [626, 378] width 48 height 25
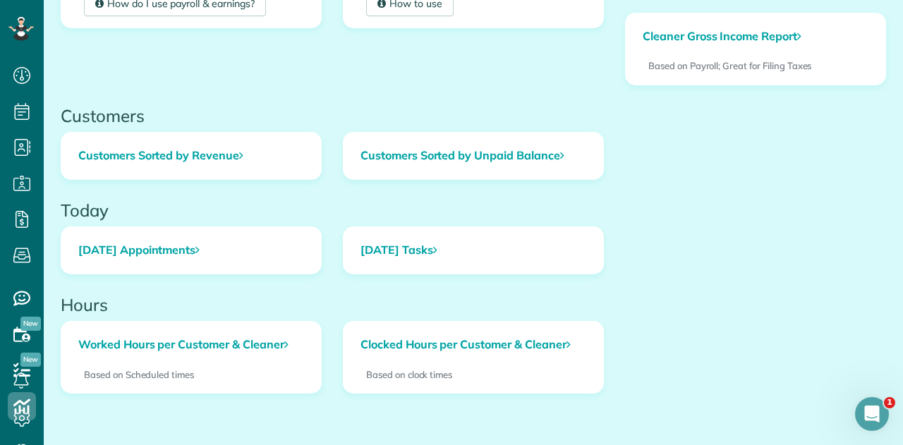
scroll to position [614, 0]
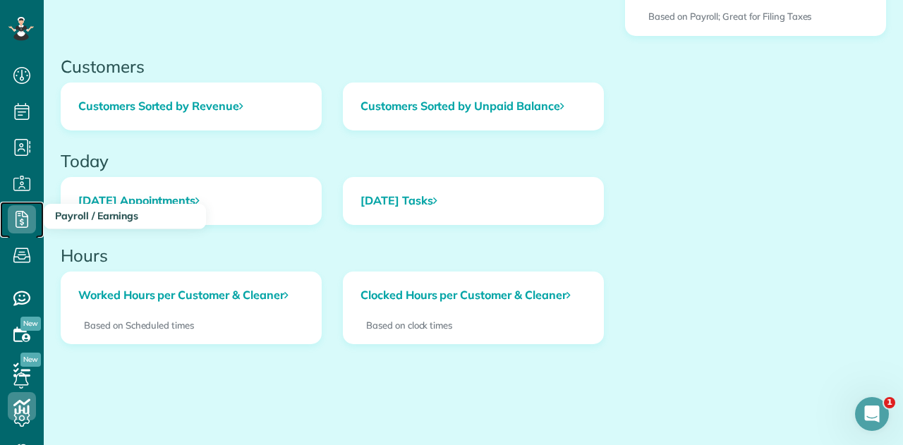
click at [27, 223] on use at bounding box center [22, 219] width 13 height 17
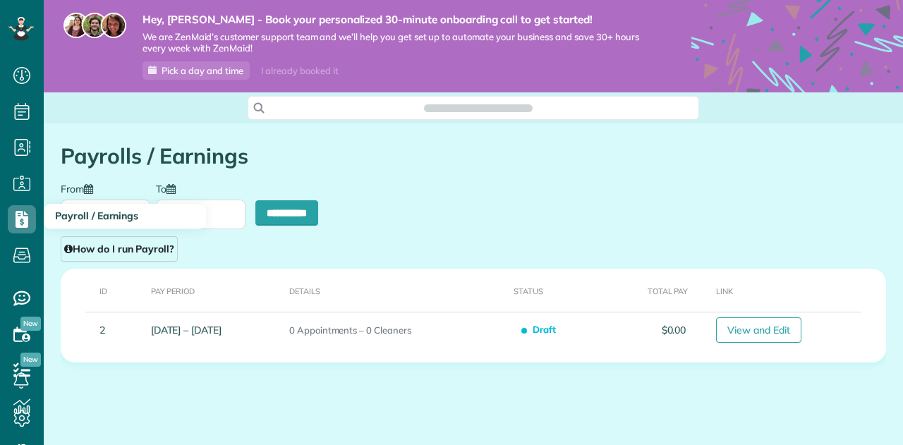
scroll to position [6, 6]
type input "**********"
click at [85, 191] on icon at bounding box center [88, 189] width 9 height 10
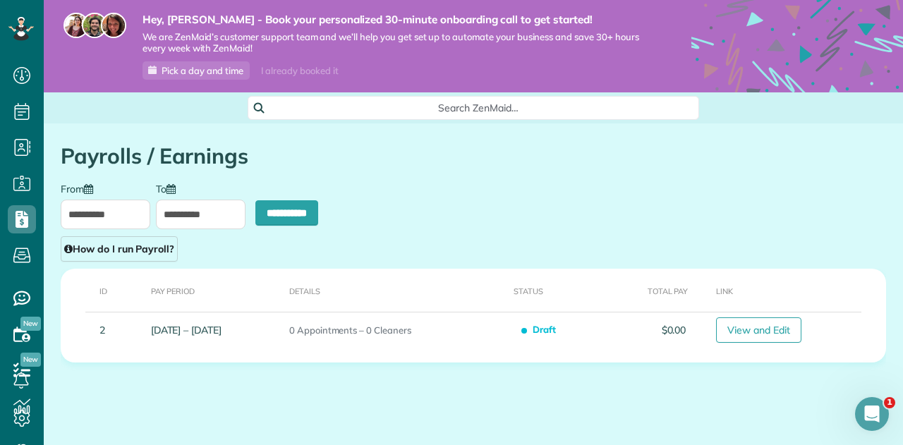
click at [85, 200] on input "**********" at bounding box center [106, 215] width 90 height 30
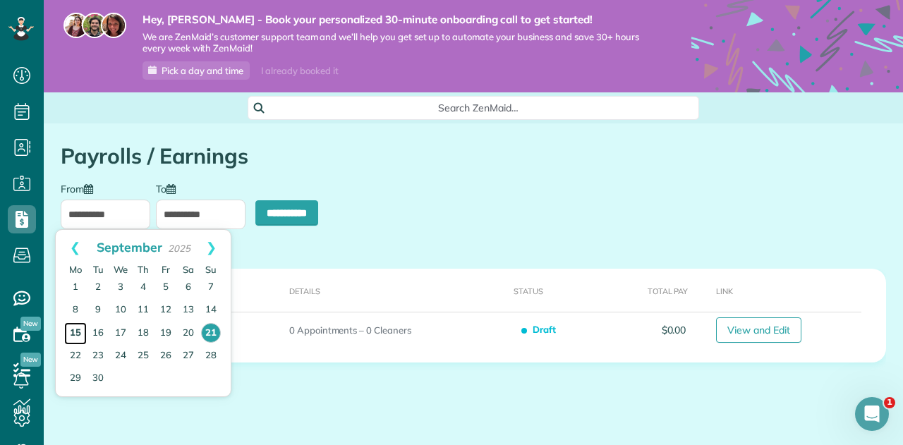
click at [70, 332] on link "15" at bounding box center [75, 333] width 23 height 23
type input "**********"
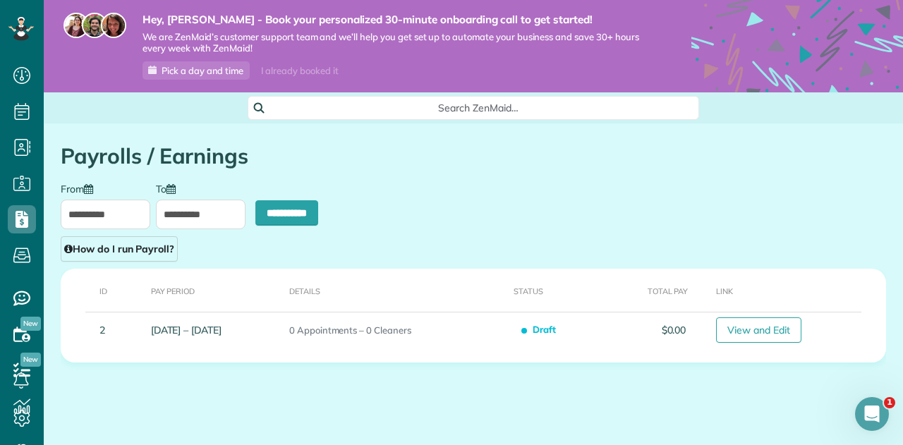
click at [159, 215] on input "**********" at bounding box center [201, 215] width 90 height 30
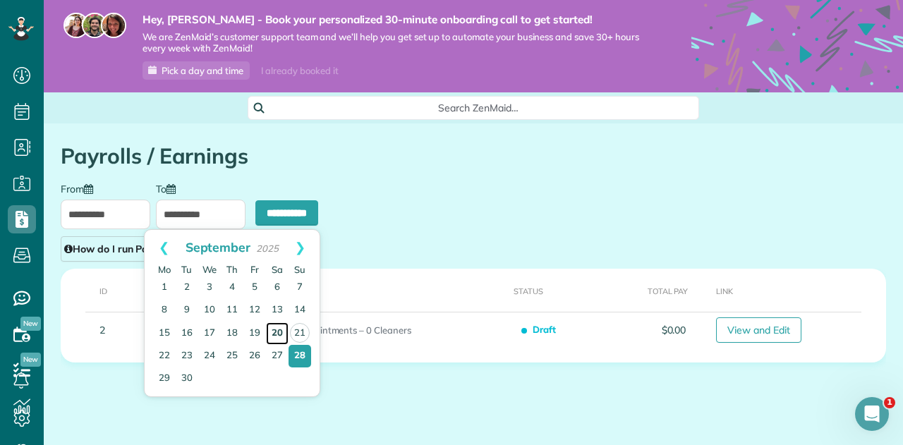
click at [280, 331] on link "20" at bounding box center [277, 333] width 23 height 23
type input "**********"
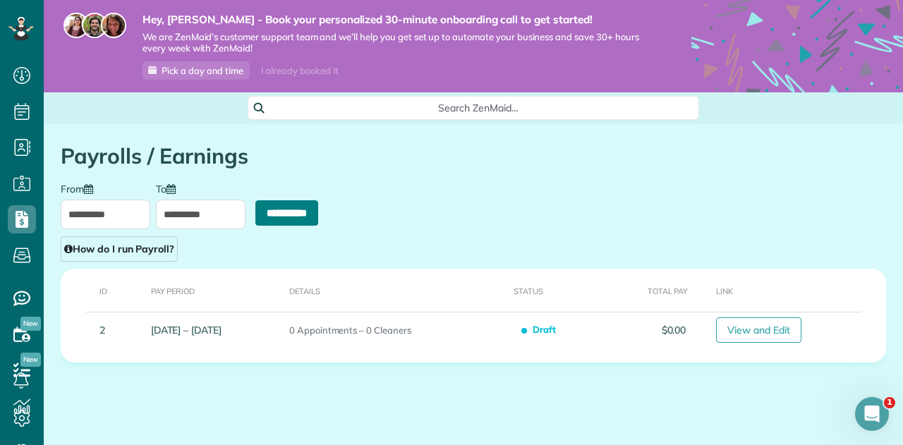
click at [255, 224] on input "**********" at bounding box center [286, 212] width 63 height 25
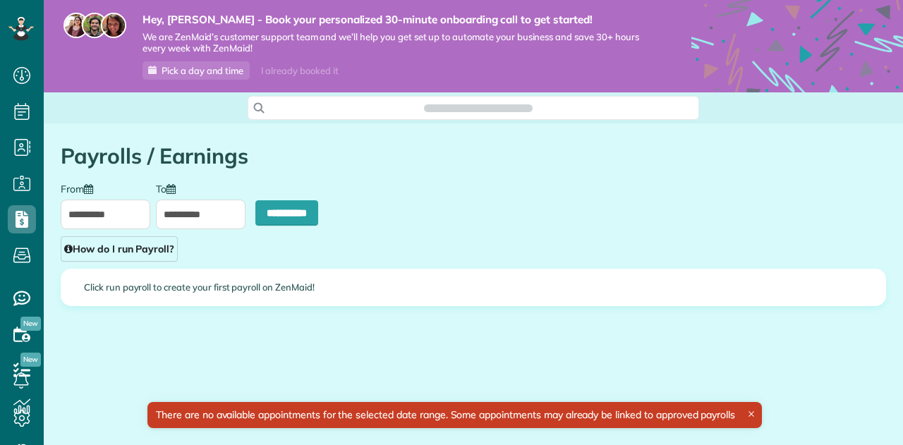
scroll to position [6, 6]
type input "**********"
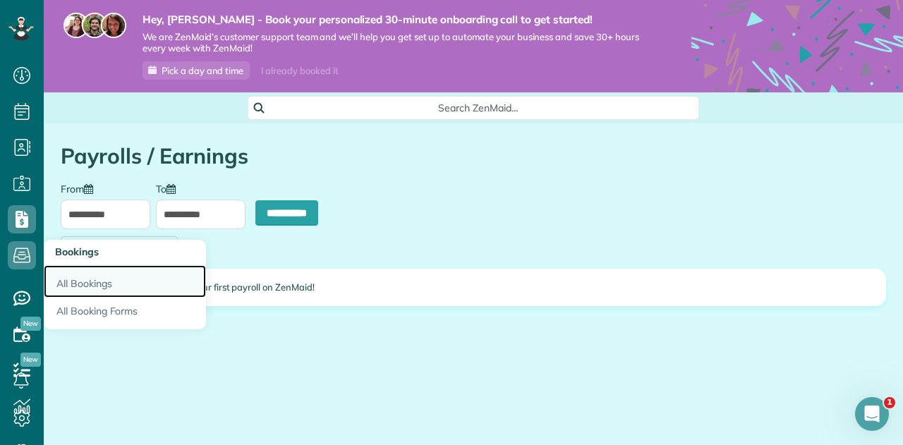
click at [83, 287] on link "All Bookings" at bounding box center [125, 281] width 162 height 32
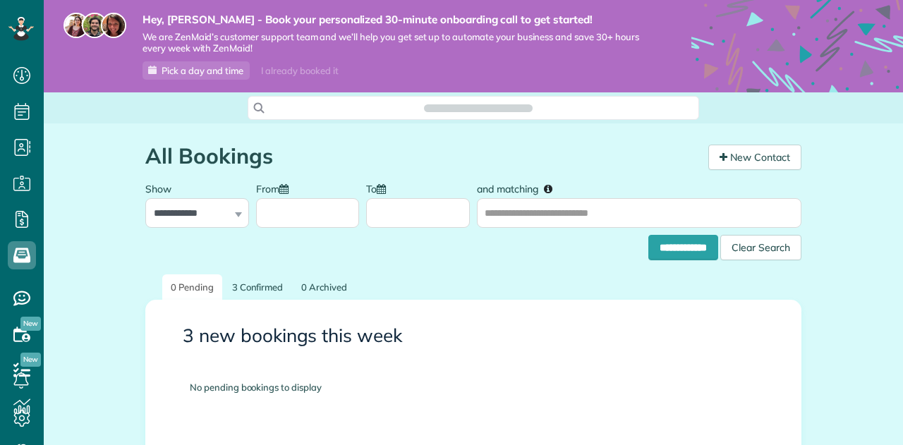
scroll to position [6, 6]
click at [256, 291] on link "3 Confirmed" at bounding box center [258, 287] width 68 height 26
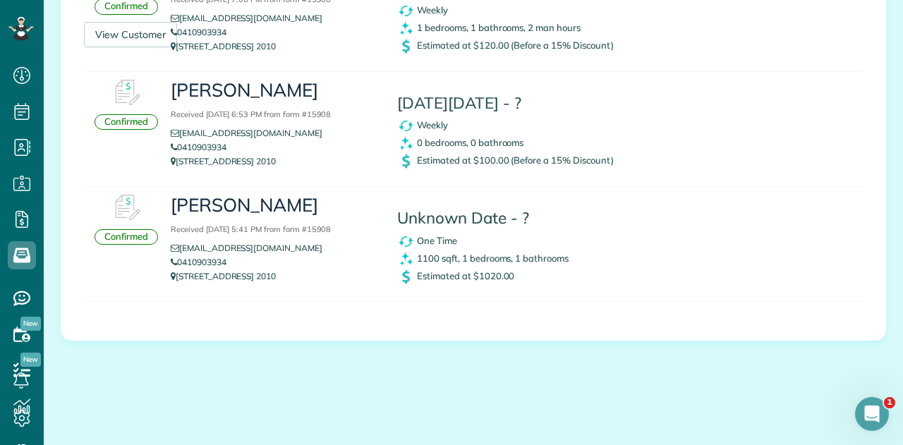
click at [179, 104] on h3 "[PERSON_NAME] Received [DATE] 6:53 PM from form #15908" at bounding box center [273, 100] width 205 height 40
click at [182, 132] on link "[EMAIL_ADDRESS][DOMAIN_NAME]" at bounding box center [252, 133] width 162 height 11
click at [186, 162] on p "199 Crown St Darlinghurst NSW 2010" at bounding box center [273, 161] width 205 height 14
click at [235, 129] on link "eugenekarlquiabang@gmail.com" at bounding box center [252, 133] width 162 height 11
click at [206, 326] on div "3 new bookings this week Confirmed View Customer Eugene Quiabang Received 21 Se…" at bounding box center [473, 125] width 778 height 406
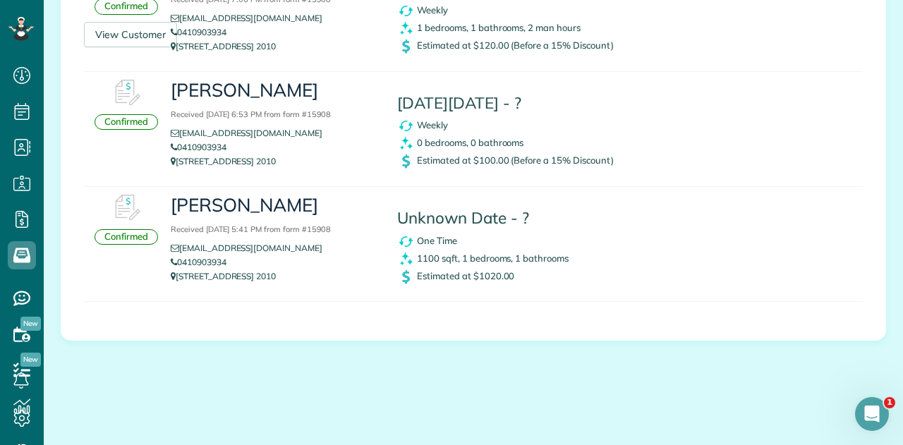
click at [119, 101] on img at bounding box center [126, 93] width 42 height 42
drag, startPoint x: 179, startPoint y: 88, endPoint x: 195, endPoint y: 97, distance: 18.6
click at [182, 88] on h3 "Eugene Karl Quiabang Received 17 September, 2025 6:53 PM from form #15908" at bounding box center [273, 100] width 205 height 40
click at [147, 113] on div "Confirmed" at bounding box center [126, 101] width 85 height 58
click at [121, 119] on div "Confirmed" at bounding box center [125, 122] width 63 height 16
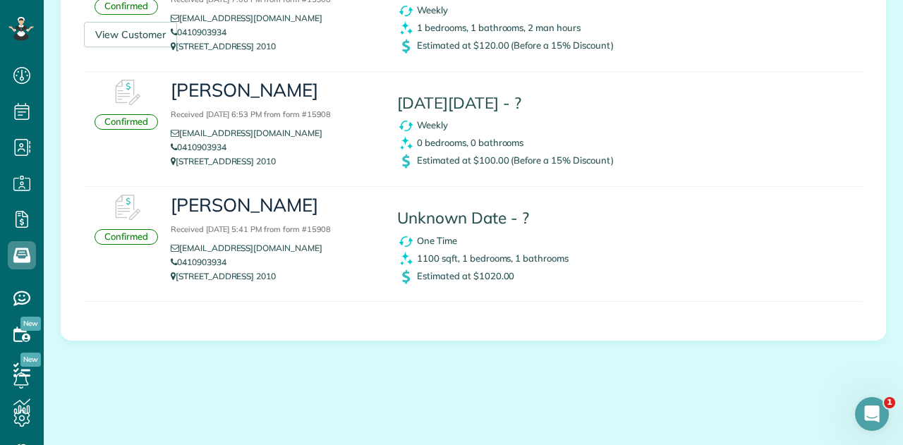
drag, startPoint x: 121, startPoint y: 121, endPoint x: 130, endPoint y: 140, distance: 21.5
click at [122, 122] on div "Confirmed" at bounding box center [125, 122] width 63 height 16
click at [140, 159] on div "Confirmed Eugene Karl Quiabang Received 17 September, 2025 6:53 PM from form #1…" at bounding box center [473, 129] width 778 height 115
click at [548, 94] on h4 "This Saturday 27 September - ?" at bounding box center [528, 103] width 262 height 18
click at [539, 135] on div "0 bedrooms, 0 bathrooms" at bounding box center [528, 144] width 262 height 18
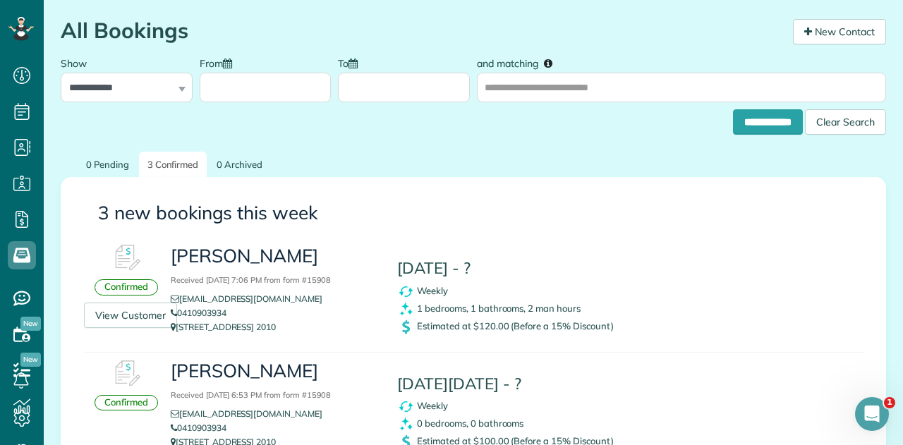
scroll to position [124, 0]
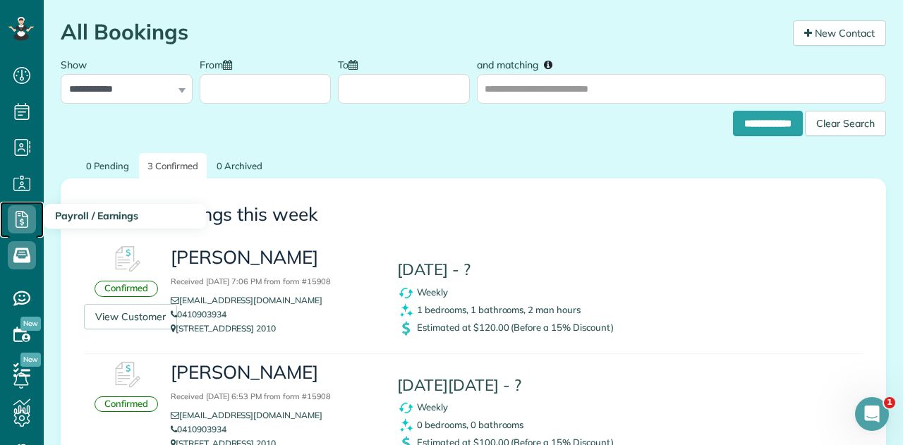
click at [32, 214] on icon at bounding box center [22, 219] width 28 height 28
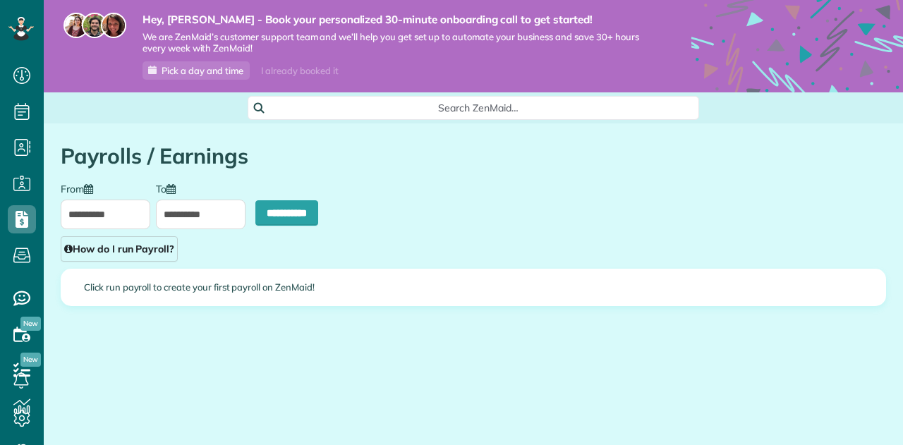
scroll to position [6, 6]
click at [279, 215] on input "**********" at bounding box center [286, 212] width 63 height 25
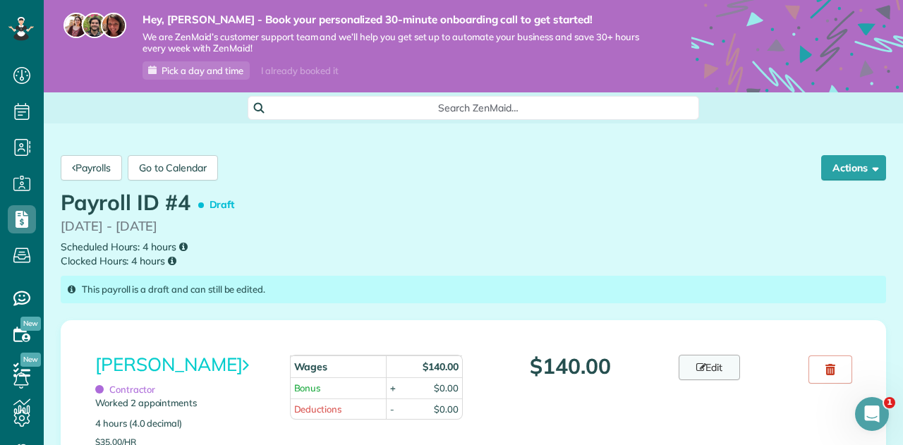
click at [733, 371] on link "Edit" at bounding box center [709, 367] width 62 height 25
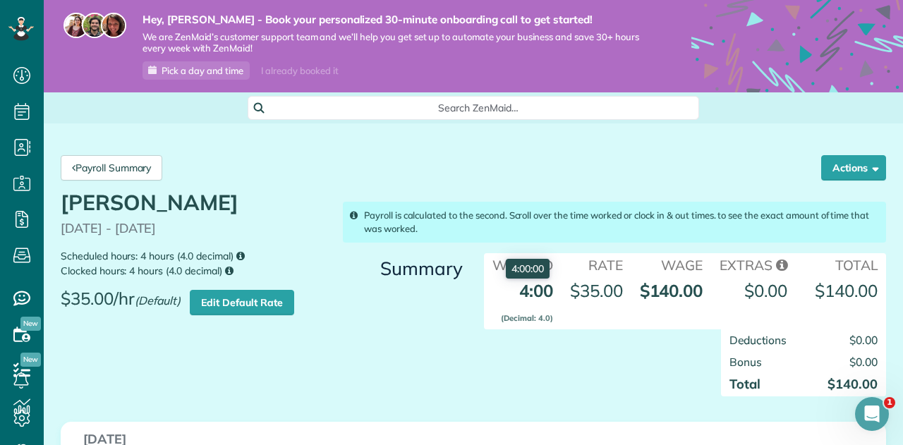
click at [533, 291] on strong "4:00 (Decimal: 4.0)" at bounding box center [526, 302] width 51 height 45
drag, startPoint x: 515, startPoint y: 293, endPoint x: 549, endPoint y: 297, distance: 34.0
click at [549, 297] on td "4:00 (Decimal: 4.0)" at bounding box center [523, 303] width 78 height 54
click at [530, 294] on strong "4:00 (Decimal: 4.0)" at bounding box center [526, 302] width 51 height 45
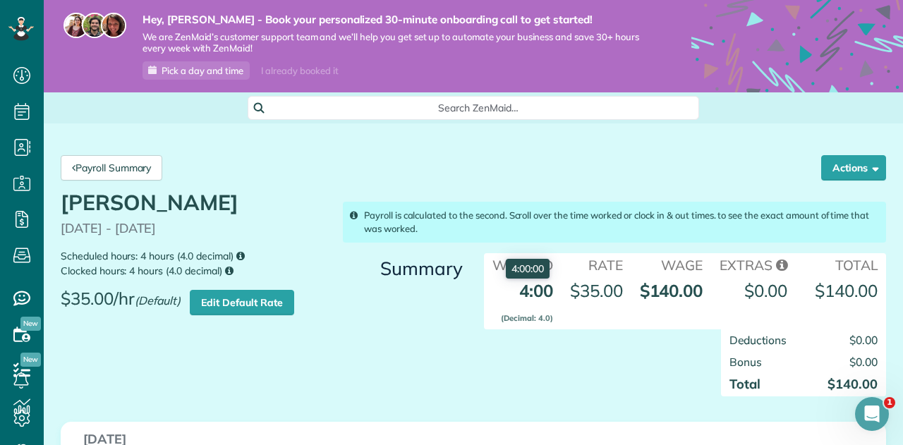
click at [530, 294] on strong "4:00 (Decimal: 4.0)" at bounding box center [526, 302] width 51 height 45
click at [657, 368] on div "Deductions $0.00 Bonus $0.00 Total $140.00" at bounding box center [755, 369] width 282 height 81
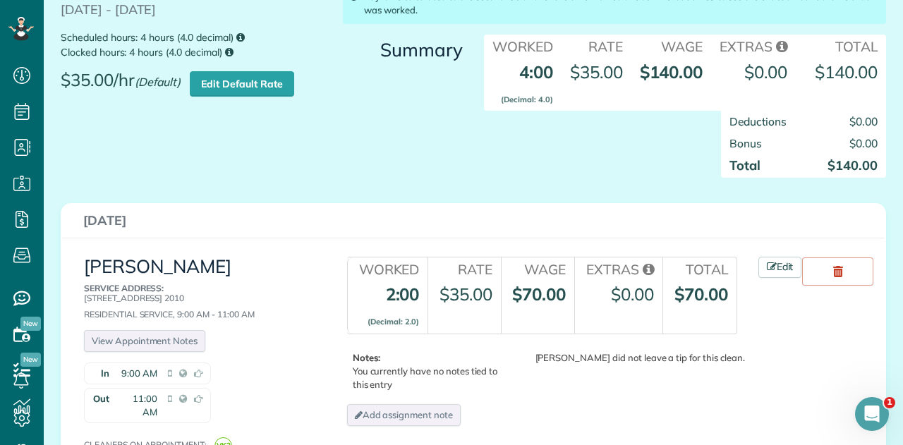
scroll to position [353, 0]
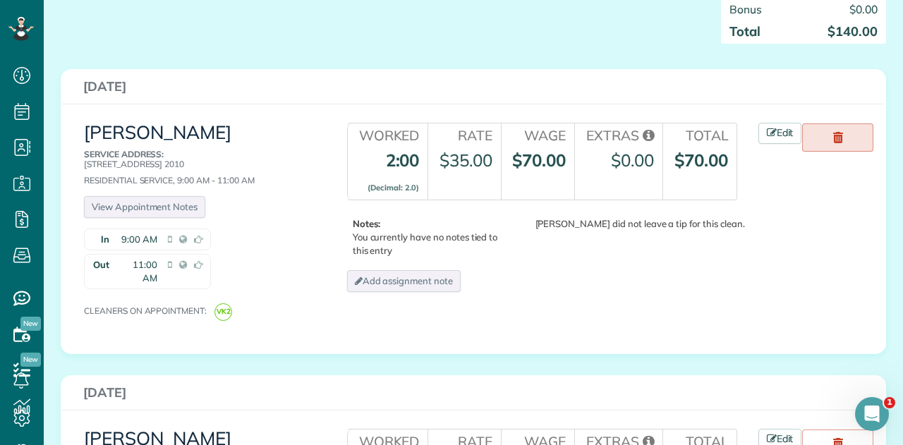
click at [833, 135] on use at bounding box center [838, 137] width 10 height 11
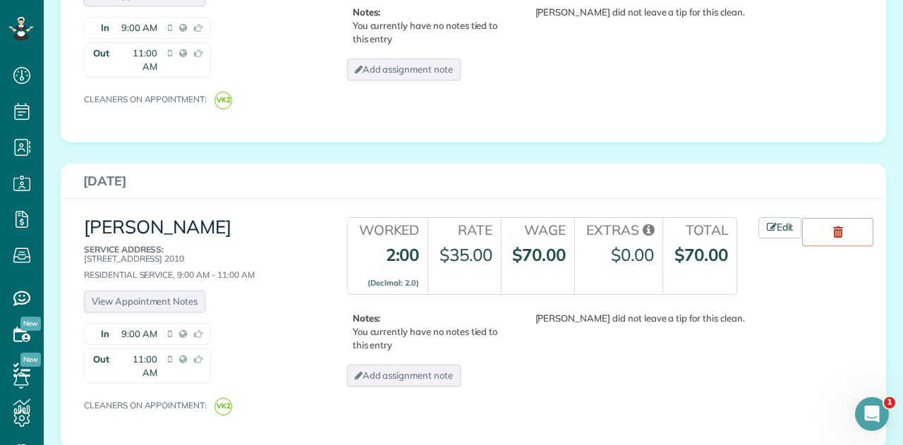
scroll to position [635, 0]
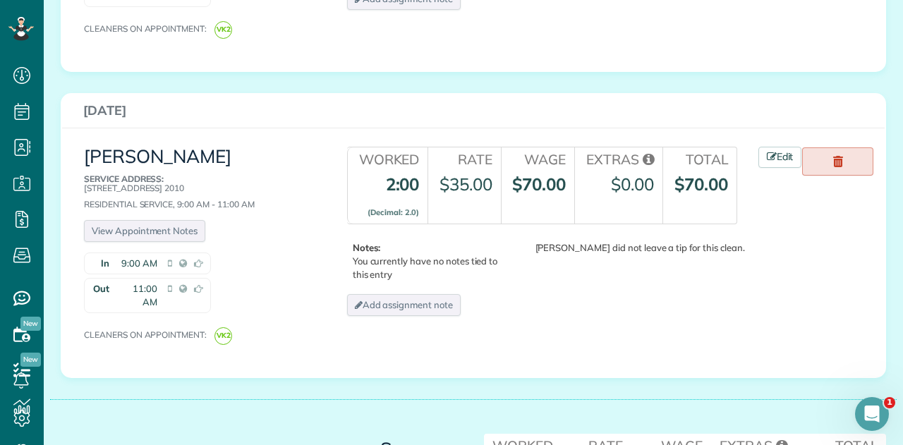
click at [836, 156] on use at bounding box center [838, 161] width 10 height 11
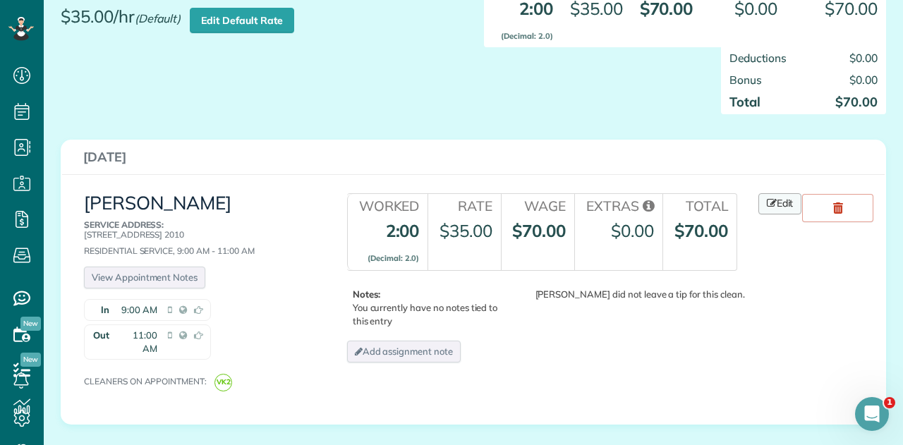
click at [794, 201] on link "Edit" at bounding box center [780, 203] width 44 height 21
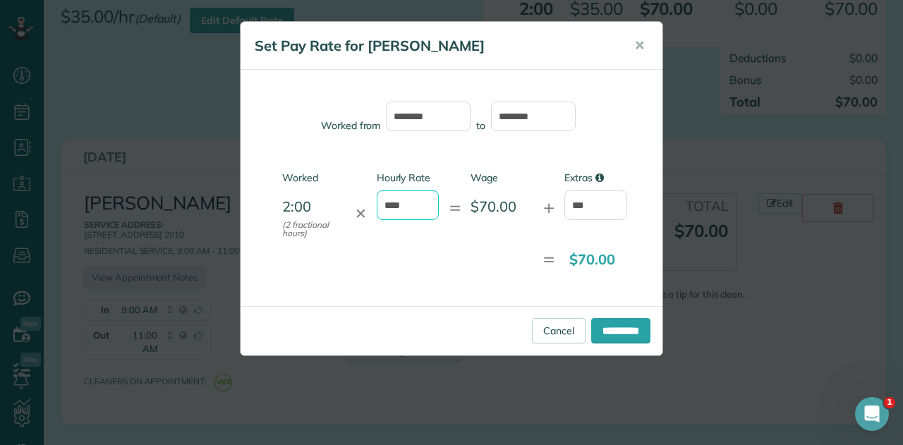
drag, startPoint x: 415, startPoint y: 209, endPoint x: 315, endPoint y: 210, distance: 100.1
click at [315, 210] on div "Worked 2:00 (2 fractional hours) ✕ Hourly Rate **** = Wage $70.00 + Extras ***" at bounding box center [439, 204] width 376 height 67
type input "***"
click at [403, 257] on div "= $5.00" at bounding box center [439, 260] width 376 height 30
click at [619, 331] on input "**********" at bounding box center [620, 330] width 59 height 25
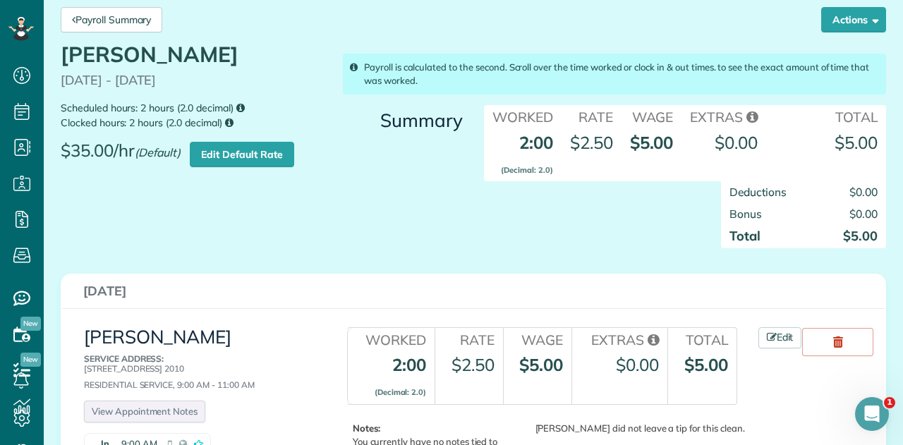
scroll to position [120, 0]
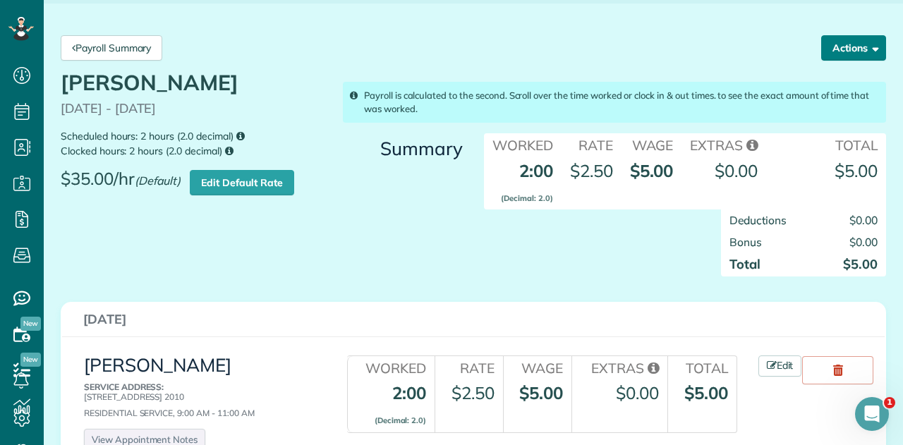
click at [841, 44] on button "Actions" at bounding box center [853, 47] width 65 height 25
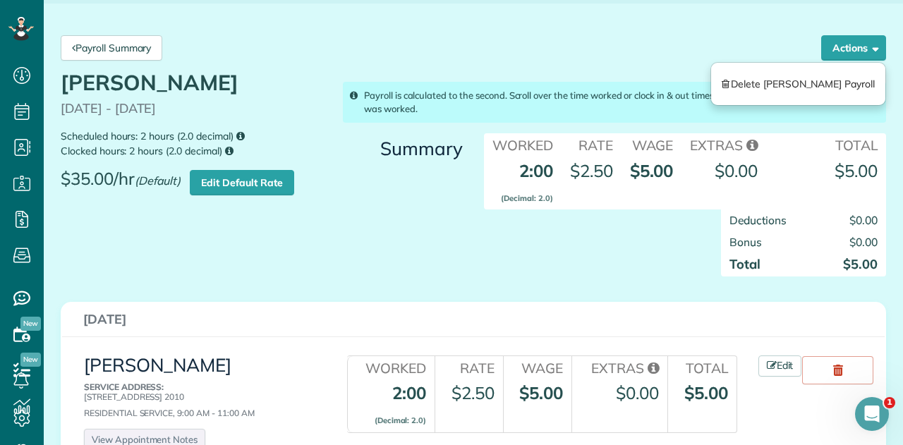
click at [668, 251] on div "Deductions $0.00 Bonus $0.00 Total $5.00" at bounding box center [755, 249] width 282 height 81
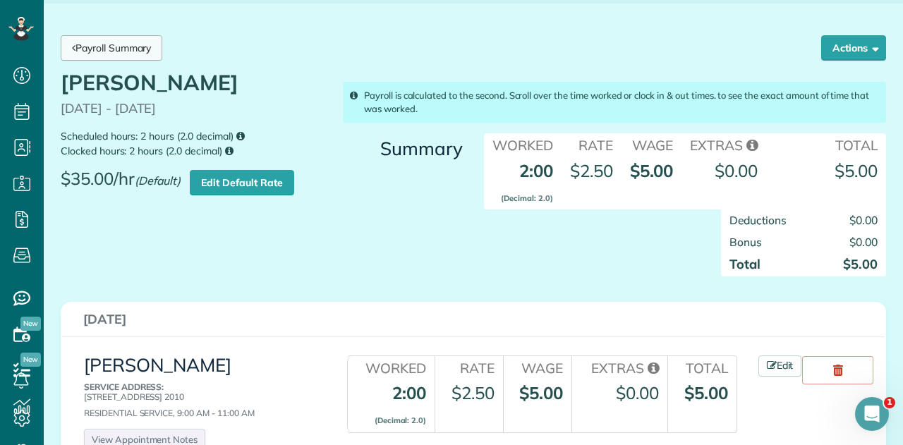
click at [111, 47] on link "Payroll Summary" at bounding box center [112, 47] width 102 height 25
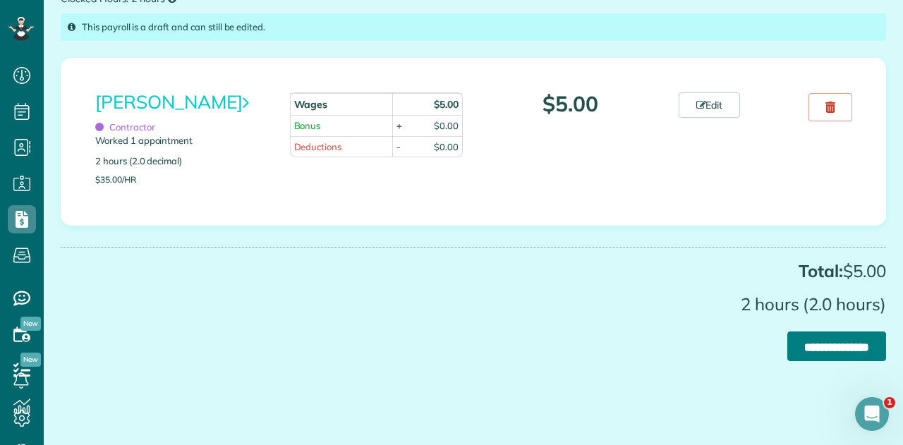
click at [793, 343] on input "**********" at bounding box center [836, 346] width 99 height 30
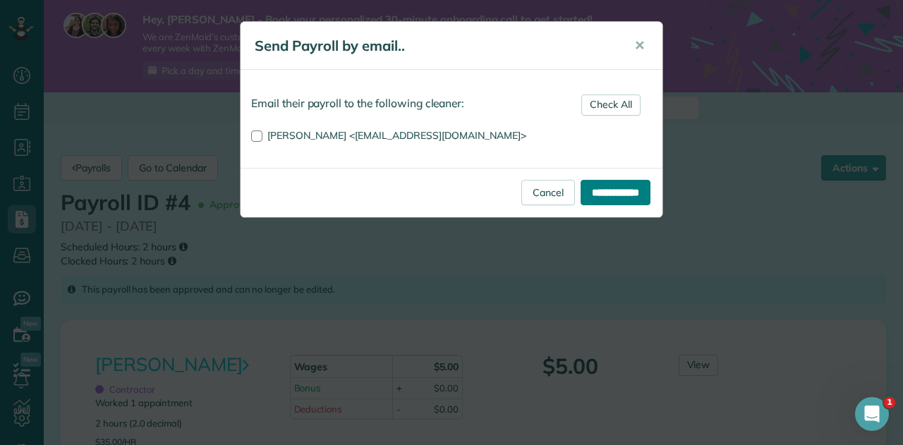
click at [589, 192] on input "**********" at bounding box center [615, 192] width 70 height 25
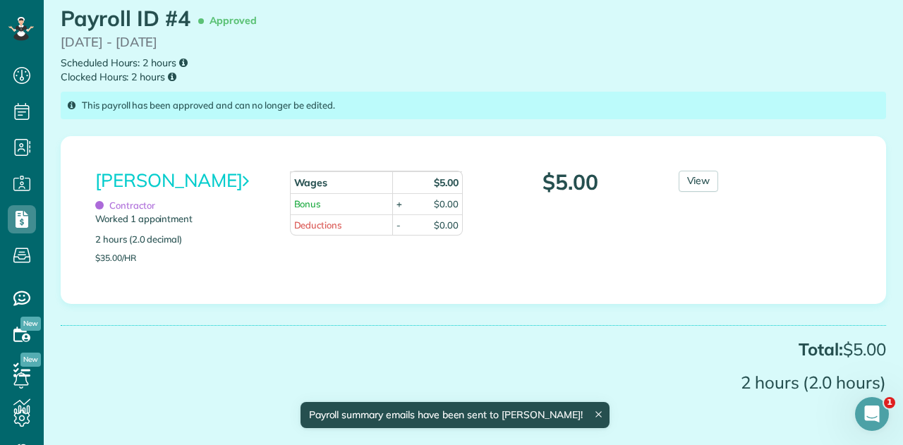
scroll to position [162, 0]
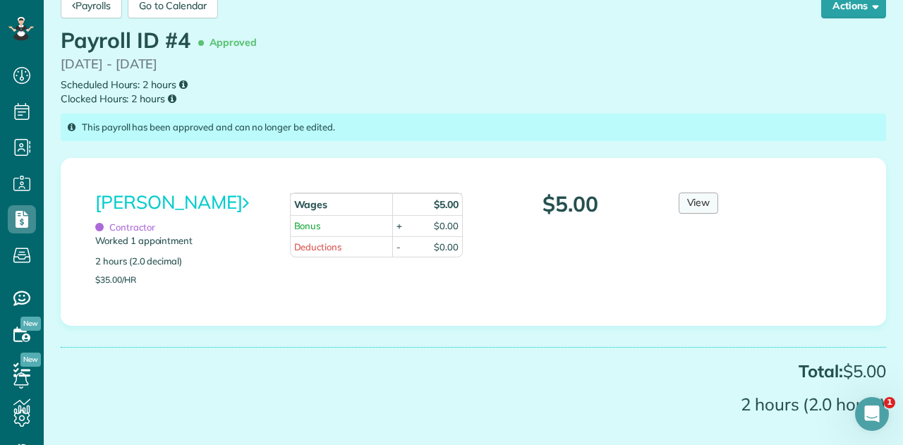
click at [692, 201] on link "View" at bounding box center [698, 203] width 40 height 21
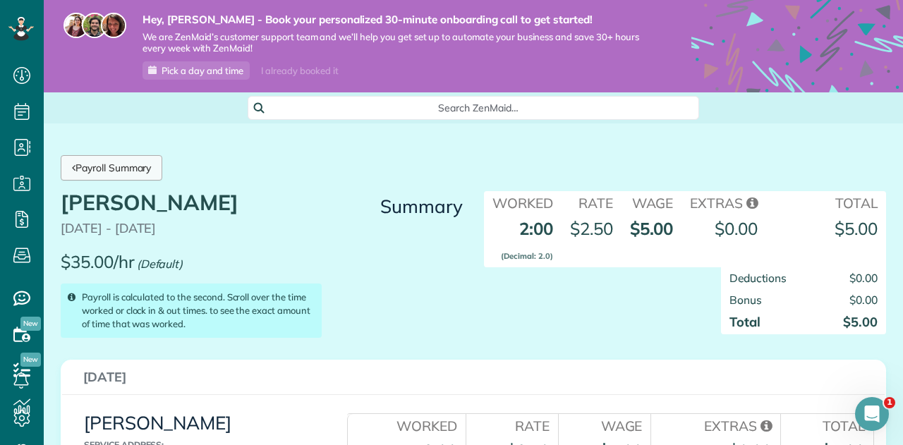
click at [113, 171] on link "Payroll Summary" at bounding box center [112, 167] width 102 height 25
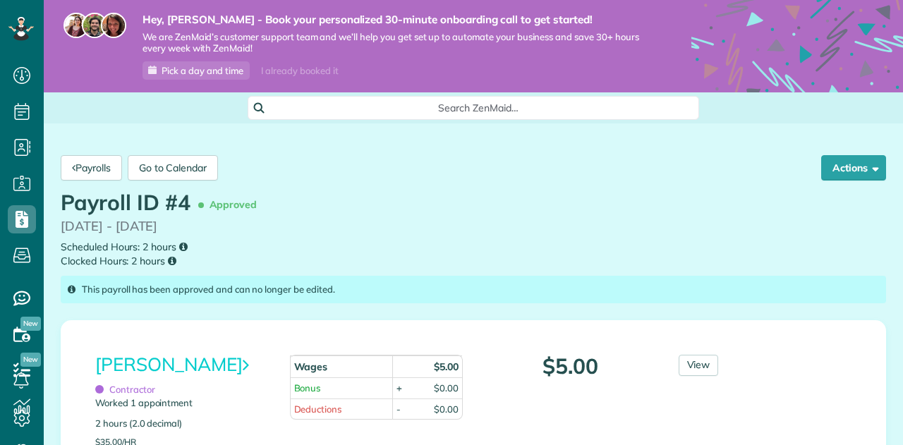
scroll to position [6, 6]
click at [859, 163] on button "Actions" at bounding box center [853, 167] width 65 height 25
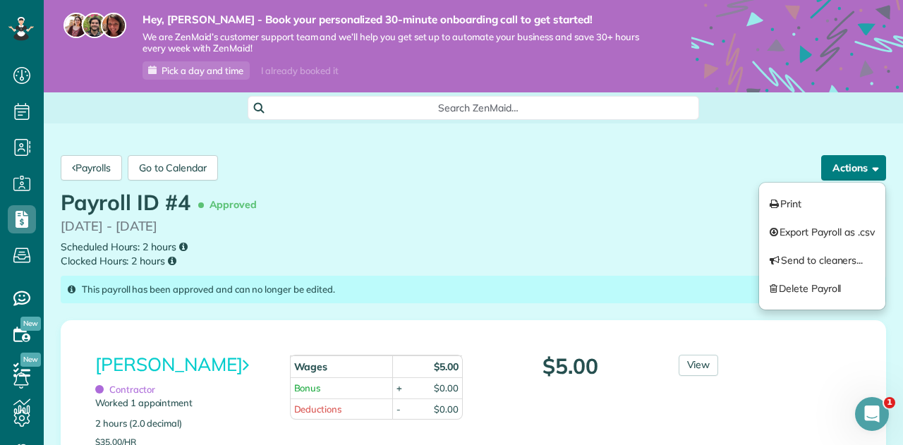
scroll to position [0, 0]
click at [812, 230] on button "Export Payroll as .csv" at bounding box center [822, 232] width 127 height 28
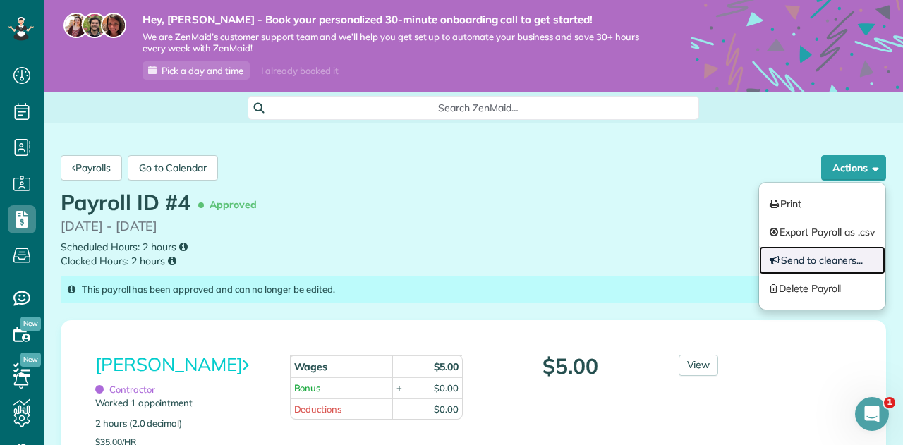
click at [843, 265] on link "Send to cleaners..." at bounding box center [822, 260] width 127 height 28
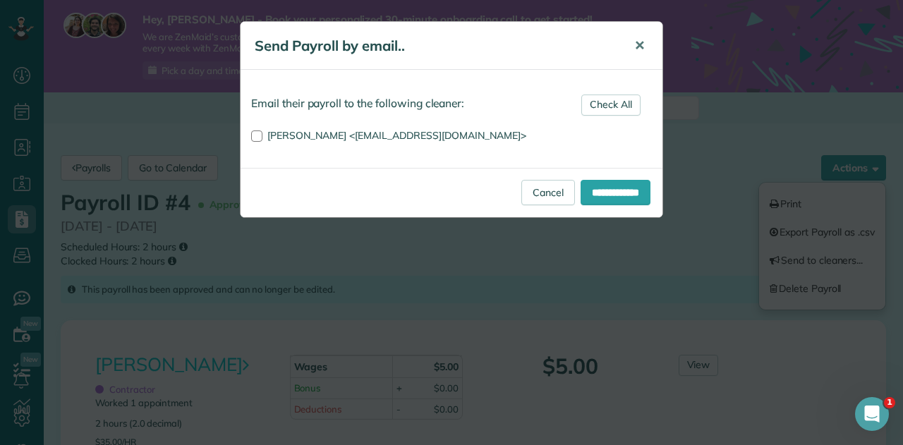
click at [637, 51] on span "✕" at bounding box center [639, 45] width 11 height 16
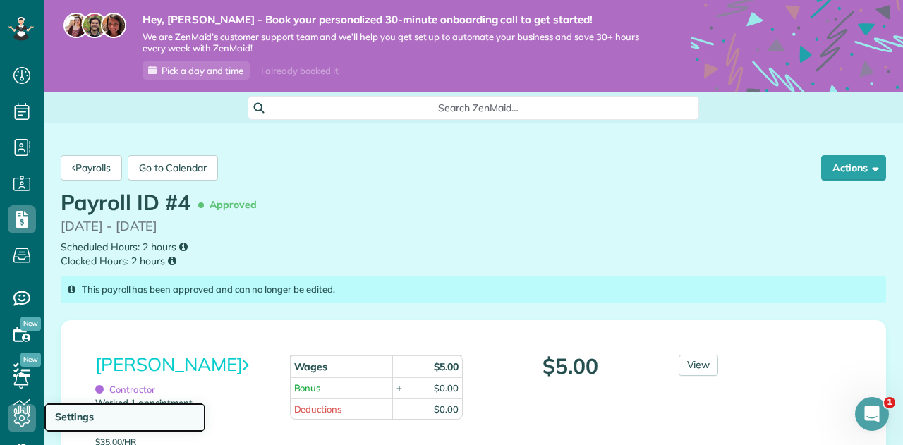
click at [52, 413] on link "Settings" at bounding box center [125, 418] width 162 height 30
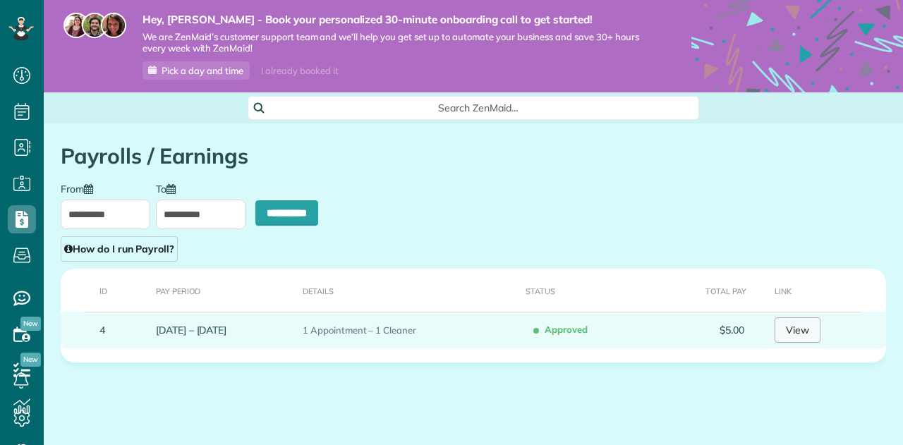
scroll to position [6, 6]
drag, startPoint x: 0, startPoint y: 0, endPoint x: 804, endPoint y: 332, distance: 869.8
click at [804, 332] on link "View" at bounding box center [797, 329] width 46 height 25
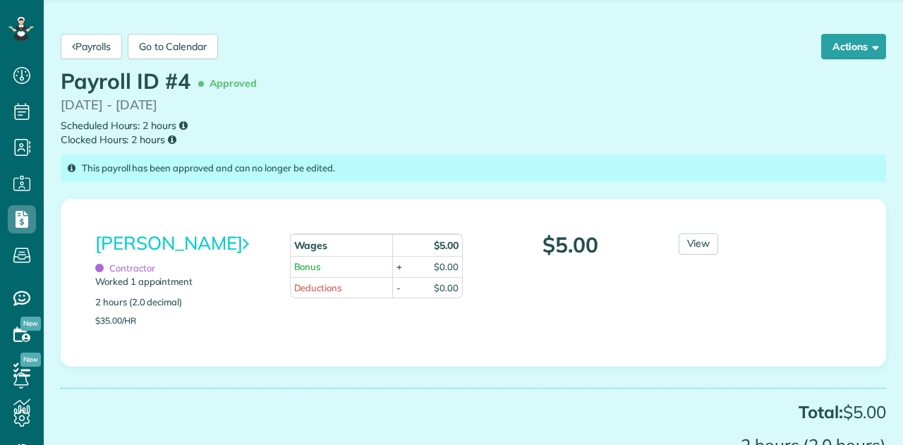
scroll to position [141, 0]
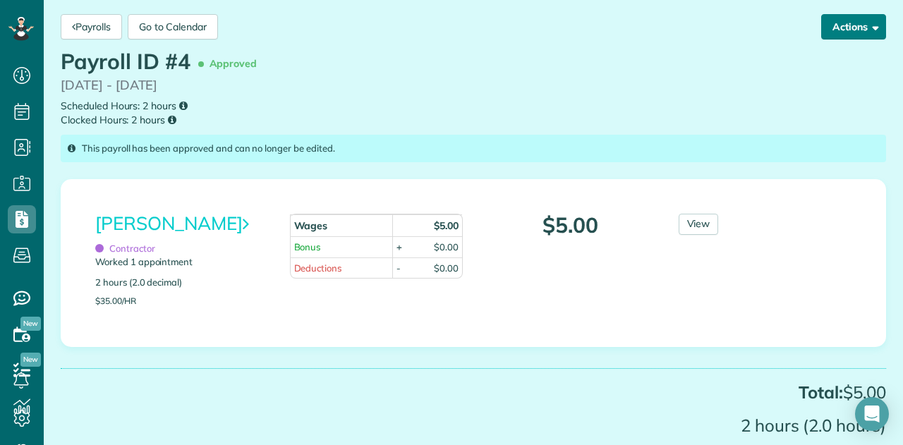
click at [867, 28] on span "button" at bounding box center [872, 26] width 11 height 11
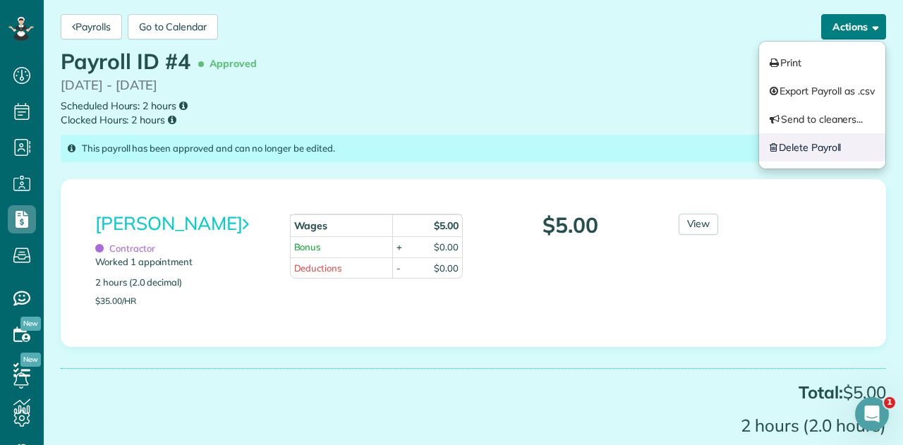
scroll to position [0, 0]
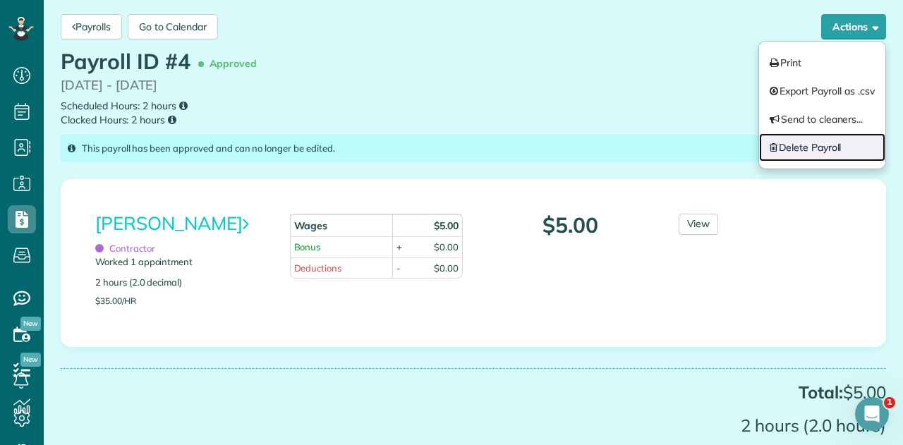
click at [823, 147] on link "Delete Payroll" at bounding box center [822, 147] width 127 height 28
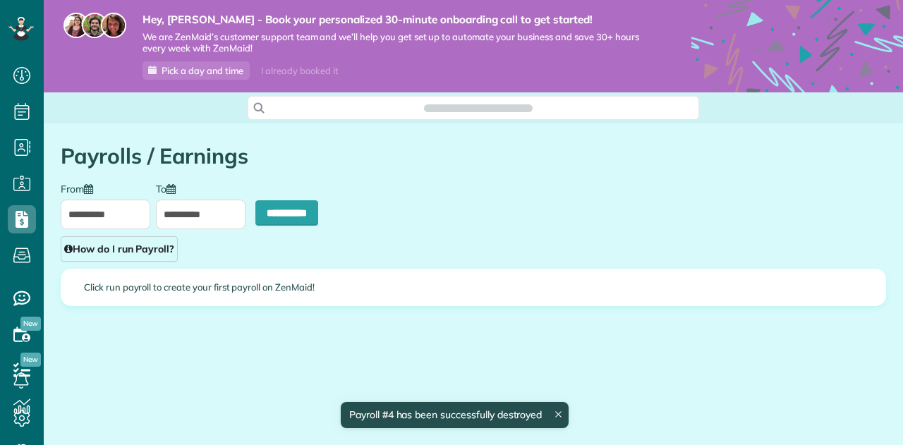
scroll to position [6, 6]
type input "**********"
